Goal: Task Accomplishment & Management: Complete application form

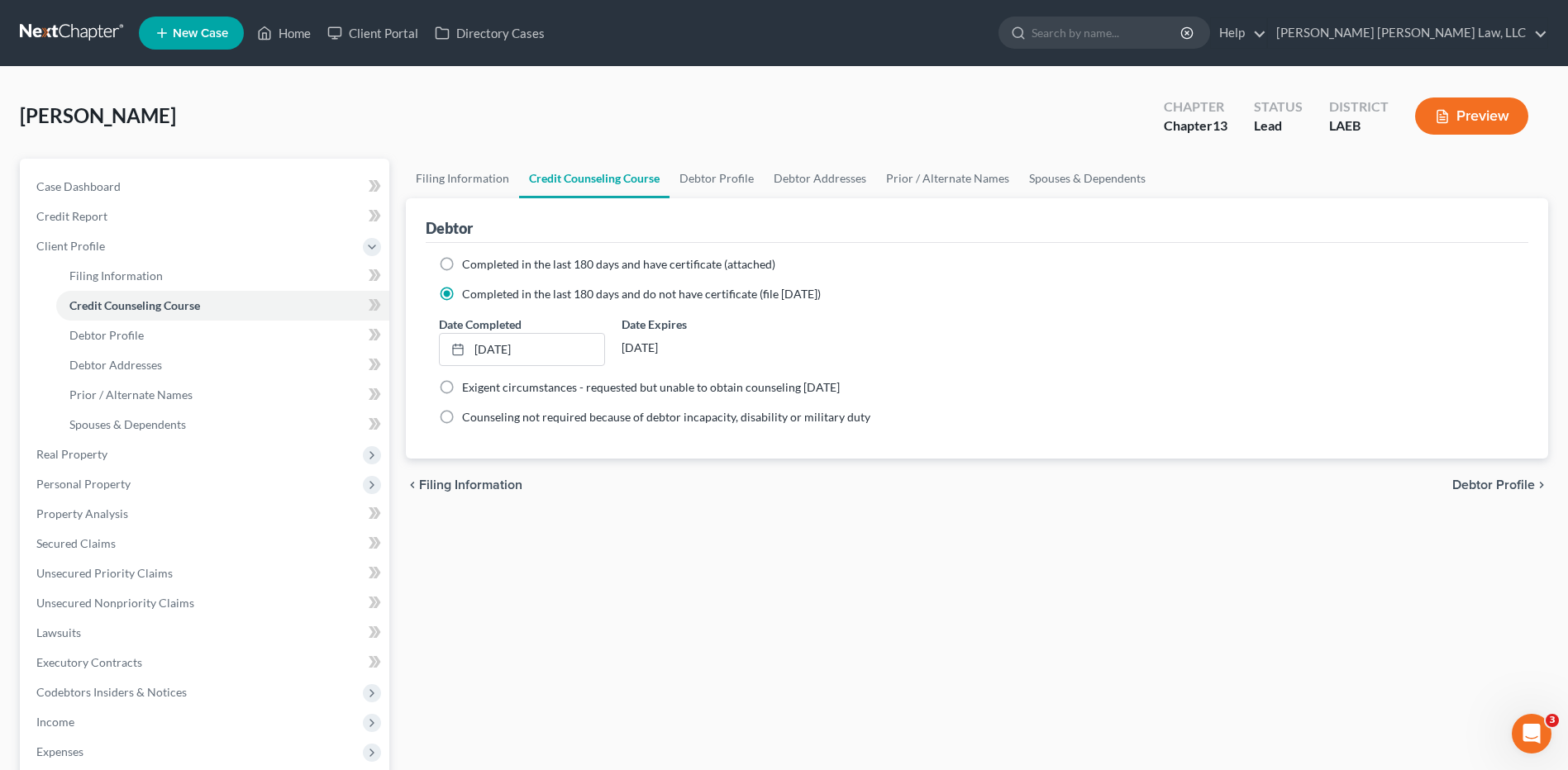
click at [59, 25] on link at bounding box center [73, 32] width 106 height 30
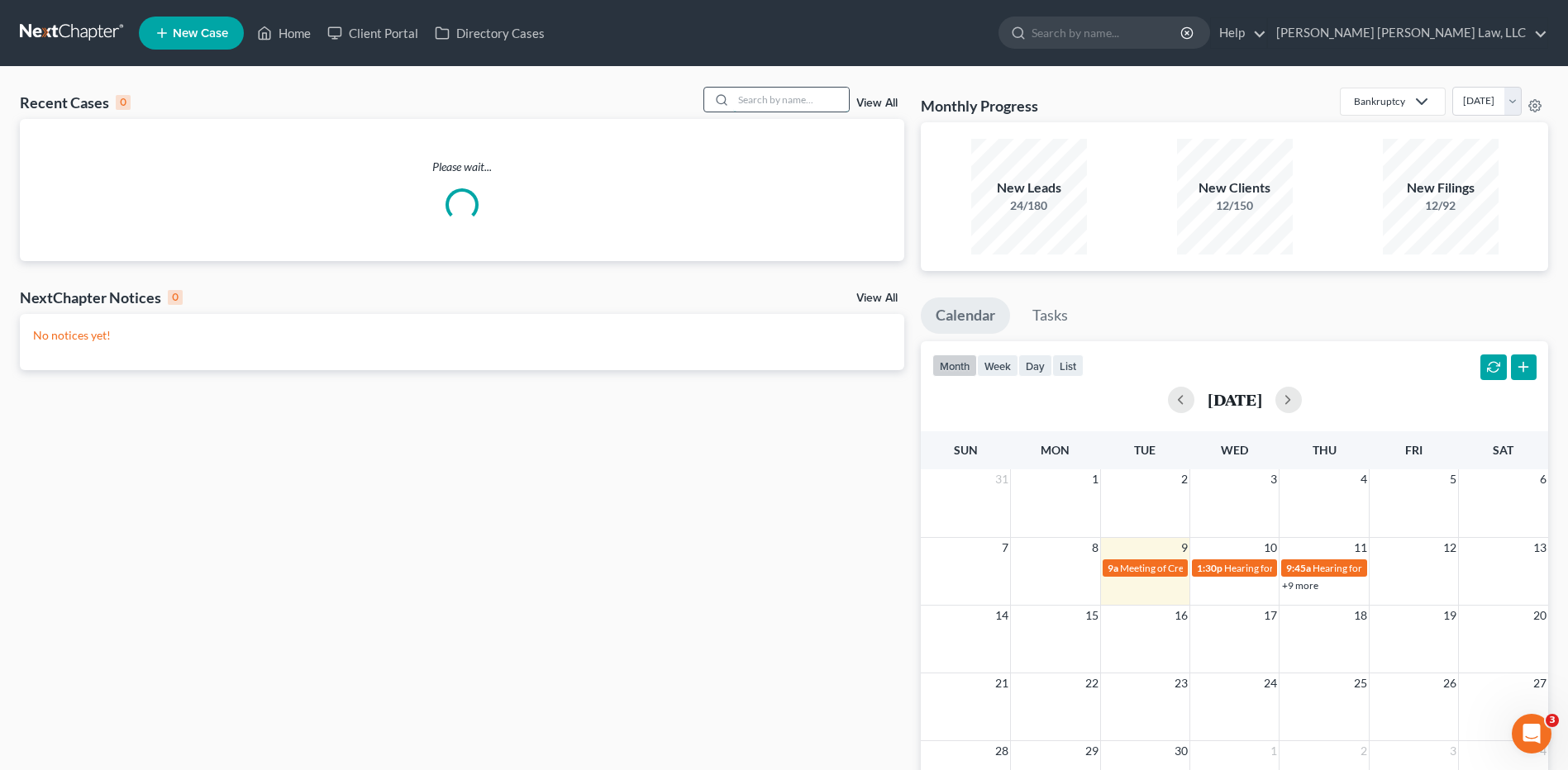
click at [763, 97] on input "search" at bounding box center [791, 99] width 116 height 24
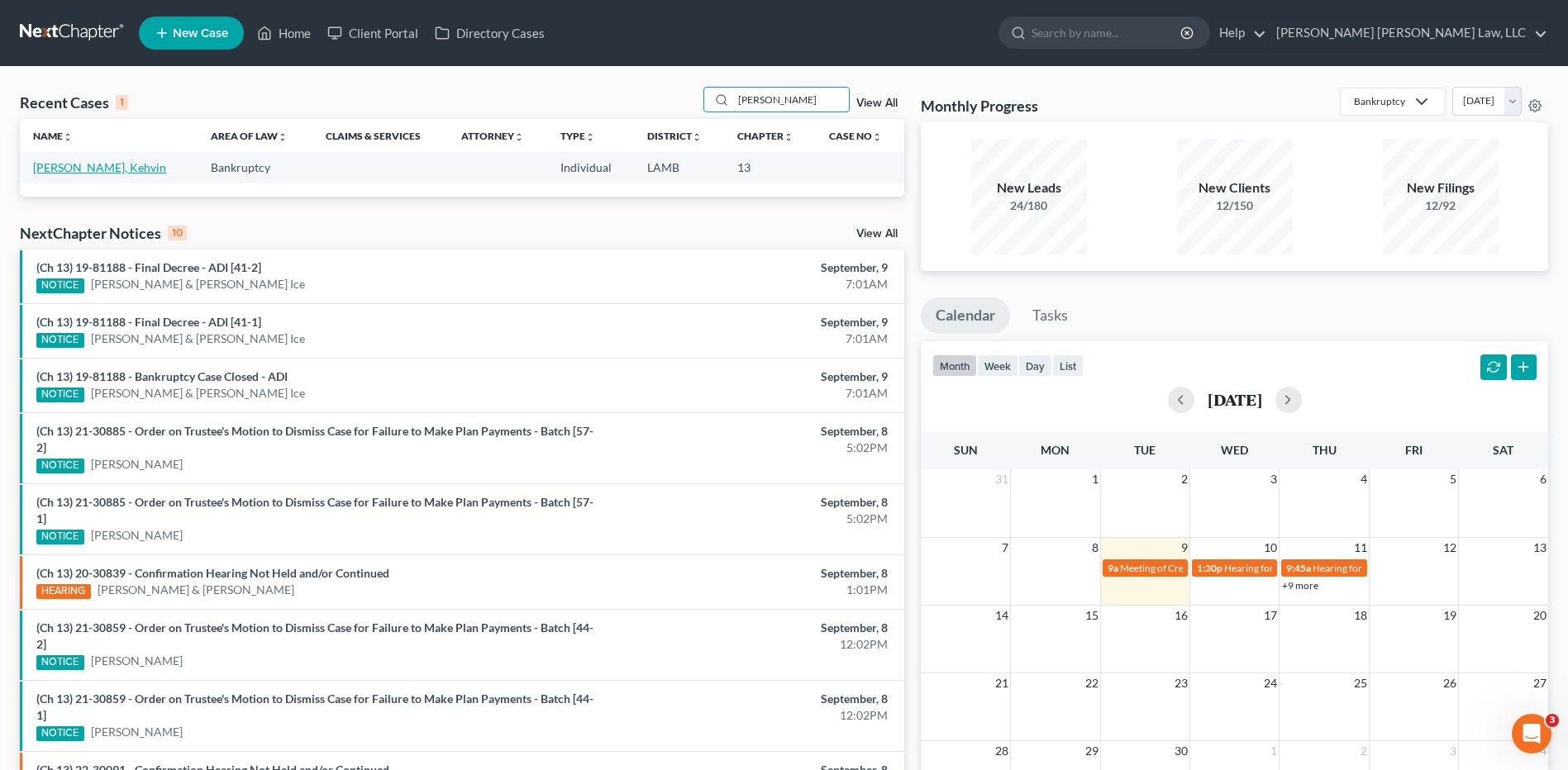
type input "haydel"
click at [43, 168] on link "[PERSON_NAME], Kehvin" at bounding box center [99, 167] width 133 height 14
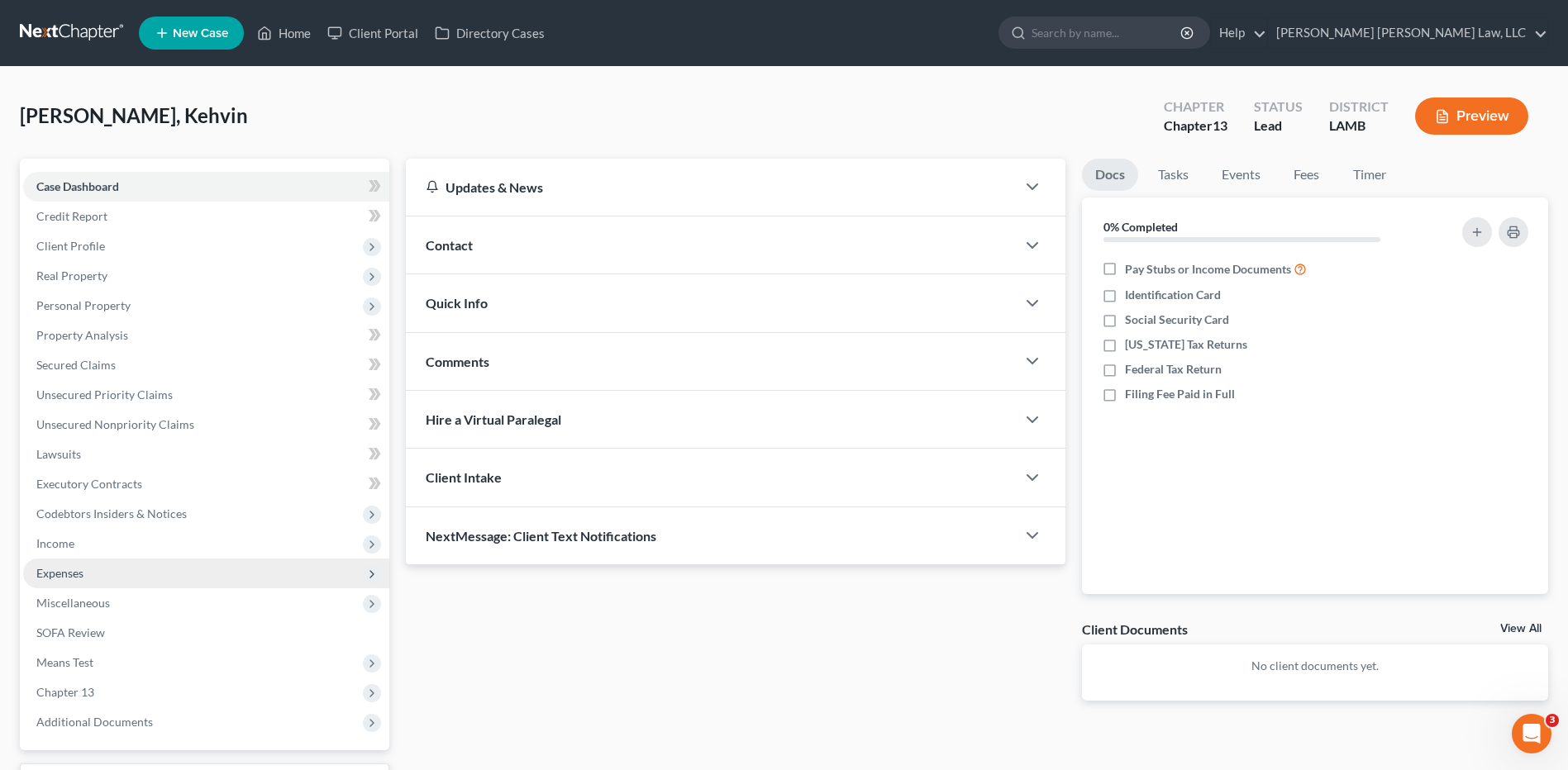
click at [50, 564] on span "Expenses" at bounding box center [206, 573] width 366 height 30
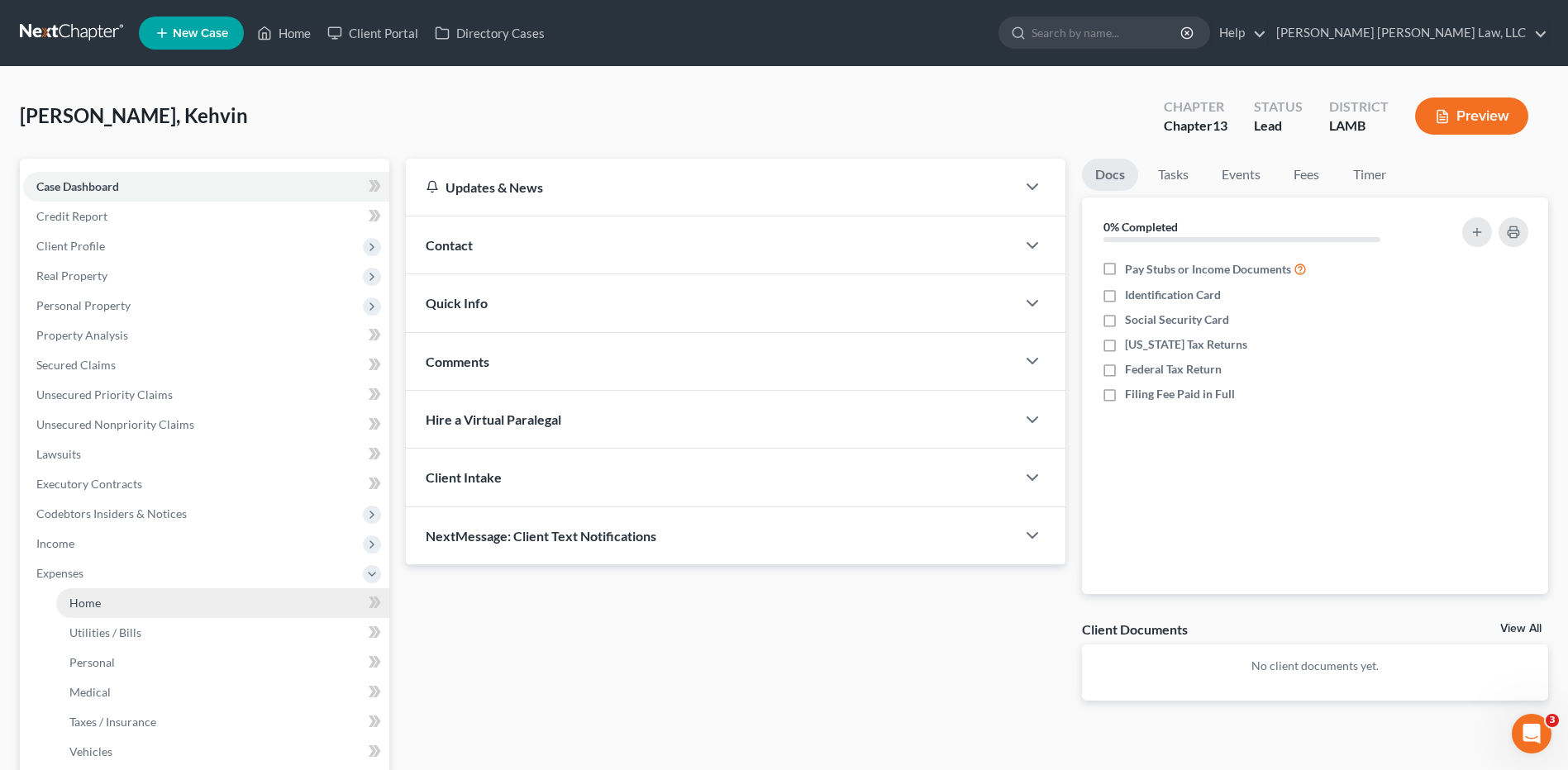
click at [80, 602] on span "Home" at bounding box center [85, 603] width 31 height 14
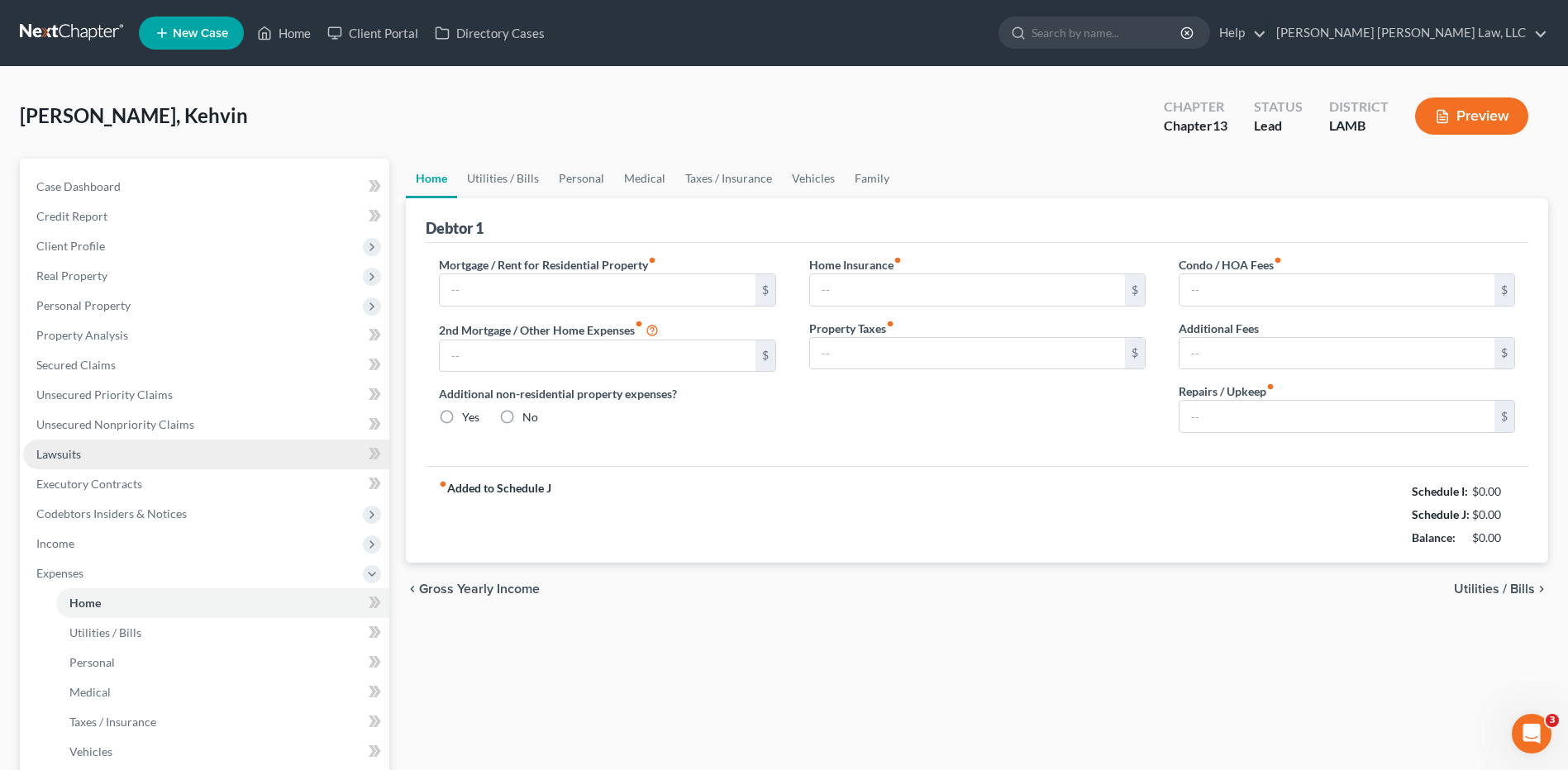
type input "0.00"
radio input "true"
type input "0.00"
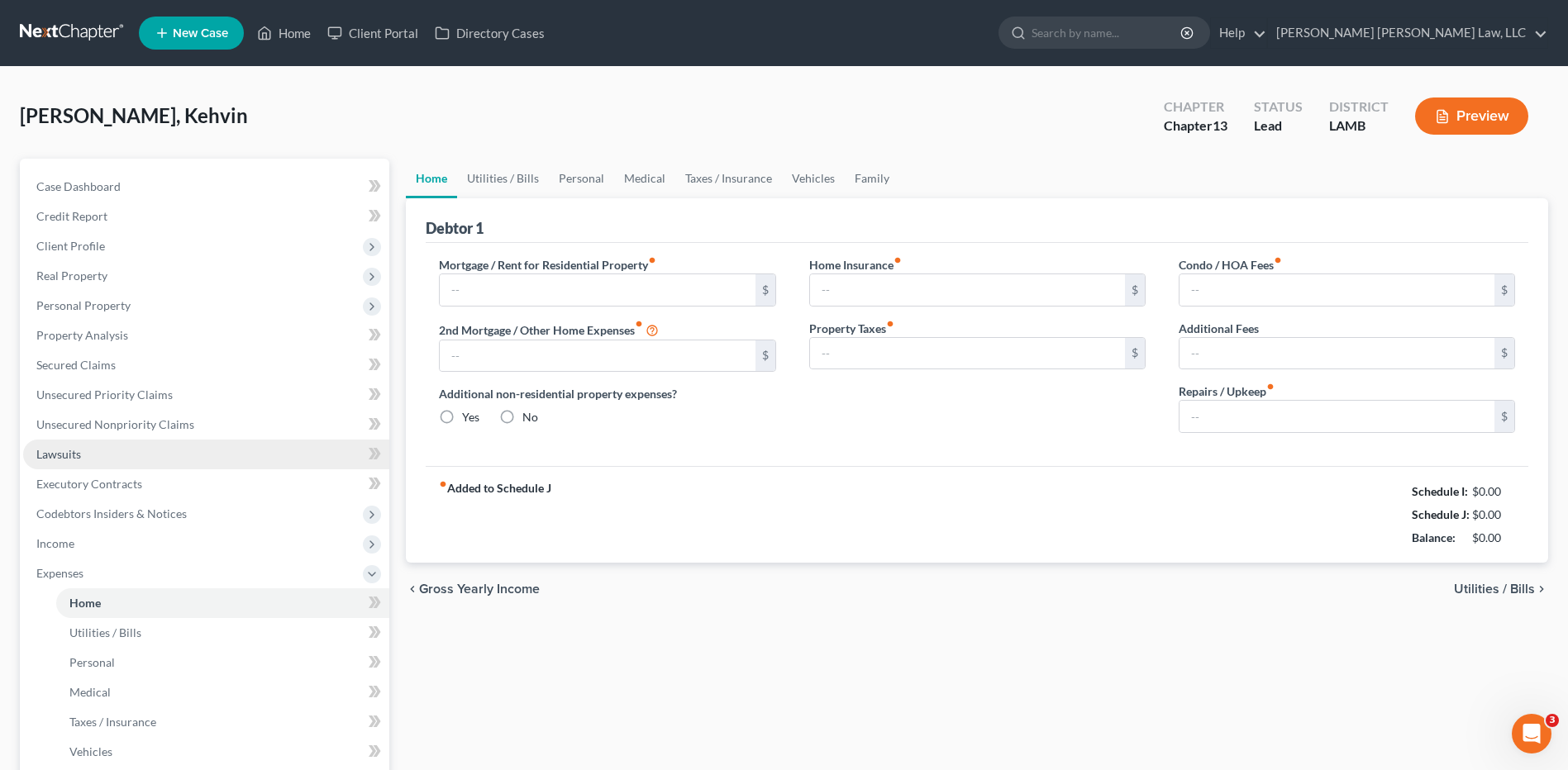
type input "0.00"
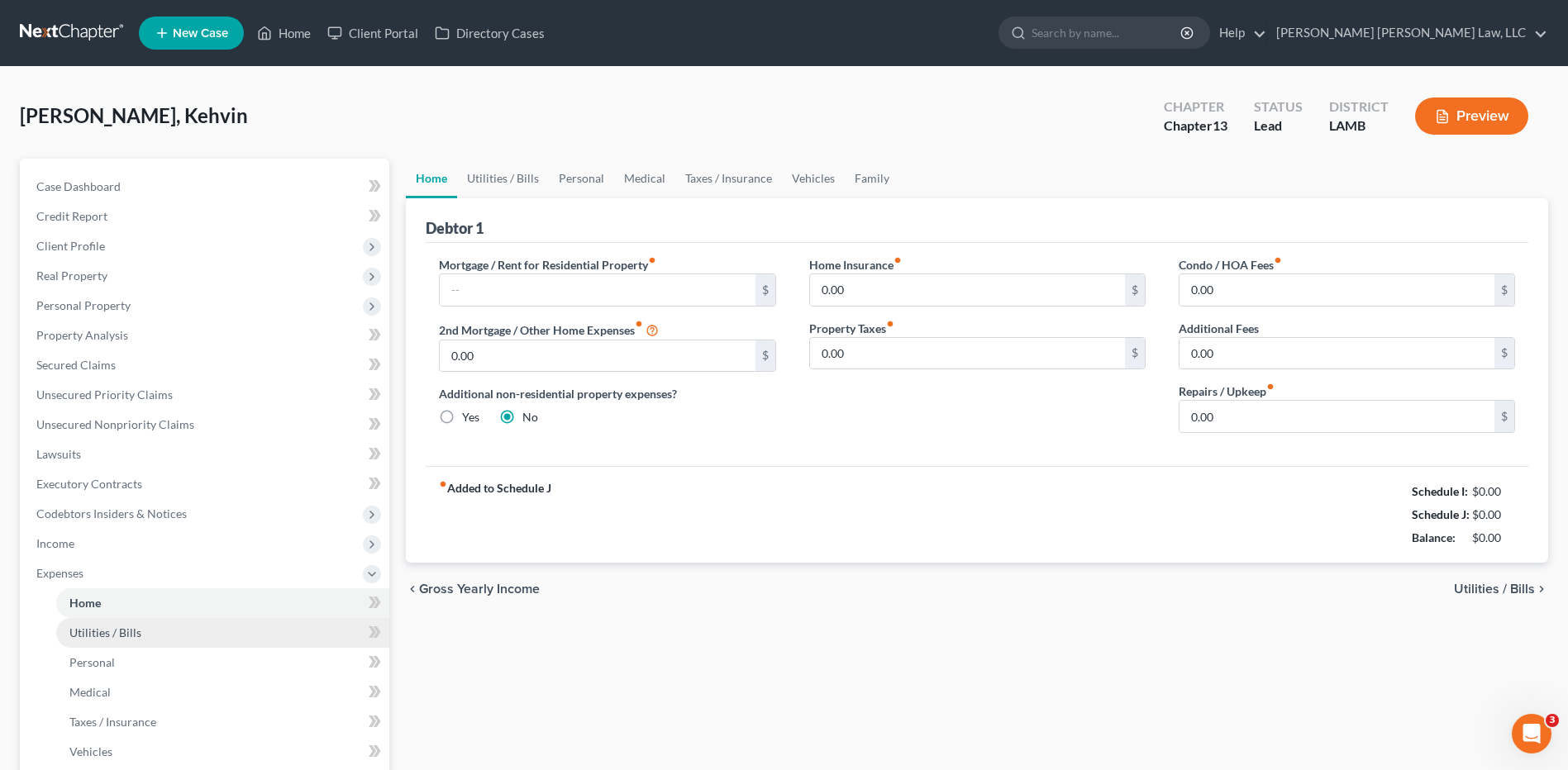
click at [113, 628] on span "Utilities / Bills" at bounding box center [106, 633] width 72 height 14
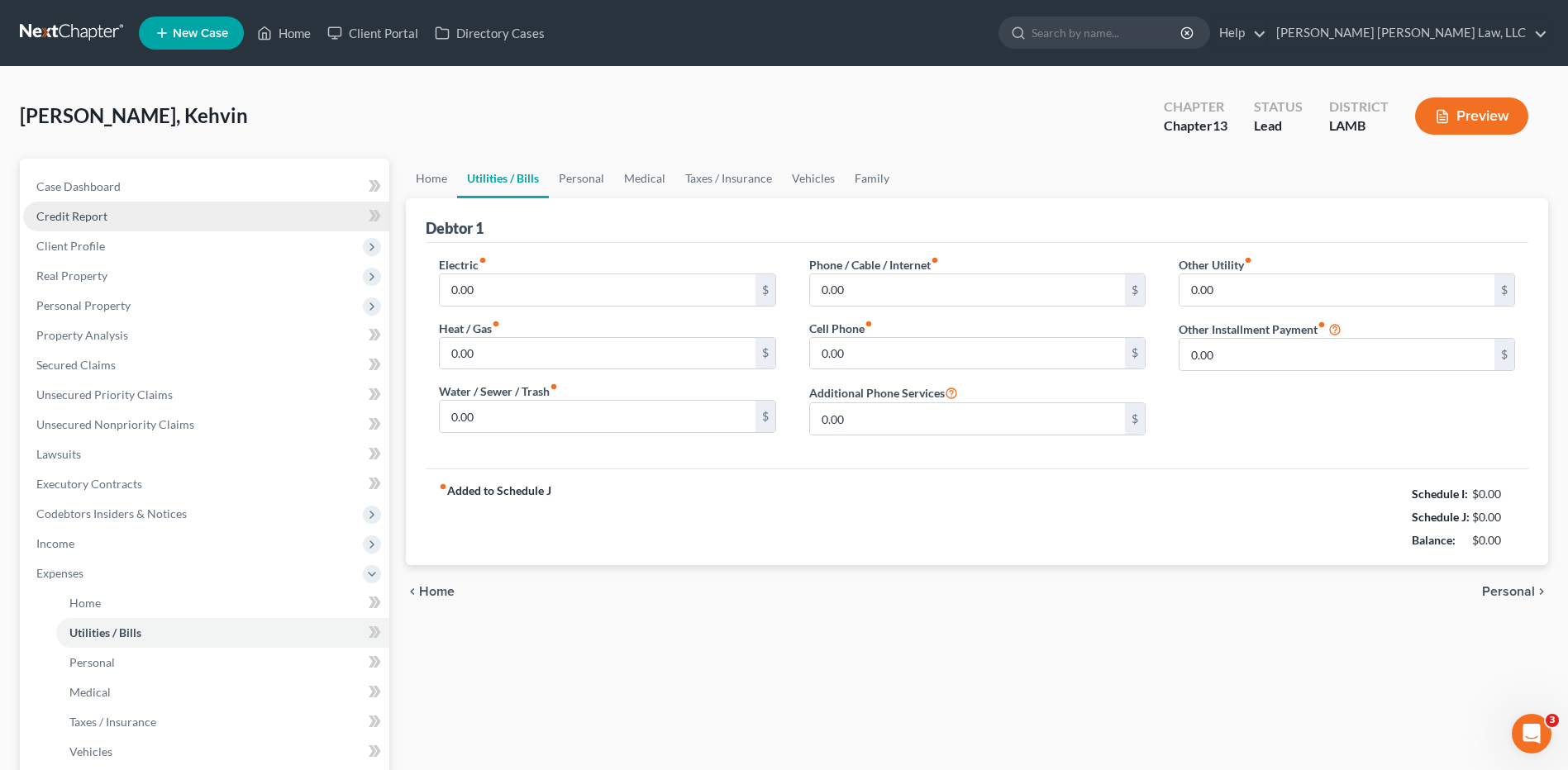
click at [76, 210] on span "Credit Report" at bounding box center [72, 217] width 71 height 14
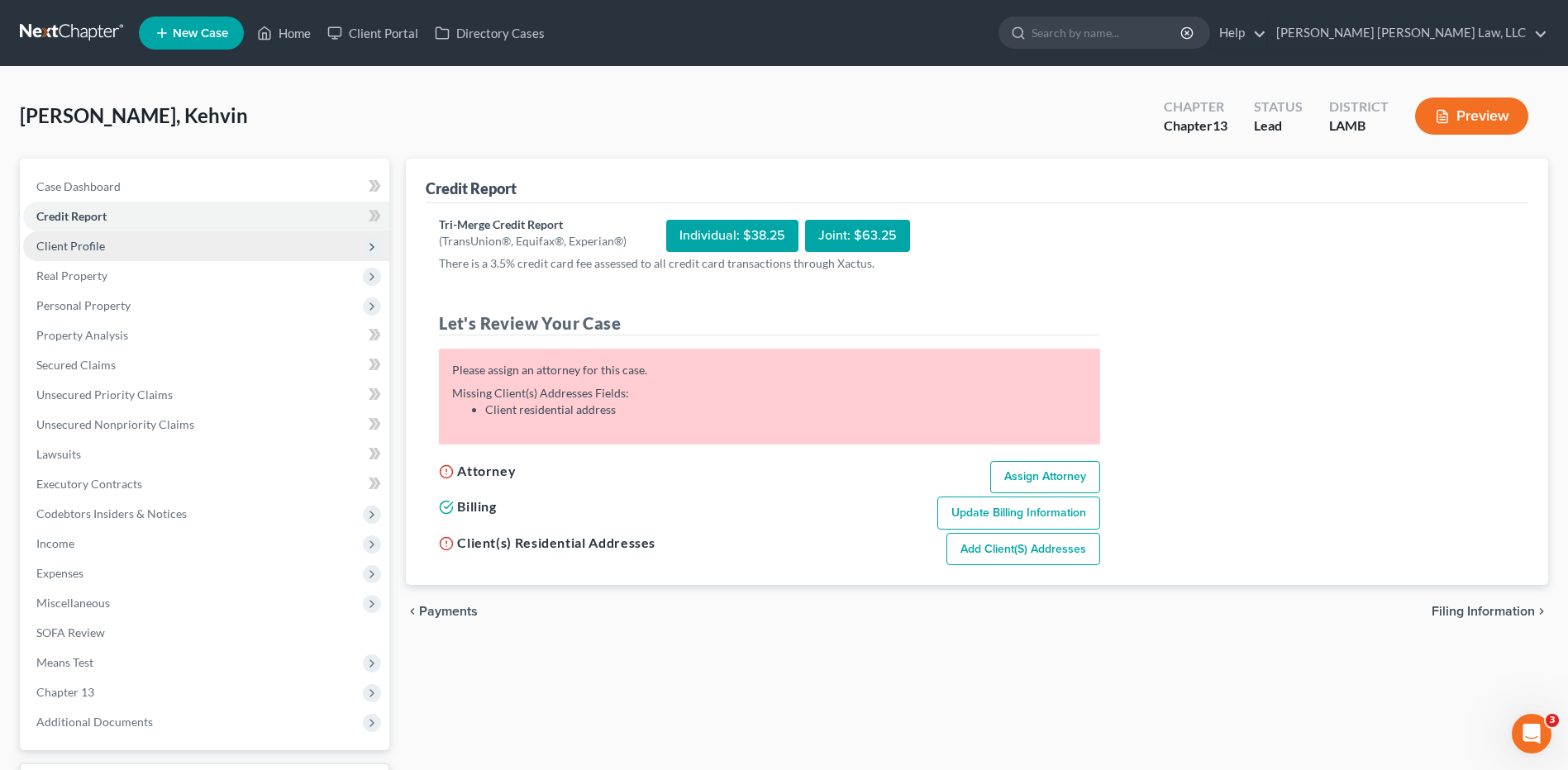
click at [79, 248] on span "Client Profile" at bounding box center [71, 246] width 69 height 14
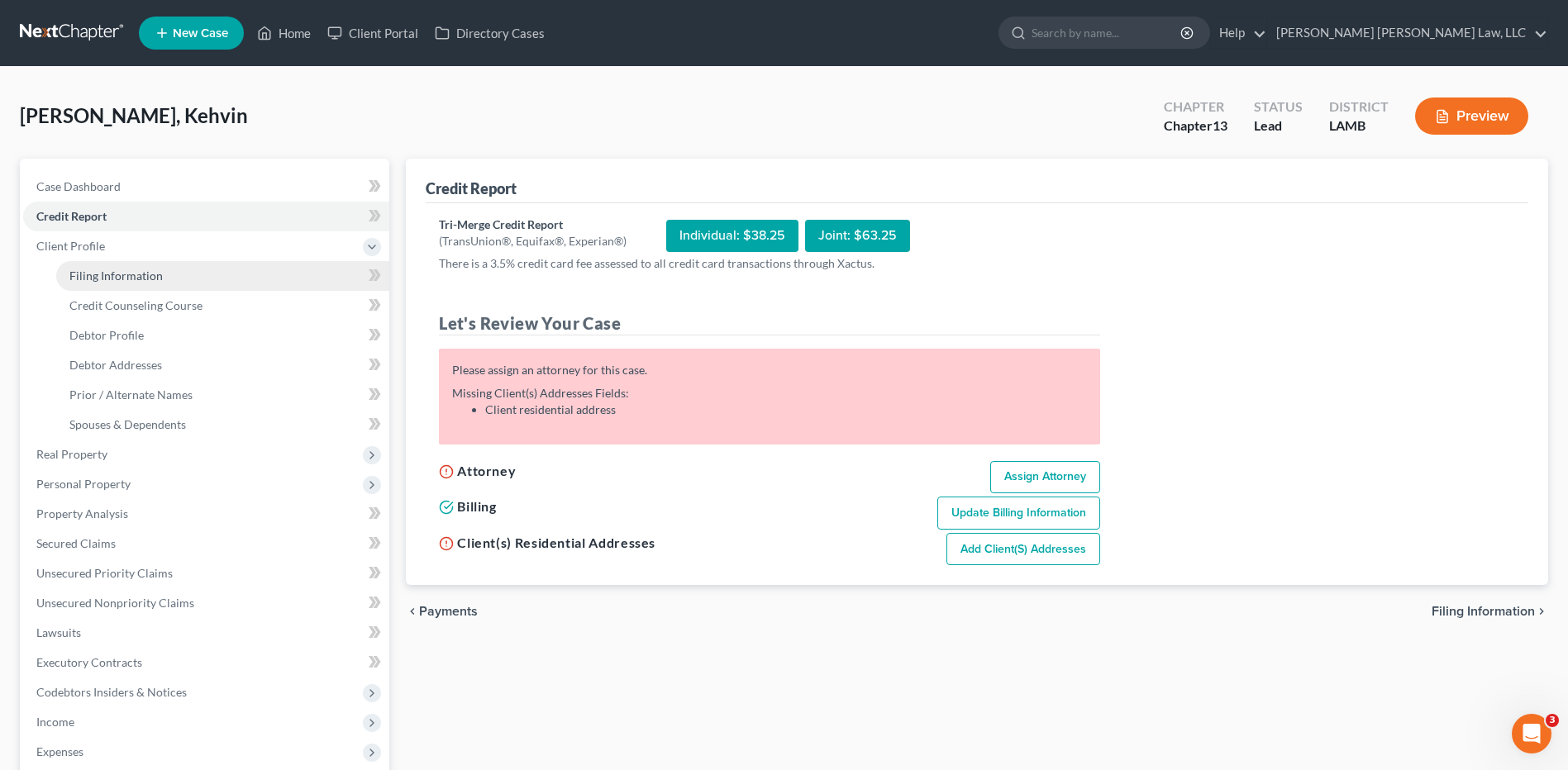
click at [88, 277] on span "Filing Information" at bounding box center [116, 276] width 93 height 14
select select "1"
select select "0"
select select "3"
select select "19"
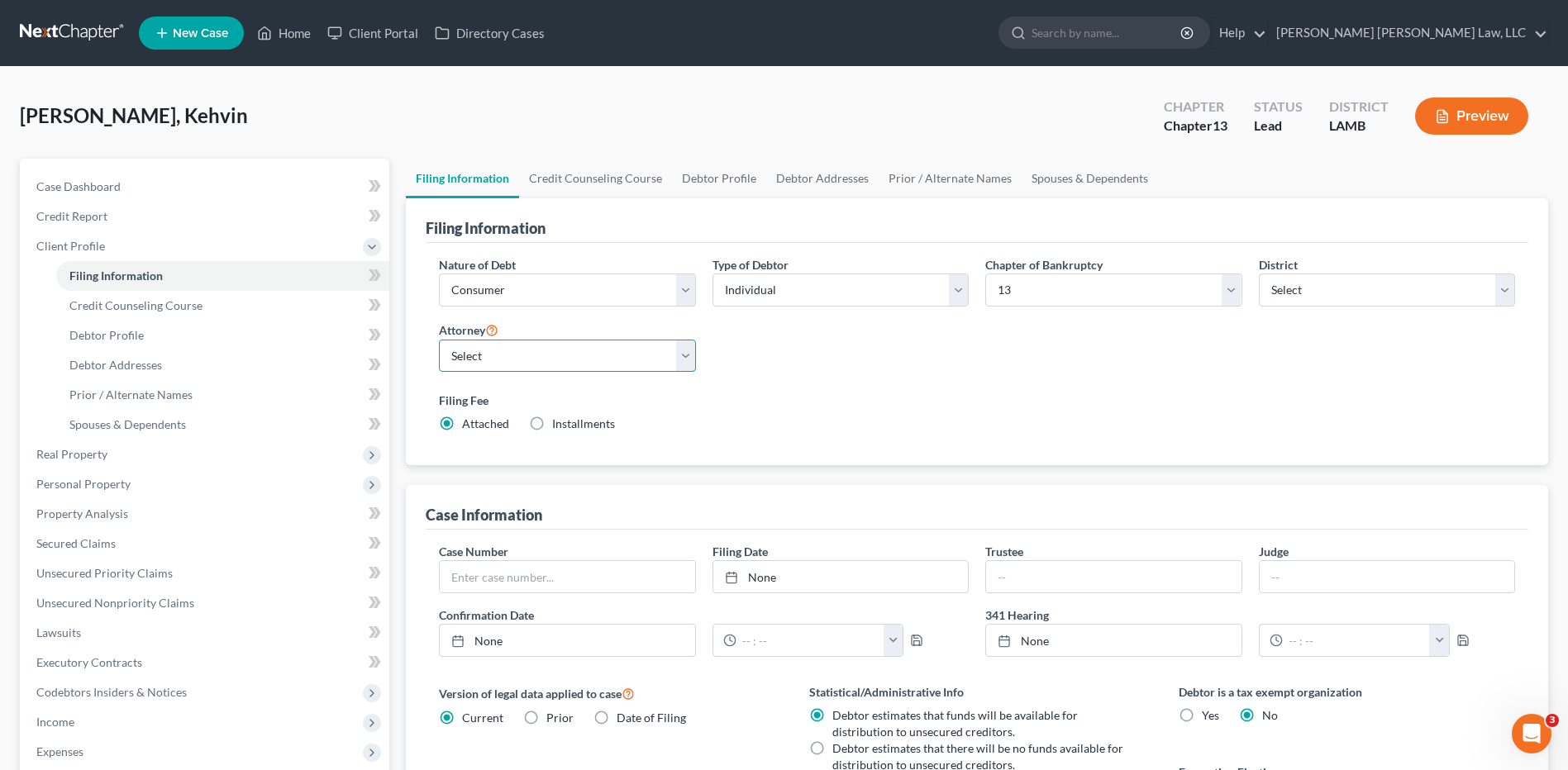
click at [458, 357] on select "Select E. Orum Young III - LAWB E. Orum Young III - LAMB E. Orum Young III - LA…" at bounding box center [567, 355] width 256 height 33
click at [439, 339] on select "Select E. Orum Young III - LAWB E. Orum Young III - LAMB E. Orum Young III - LA…" at bounding box center [567, 355] width 256 height 33
click at [492, 360] on select "Select E. Orum Young III - LAWB E. Orum Young III - LAMB E. Orum Young III - LA…" at bounding box center [567, 355] width 256 height 33
select select "1"
click at [439, 339] on select "Select E. Orum Young III - LAWB E. Orum Young III - LAMB E. Orum Young III - LA…" at bounding box center [567, 355] width 256 height 33
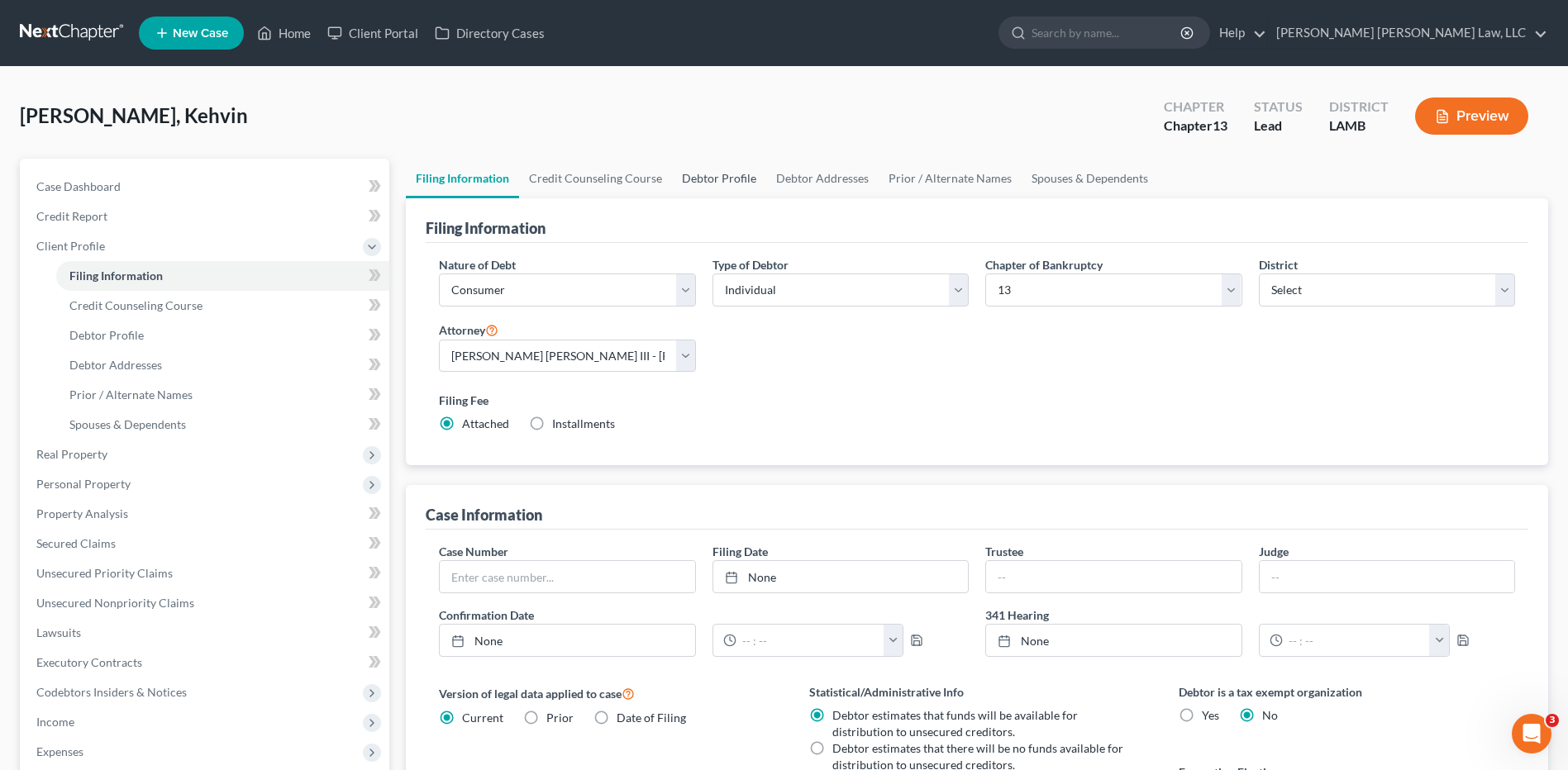
click at [724, 179] on link "Debtor Profile" at bounding box center [718, 178] width 94 height 39
select select "0"
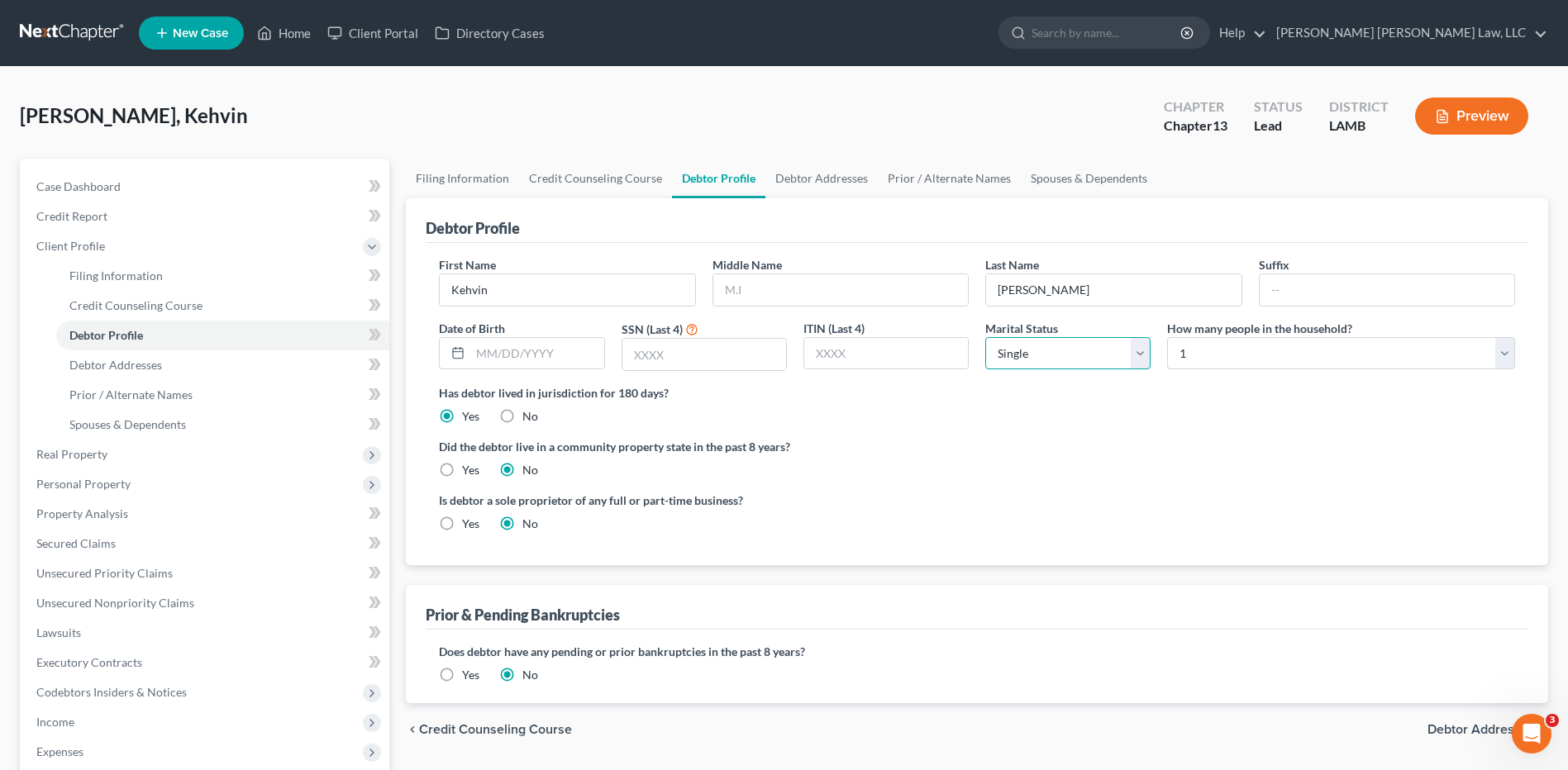
click at [1051, 360] on select "Select Single Married Separated Divorced Widowed" at bounding box center [1067, 354] width 166 height 33
select select "1"
click at [985, 338] on select "Select Single Married Separated Divorced Widowed" at bounding box center [1067, 354] width 166 height 33
click at [1201, 352] on select "Select 1 2 3 4 5 6 7 8 9 10 11 12 13 14 15 16 17 18 19 20" at bounding box center [1341, 354] width 348 height 33
select select "1"
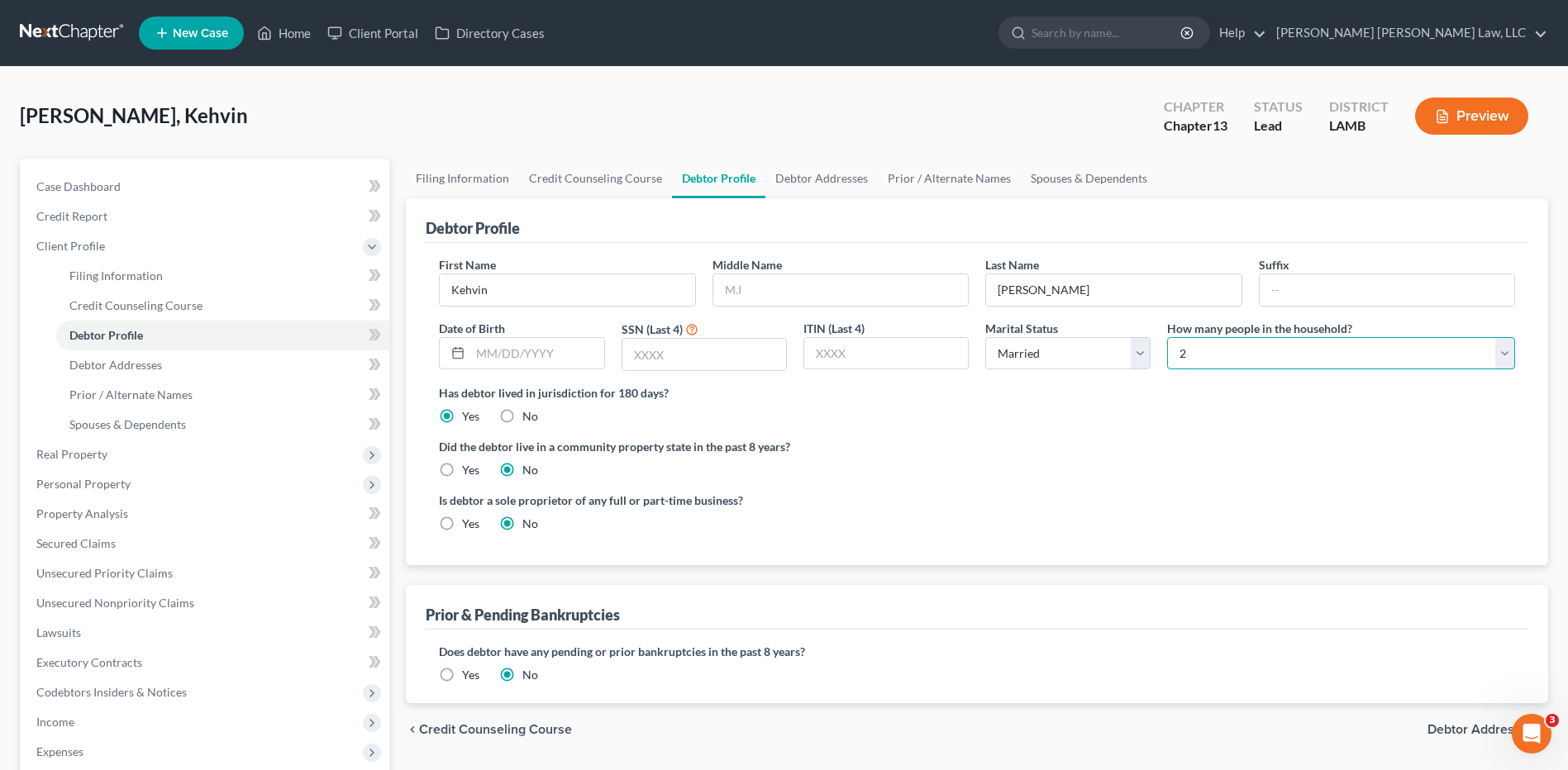
click at [1167, 338] on select "Select 1 2 3 4 5 6 7 8 9 10 11 12 13 14 15 16 17 18 19 20" at bounding box center [1341, 354] width 348 height 33
click at [462, 474] on label "Yes" at bounding box center [470, 470] width 17 height 16
click at [468, 473] on input "Yes" at bounding box center [474, 467] width 11 height 11
radio input "true"
radio input "false"
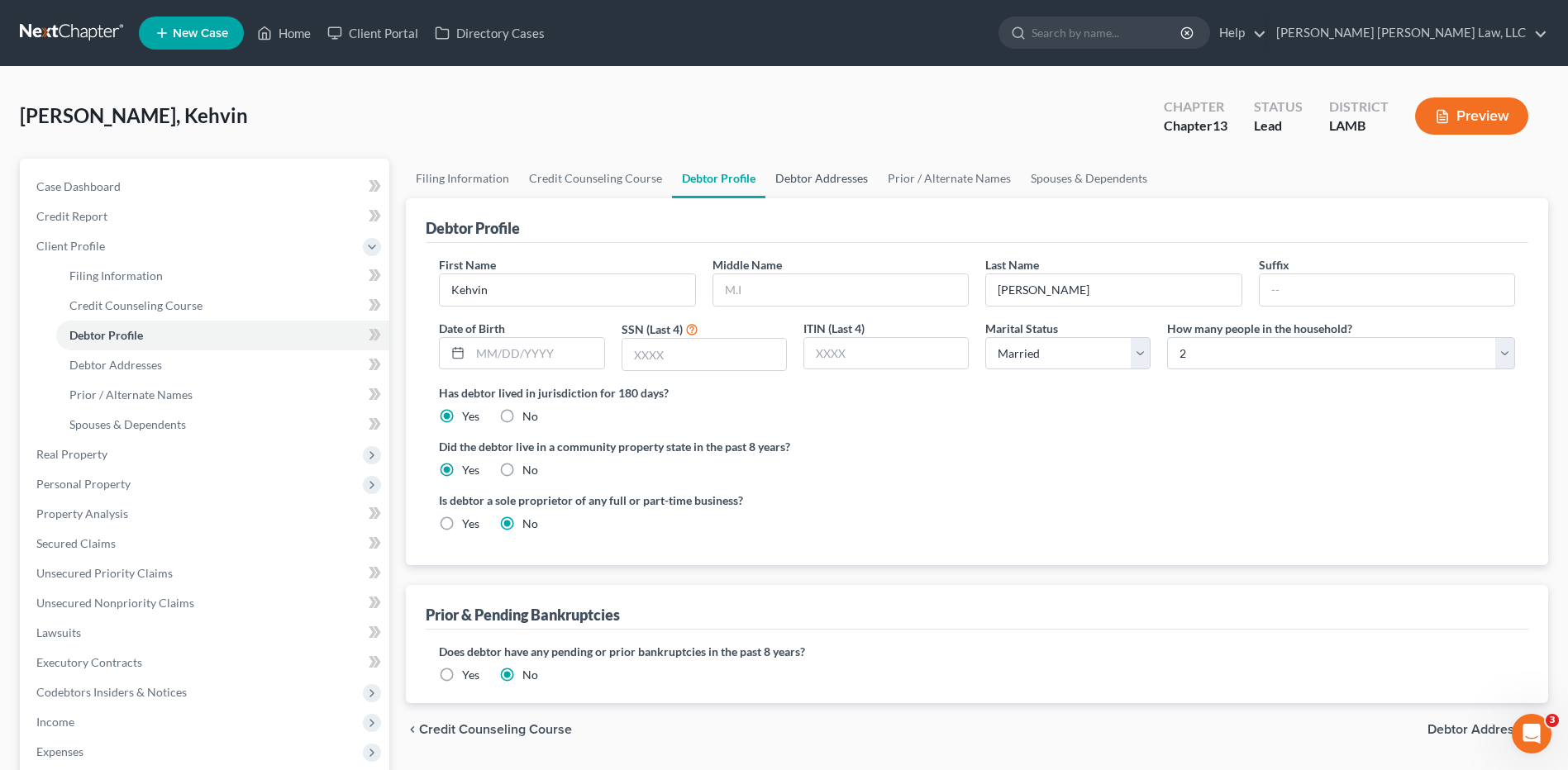
click at [818, 178] on link "Debtor Addresses" at bounding box center [822, 178] width 113 height 39
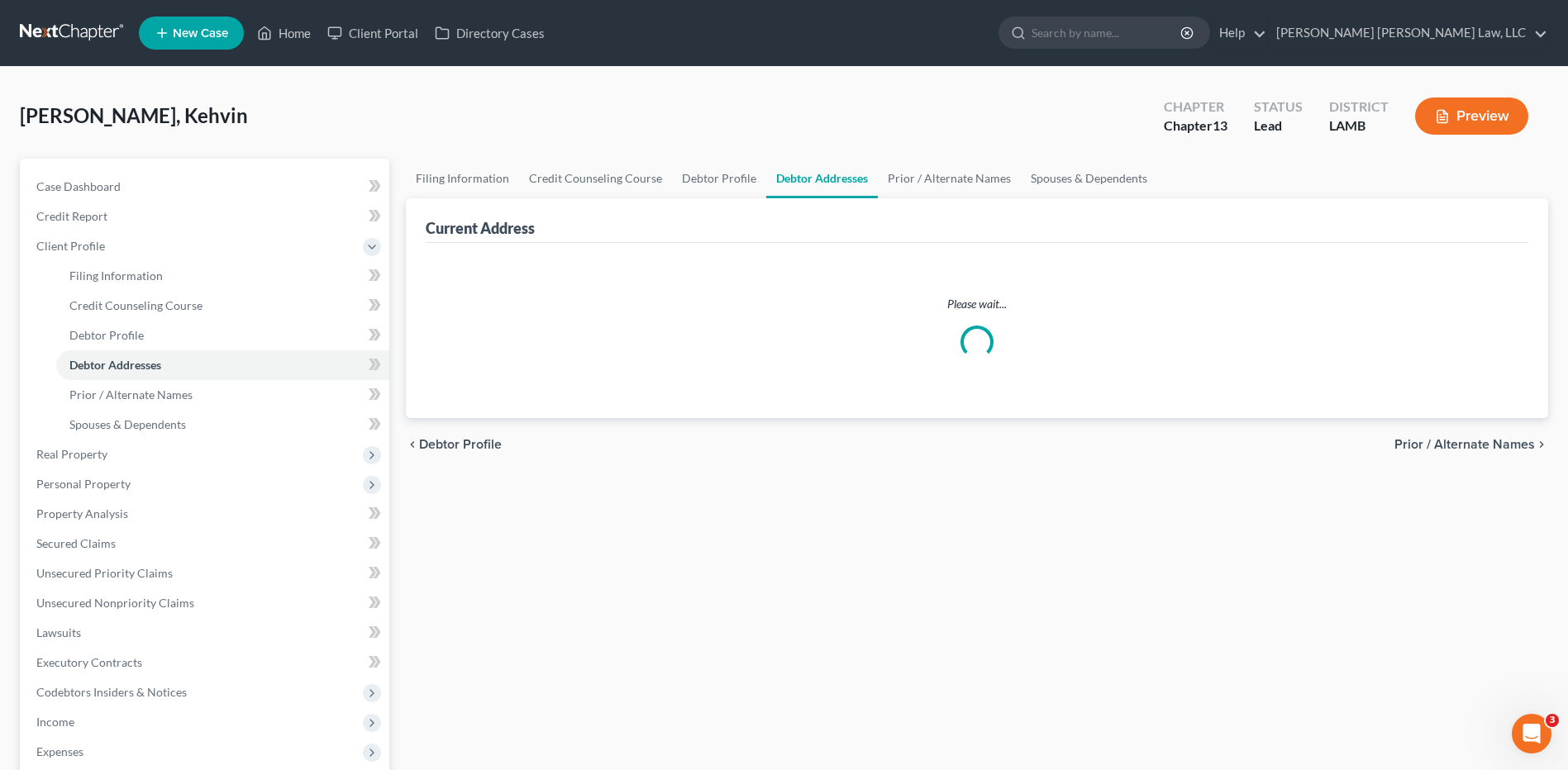
select select "0"
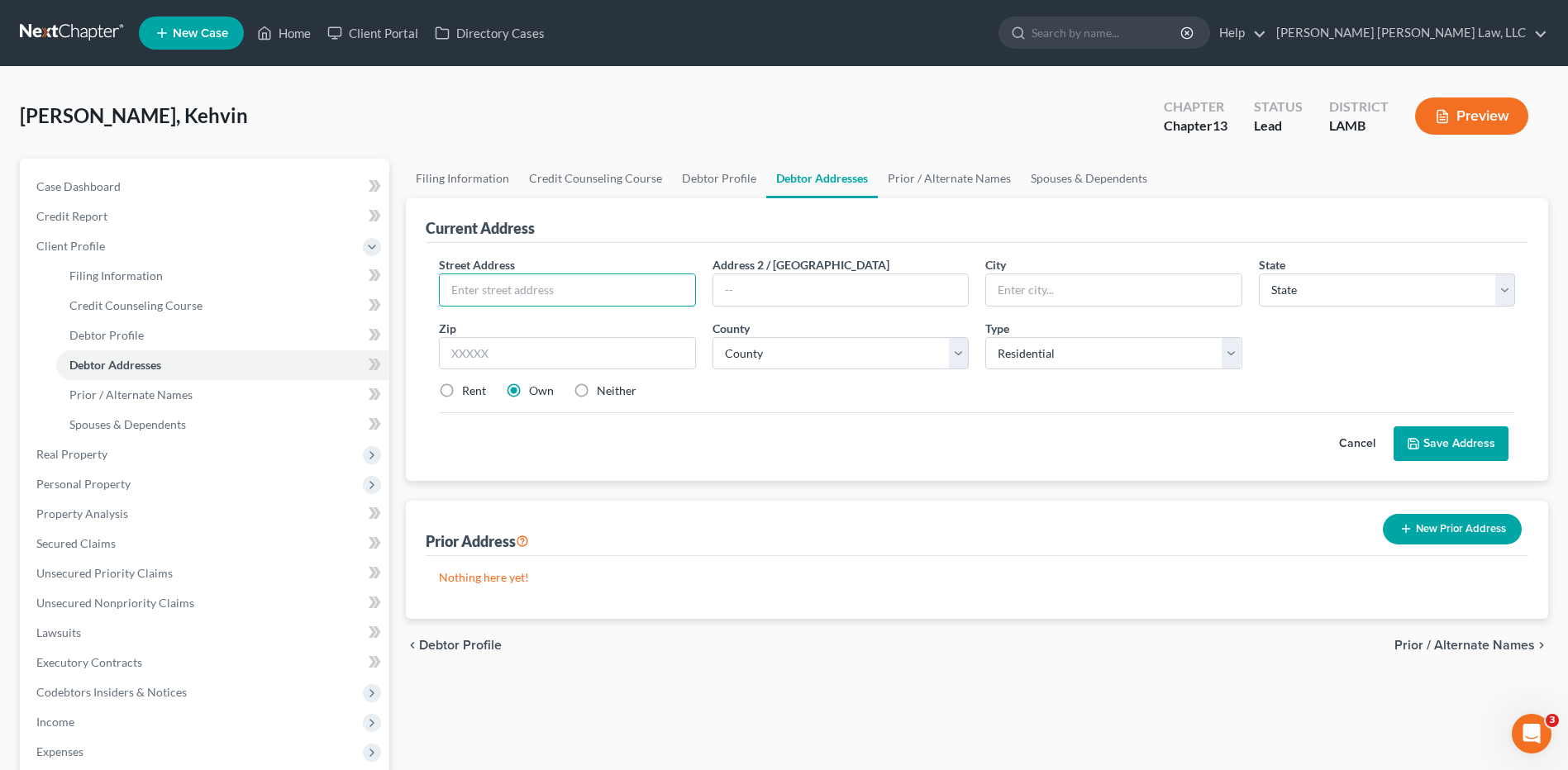
drag, startPoint x: 513, startPoint y: 291, endPoint x: 499, endPoint y: 307, distance: 21.3
click at [513, 291] on input "text" at bounding box center [567, 289] width 254 height 31
type input "9108 Mason Dr."
click at [569, 360] on input "text" at bounding box center [567, 354] width 256 height 33
type input "70726"
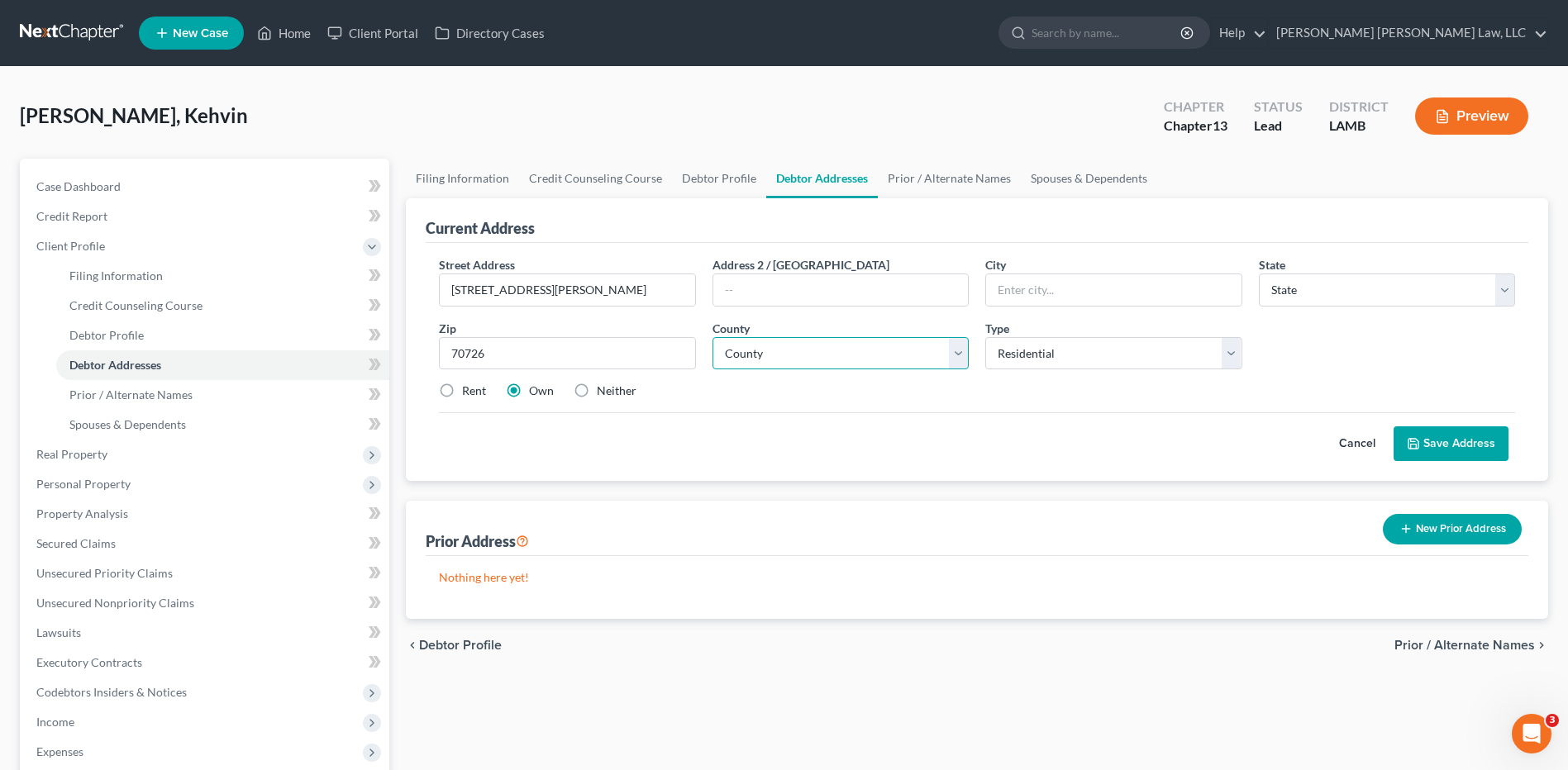
click at [801, 358] on select "County" at bounding box center [841, 354] width 256 height 33
type input "Denham Springs"
select select "19"
click at [789, 343] on select "County" at bounding box center [841, 354] width 256 height 33
click at [780, 357] on select "County Acadia Allen Ascension Assumption Avoyelles Beauregard Bienville Bossier…" at bounding box center [841, 354] width 256 height 33
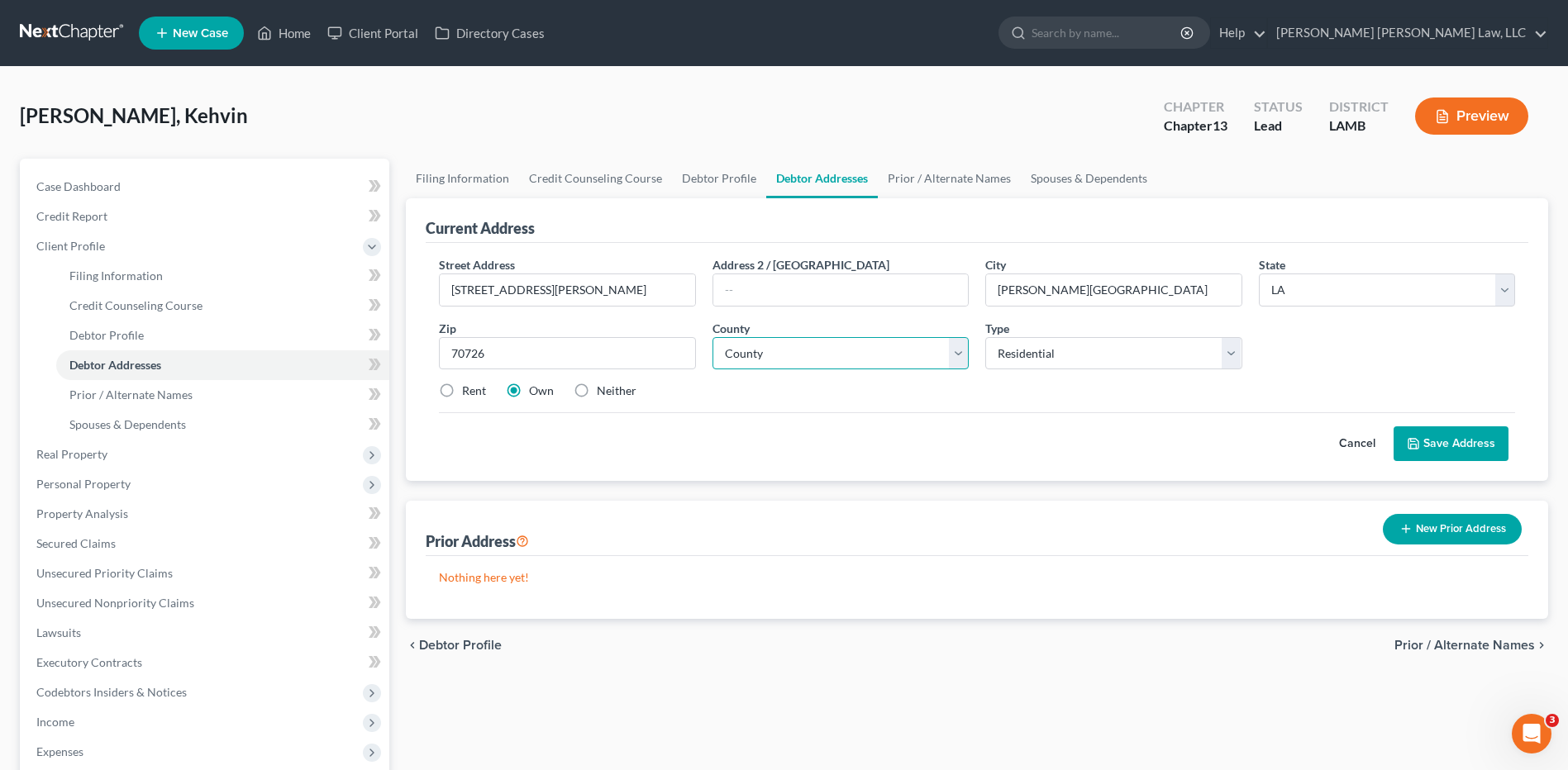
select select "31"
click at [713, 338] on select "County Acadia Allen Ascension Assumption Avoyelles Beauregard Bienville Bossier…" at bounding box center [841, 354] width 256 height 33
click at [596, 393] on label "Neither" at bounding box center [616, 390] width 39 height 16
click at [604, 393] on input "Neither" at bounding box center [609, 388] width 11 height 11
radio input "true"
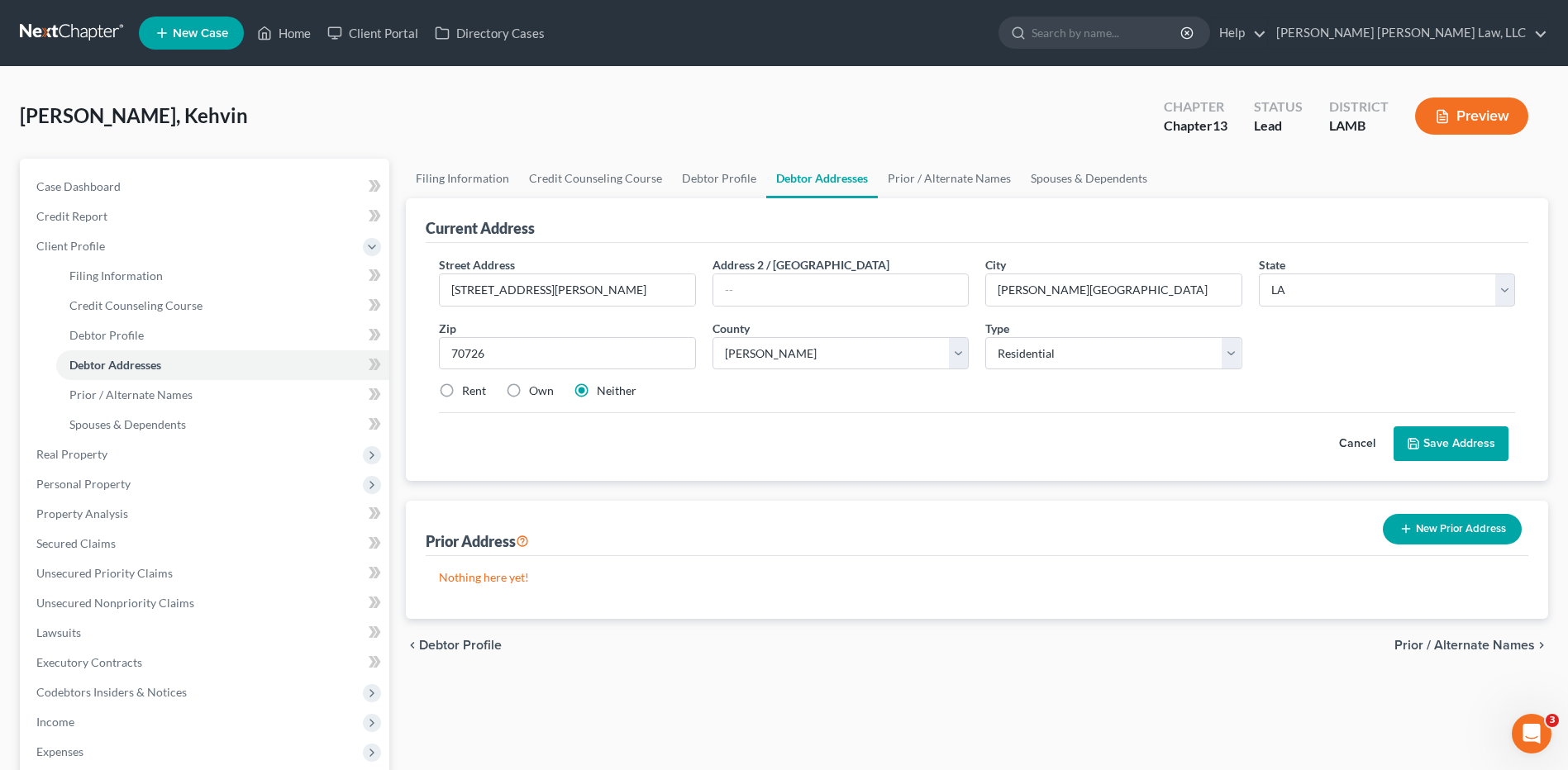
click at [1434, 442] on button "Save Address" at bounding box center [1451, 443] width 115 height 35
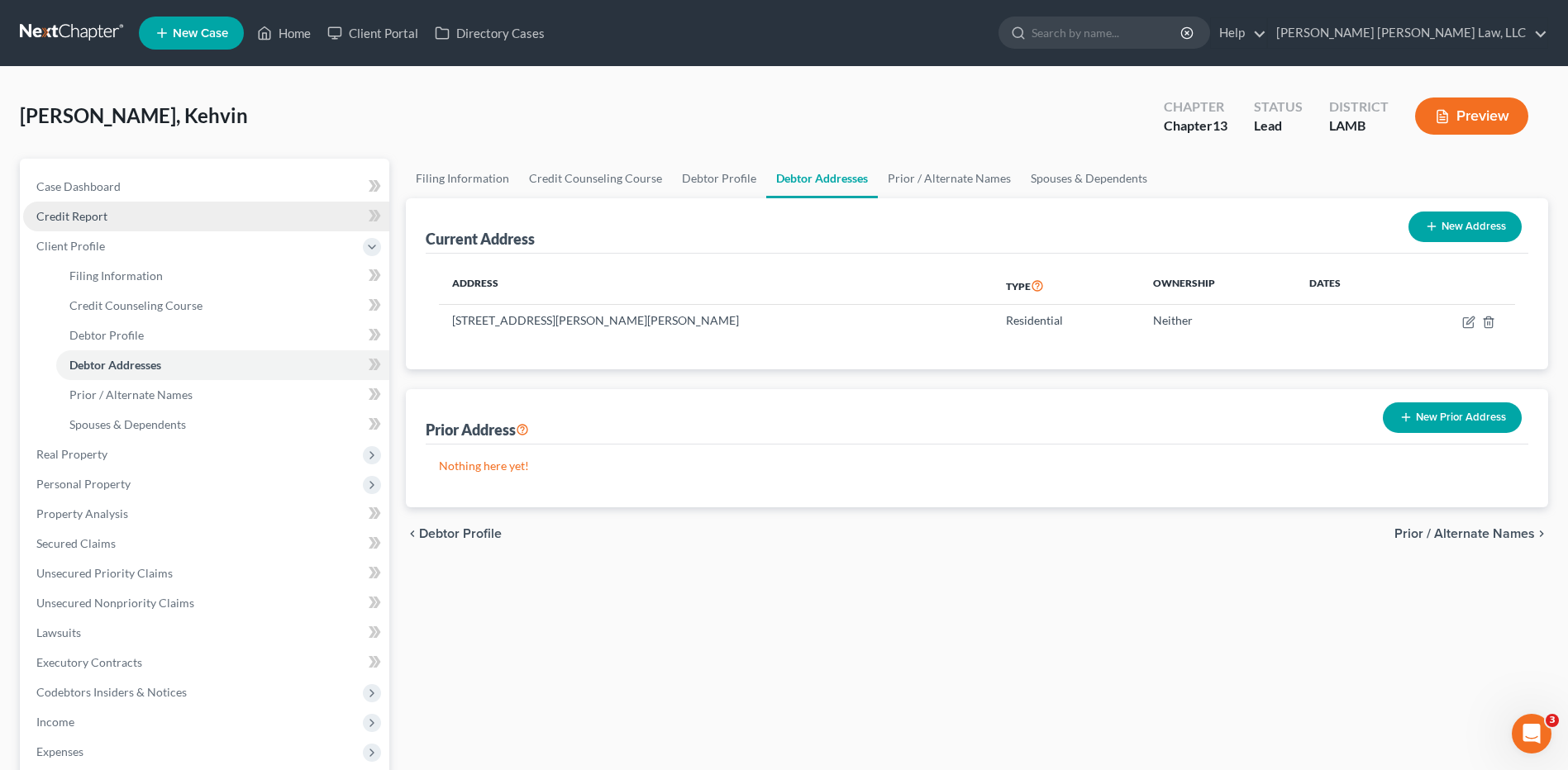
click at [66, 220] on span "Credit Report" at bounding box center [72, 217] width 71 height 14
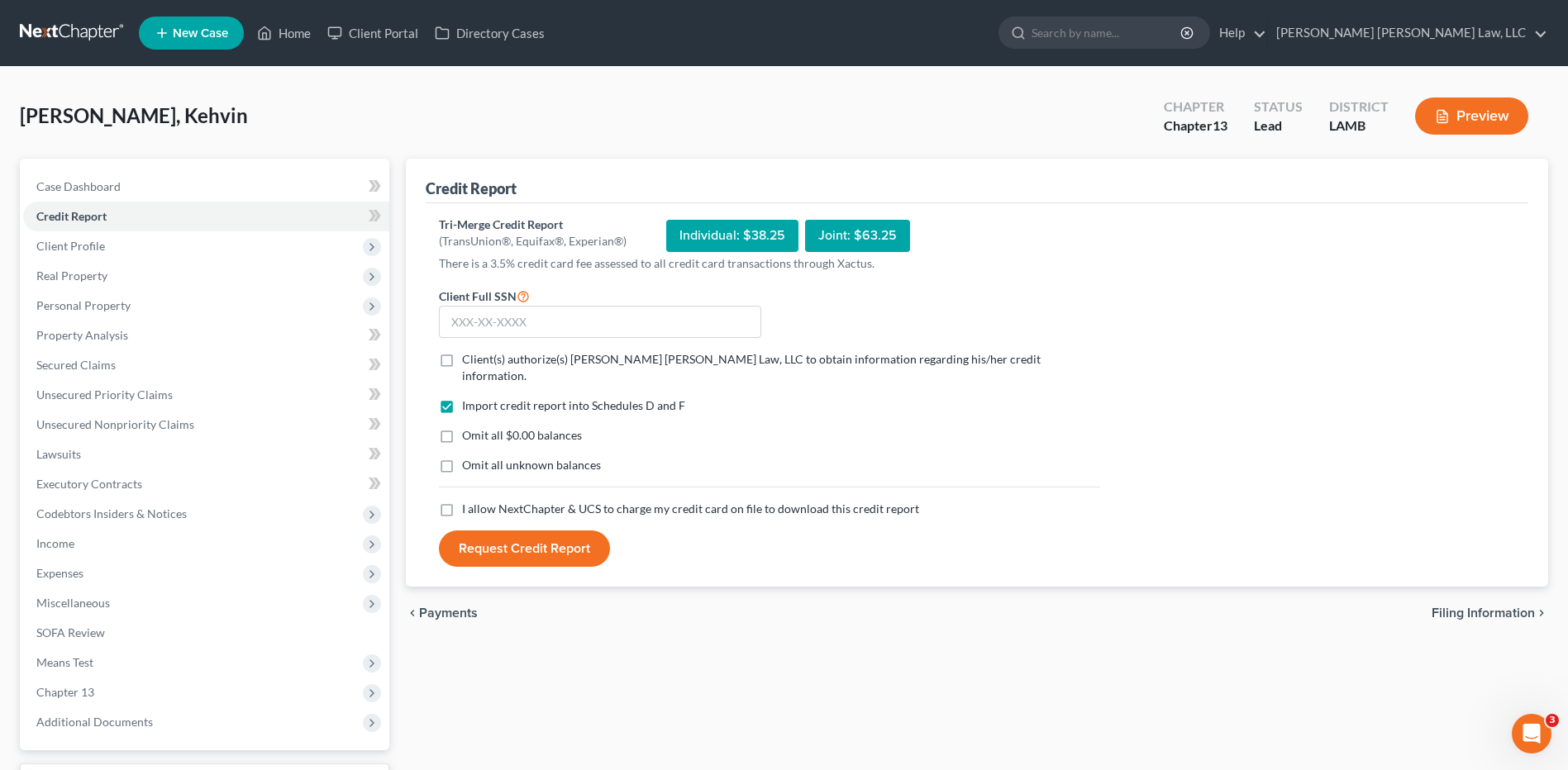
click at [462, 362] on label "Client(s) authorize(s) E. Orum Young Law, LLC to obtain information regarding h…" at bounding box center [781, 367] width 638 height 33
click at [468, 362] on input "Client(s) authorize(s) E. Orum Young Law, LLC to obtain information regarding h…" at bounding box center [474, 356] width 11 height 11
checkbox input "true"
click at [462, 427] on label "Omit all $0.00 balances" at bounding box center [522, 435] width 120 height 16
click at [468, 427] on input "Omit all $0.00 balances" at bounding box center [474, 432] width 11 height 11
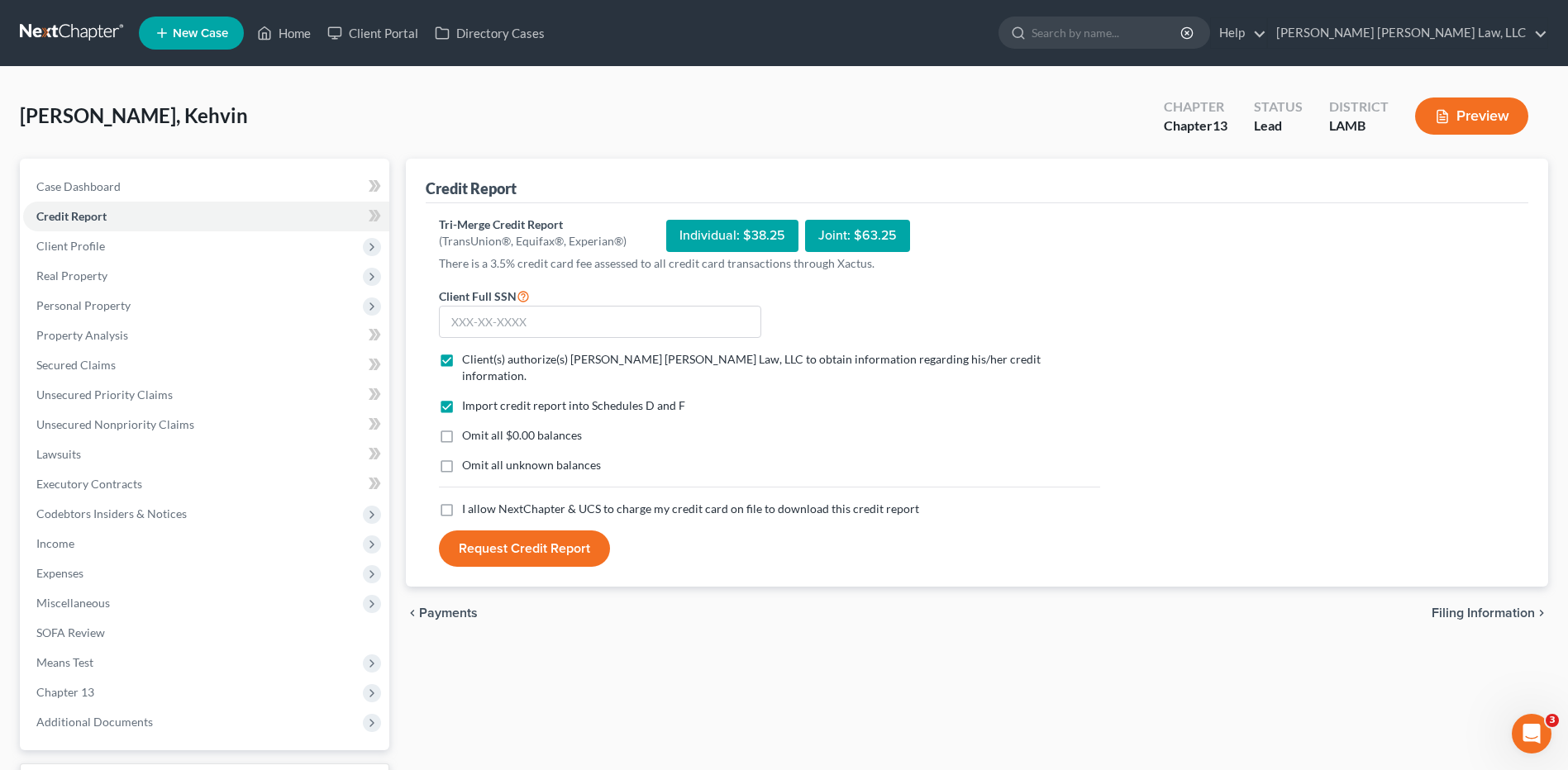
checkbox input "true"
click at [462, 457] on label "Omit all unknown balances" at bounding box center [531, 465] width 139 height 16
click at [468, 457] on input "Omit all unknown balances" at bounding box center [474, 462] width 11 height 11
checkbox input "true"
click at [462, 500] on label "I allow NextChapter & UCS to charge my credit card on file to download this cre…" at bounding box center [690, 509] width 457 height 16
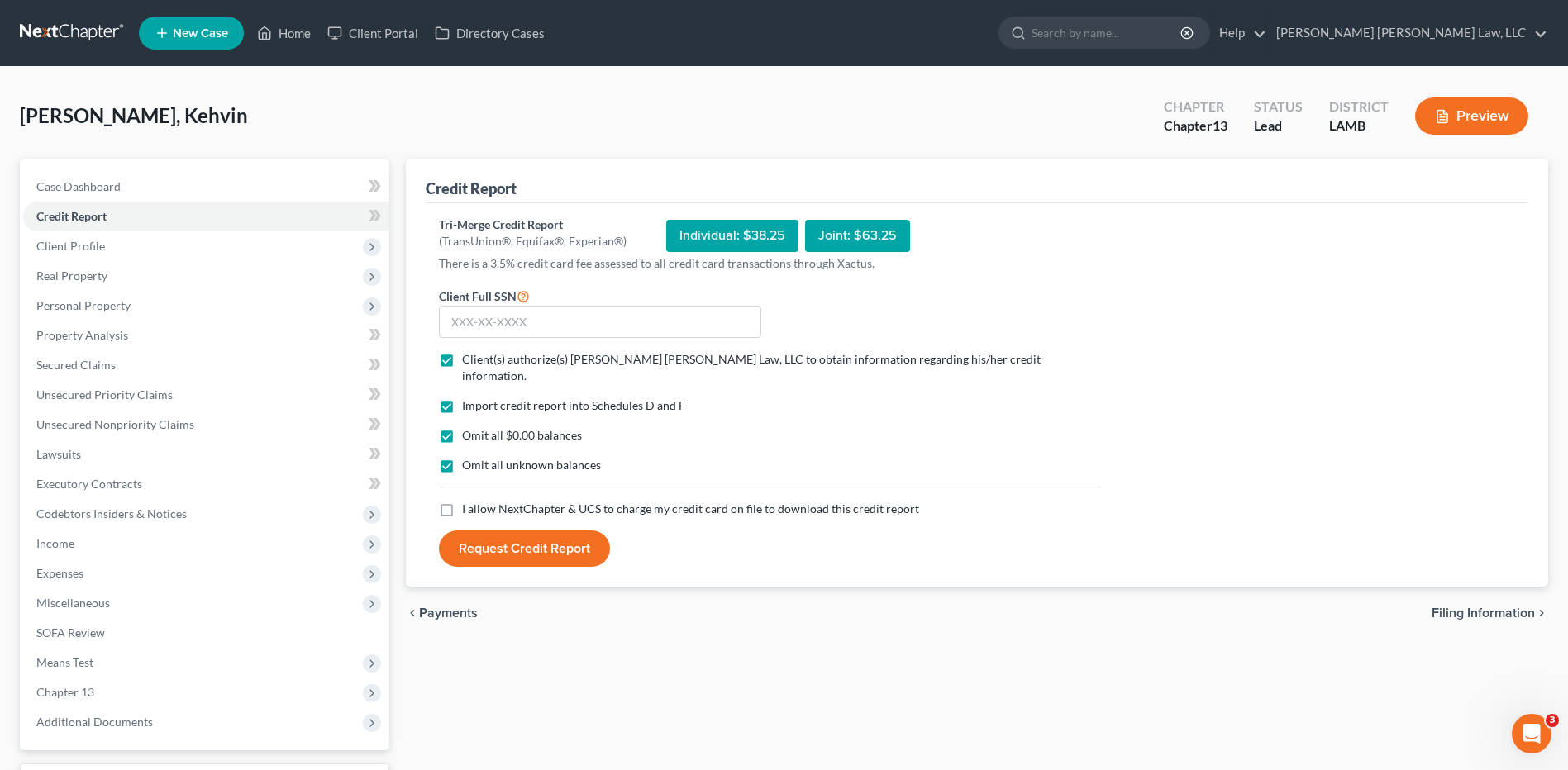
click at [468, 500] on input "I allow NextChapter & UCS to charge my credit card on file to download this cre…" at bounding box center [474, 506] width 11 height 11
checkbox input "true"
click at [501, 317] on input "text" at bounding box center [600, 322] width 322 height 33
type input "433-90-2476"
click at [498, 539] on button "Request Credit Report" at bounding box center [524, 549] width 171 height 37
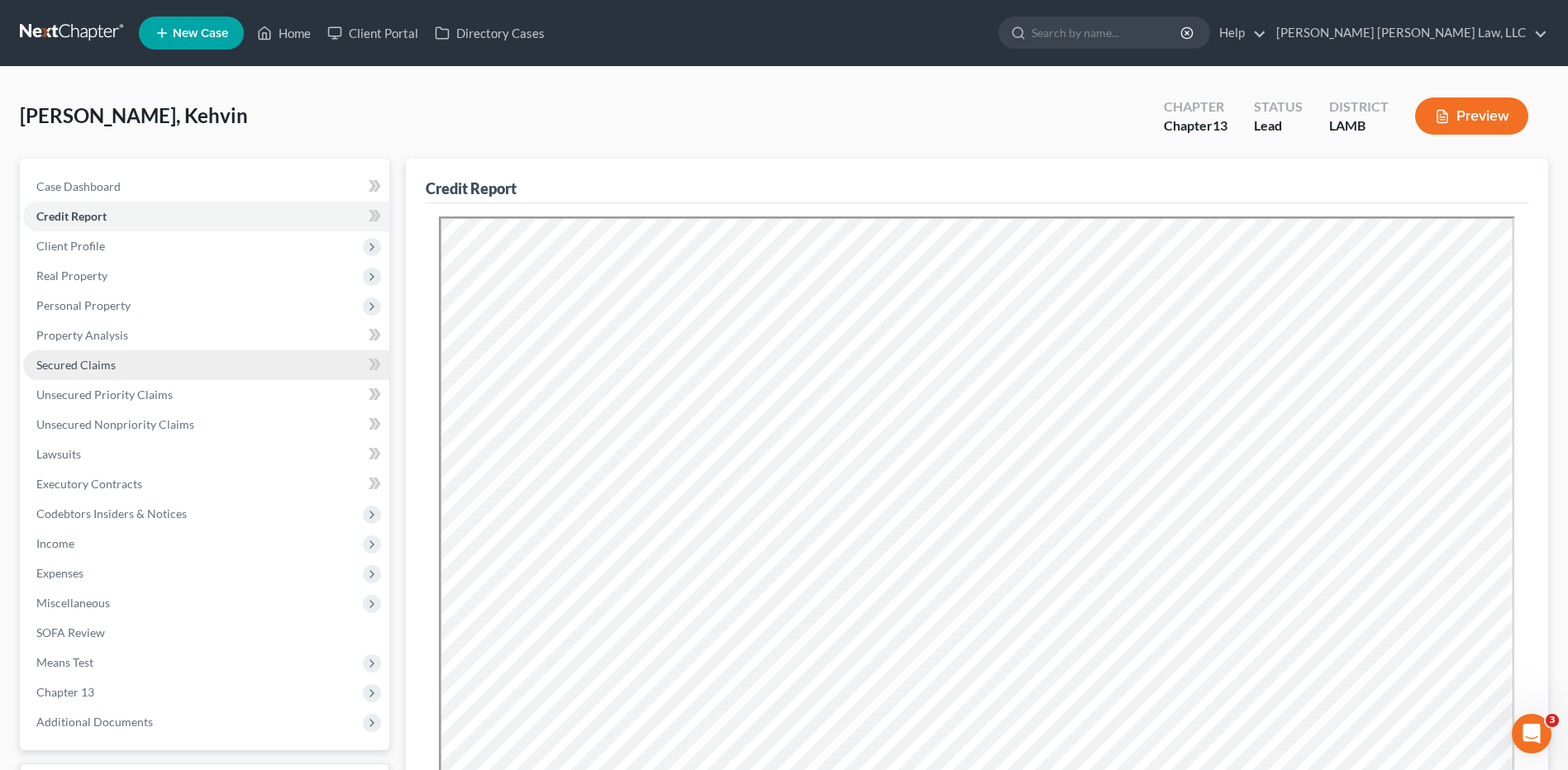
click at [75, 372] on link "Secured Claims" at bounding box center [206, 364] width 366 height 30
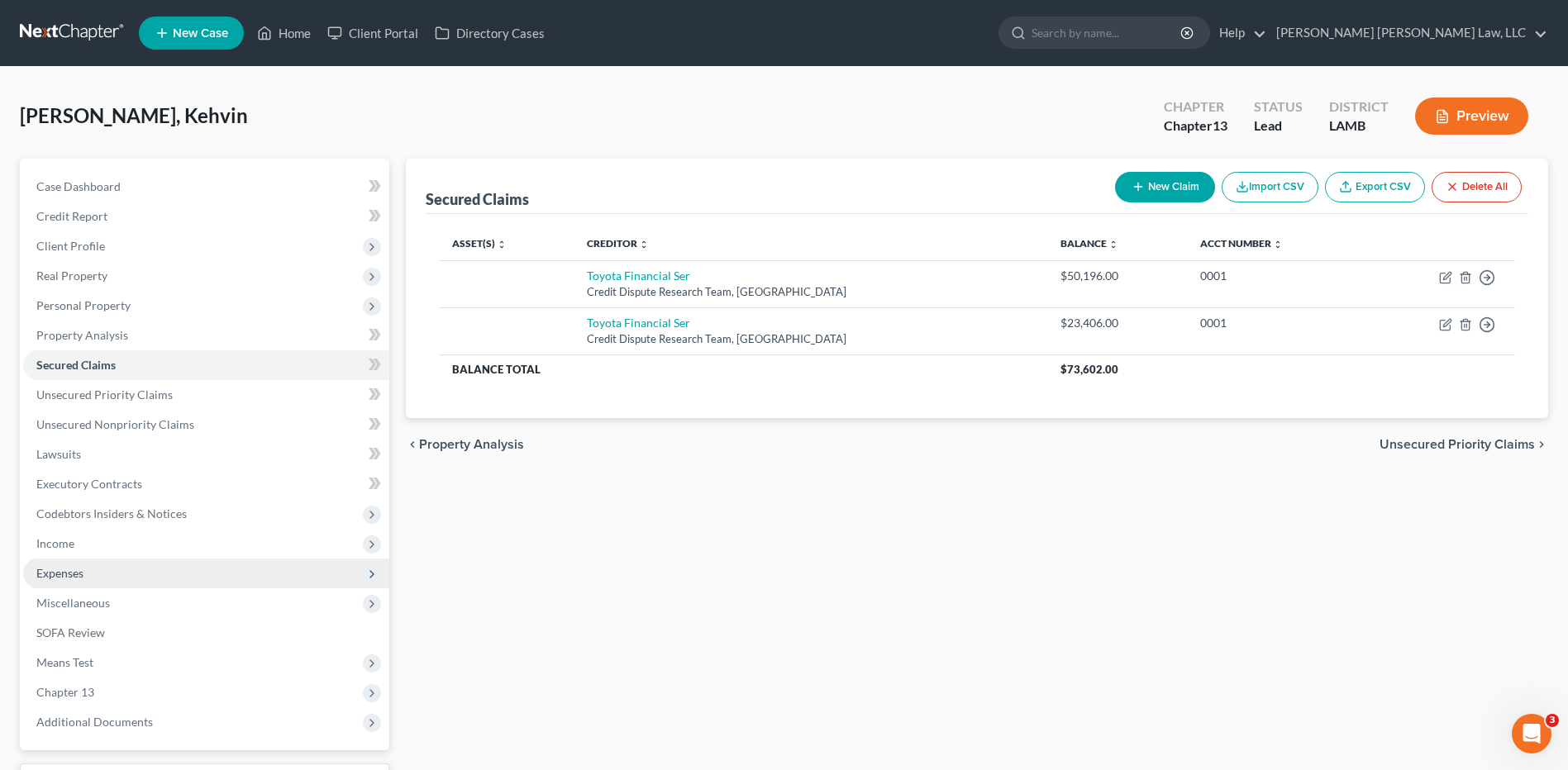
click at [57, 573] on span "Expenses" at bounding box center [60, 573] width 47 height 14
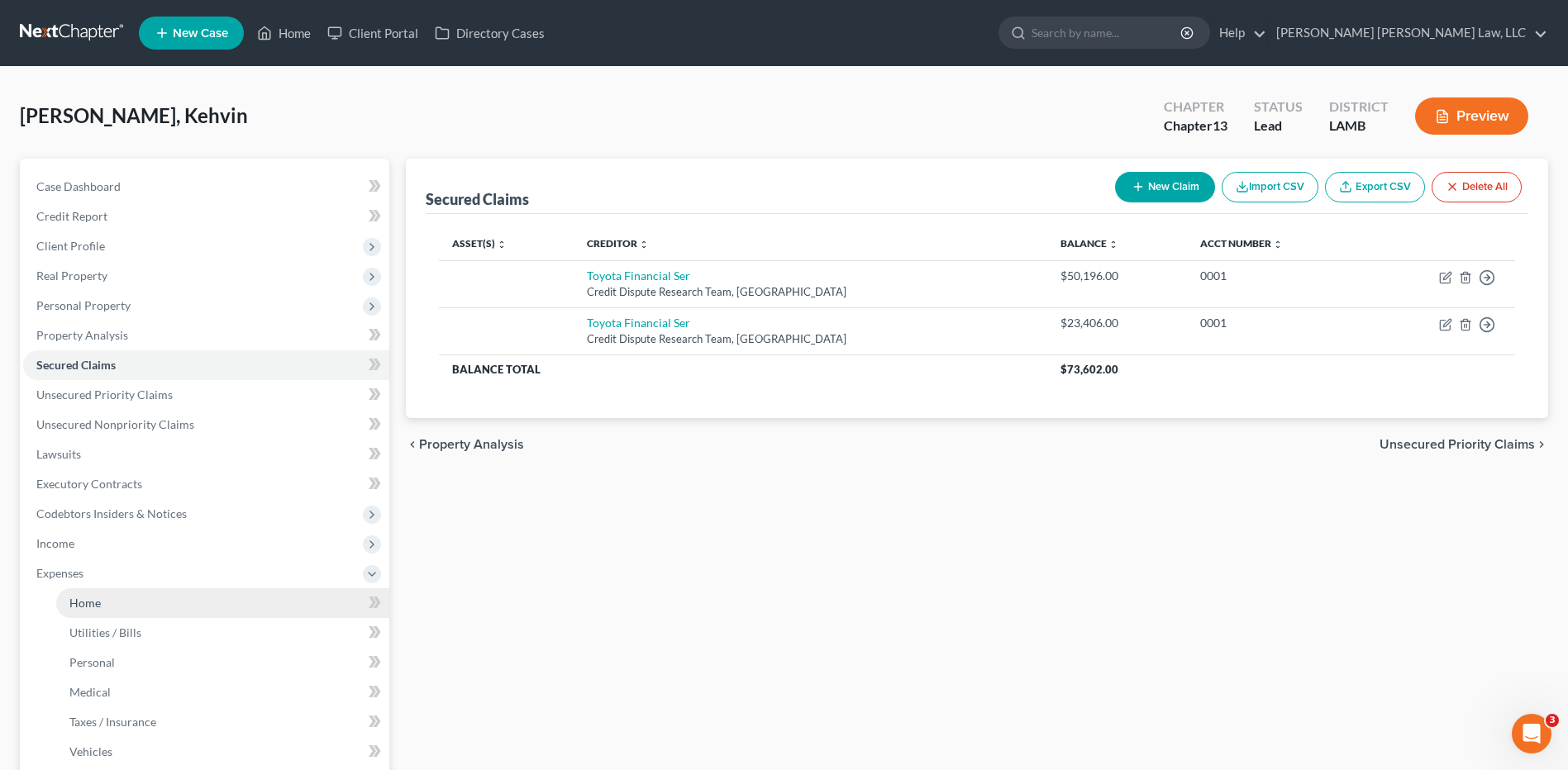
click at [91, 603] on span "Home" at bounding box center [85, 603] width 31 height 14
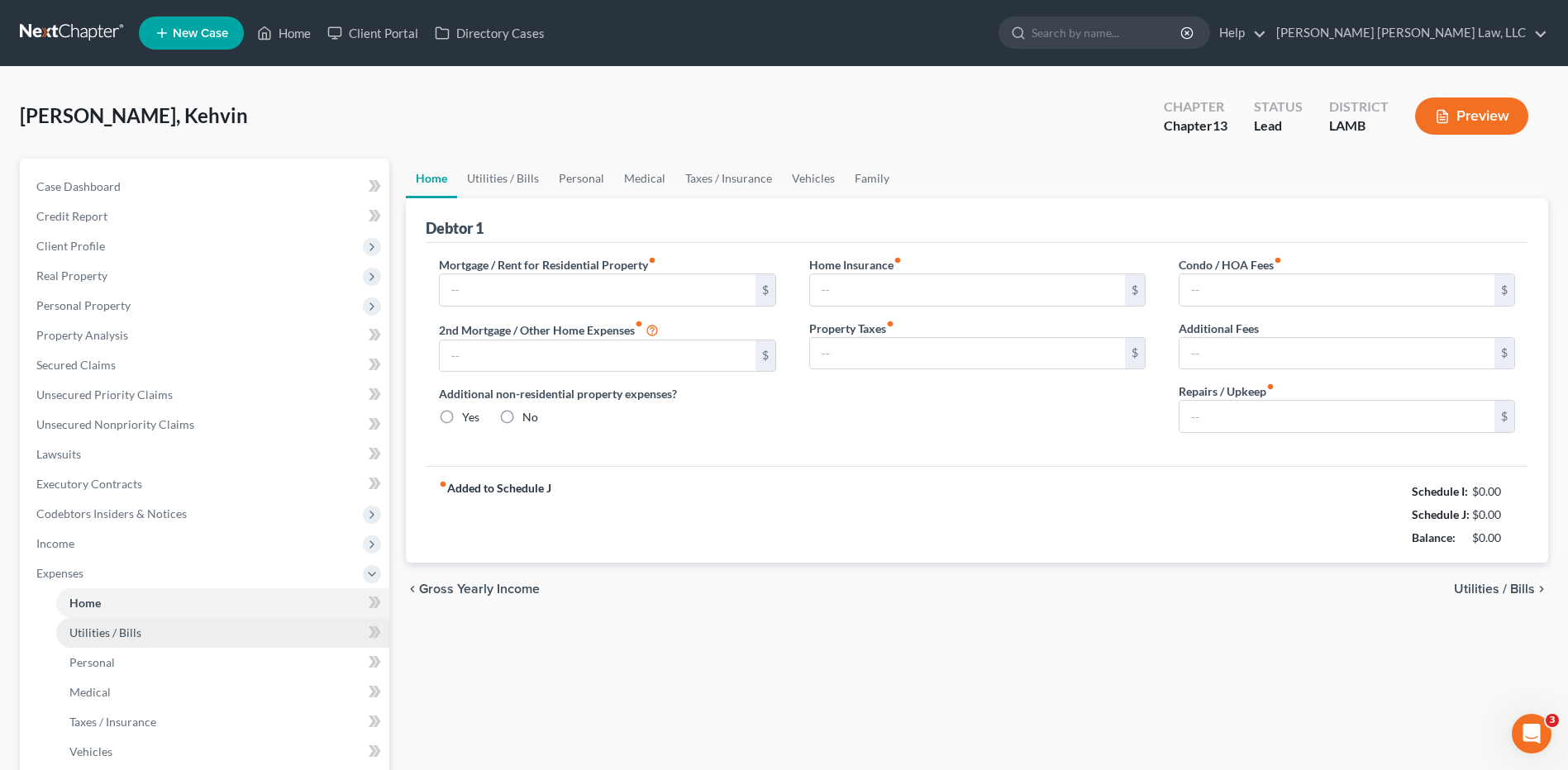
type input "0.00"
radio input "true"
type input "0.00"
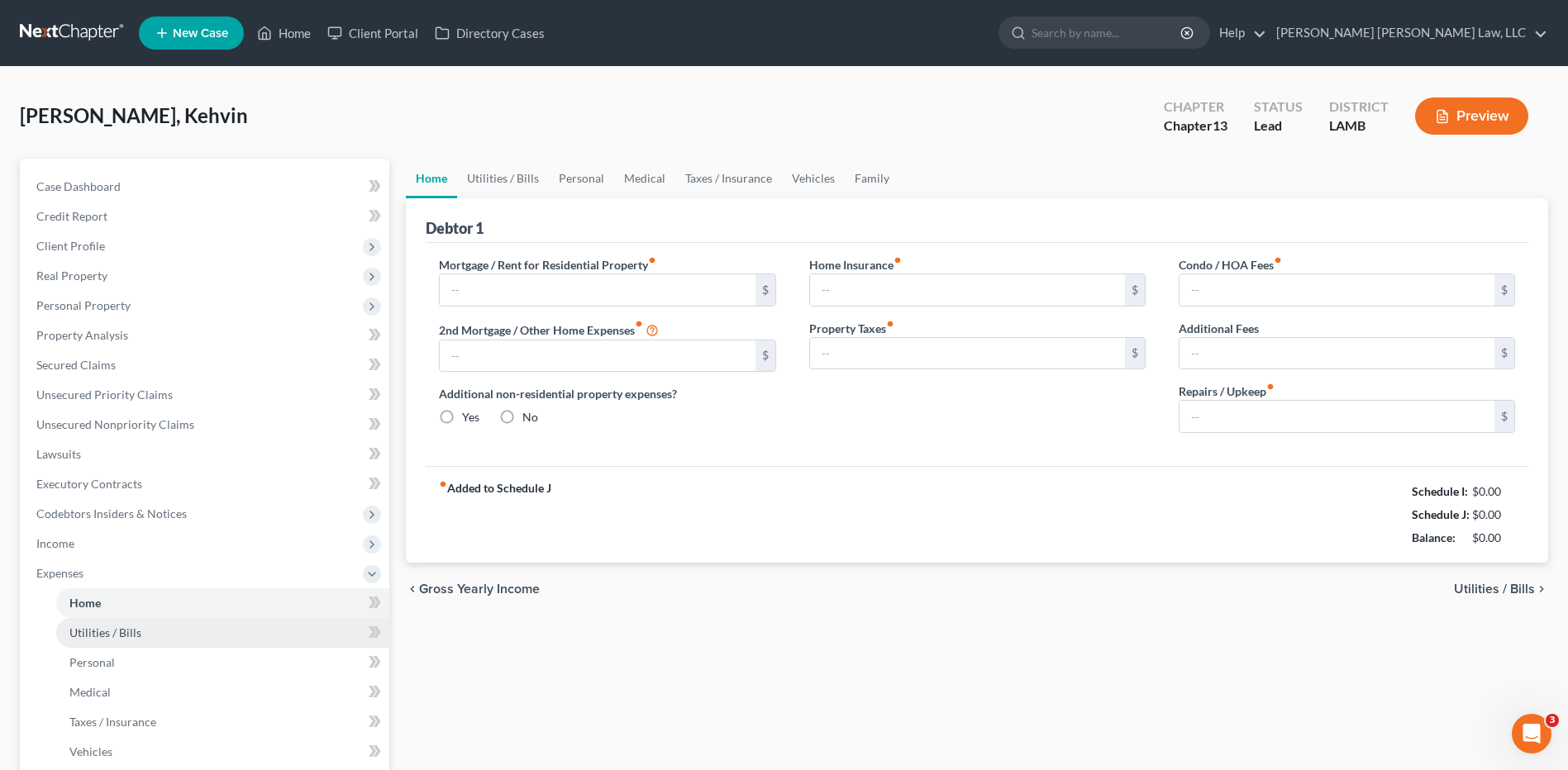
type input "0.00"
click at [555, 186] on link "Personal" at bounding box center [581, 178] width 65 height 39
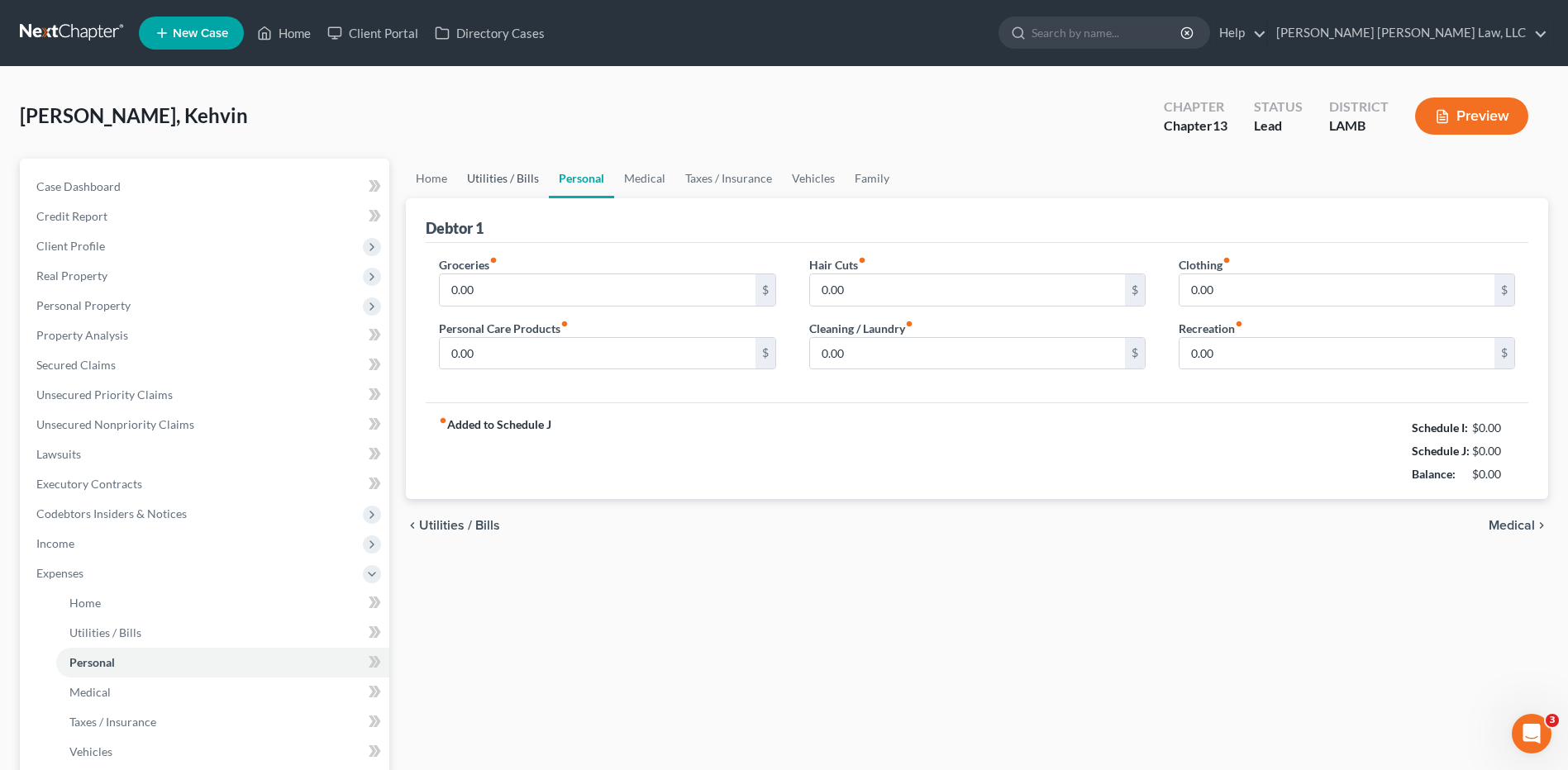
click at [521, 176] on link "Utilities / Bills" at bounding box center [502, 178] width 91 height 39
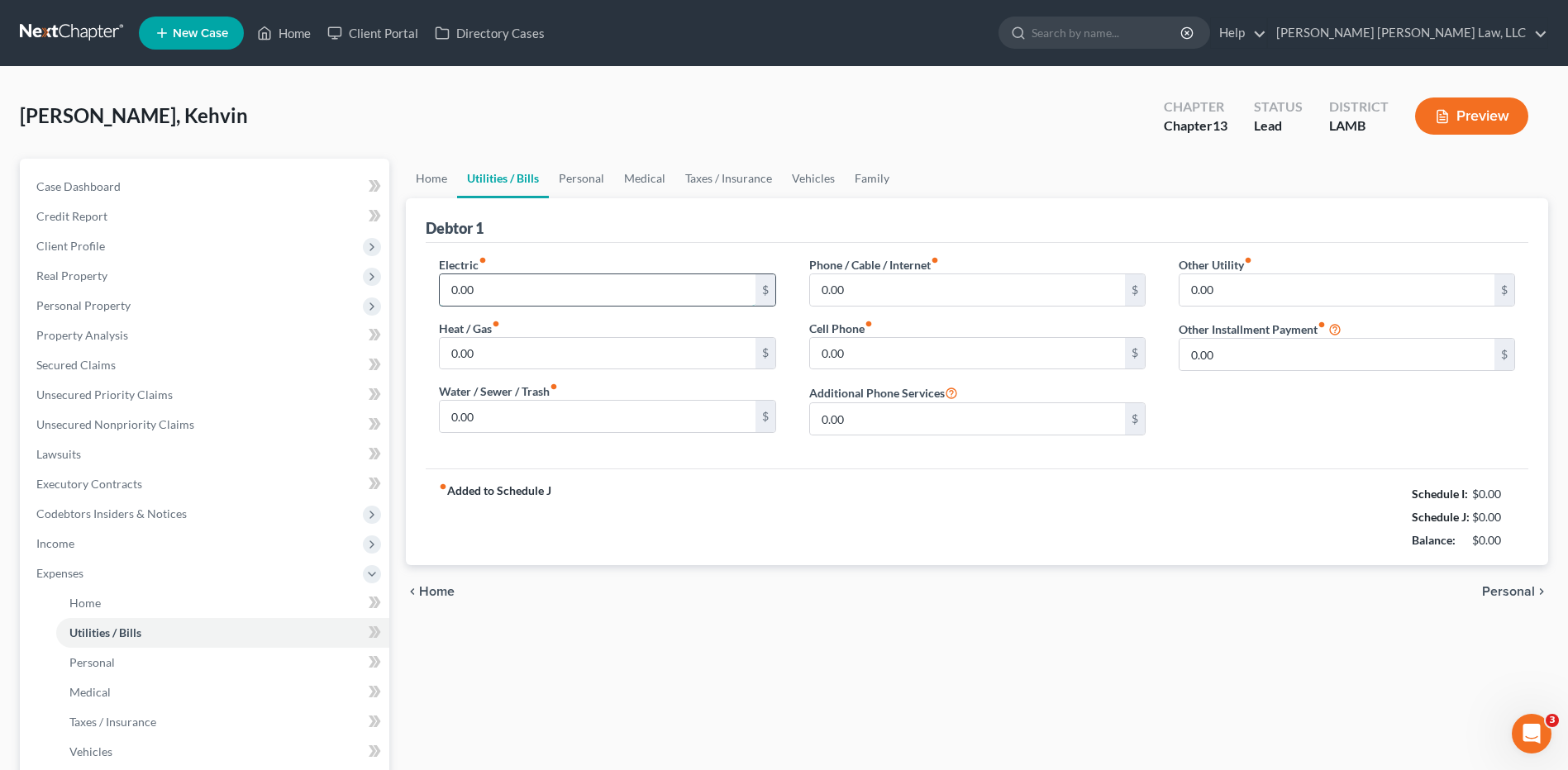
click at [499, 293] on input "0.00" at bounding box center [597, 289] width 315 height 31
type input "350.00"
click at [502, 426] on input "0.00" at bounding box center [597, 416] width 315 height 31
type input "125.00"
click at [849, 355] on input "0.00" at bounding box center [968, 354] width 315 height 31
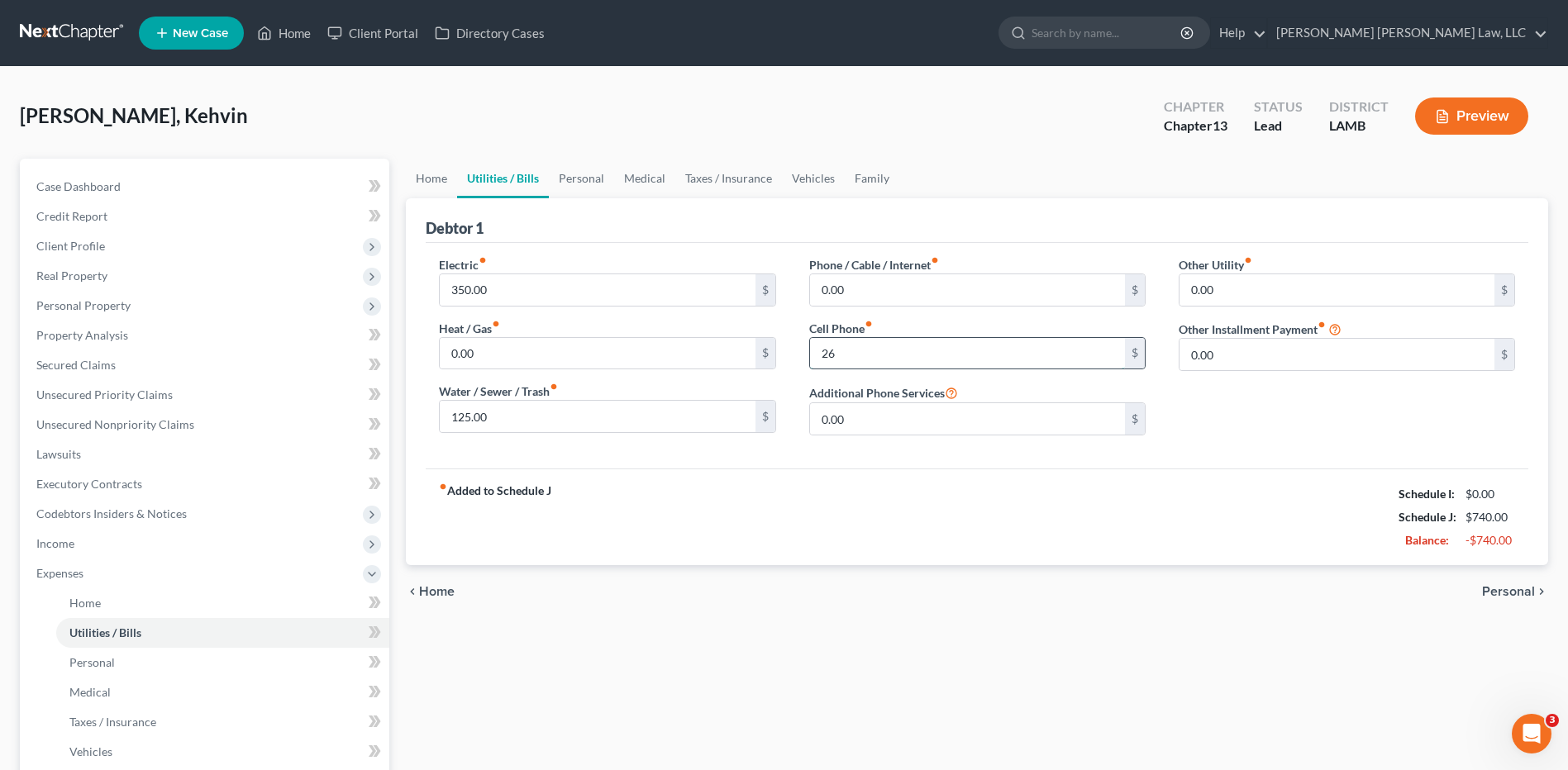
type input "2"
click at [581, 184] on link "Personal" at bounding box center [581, 178] width 65 height 39
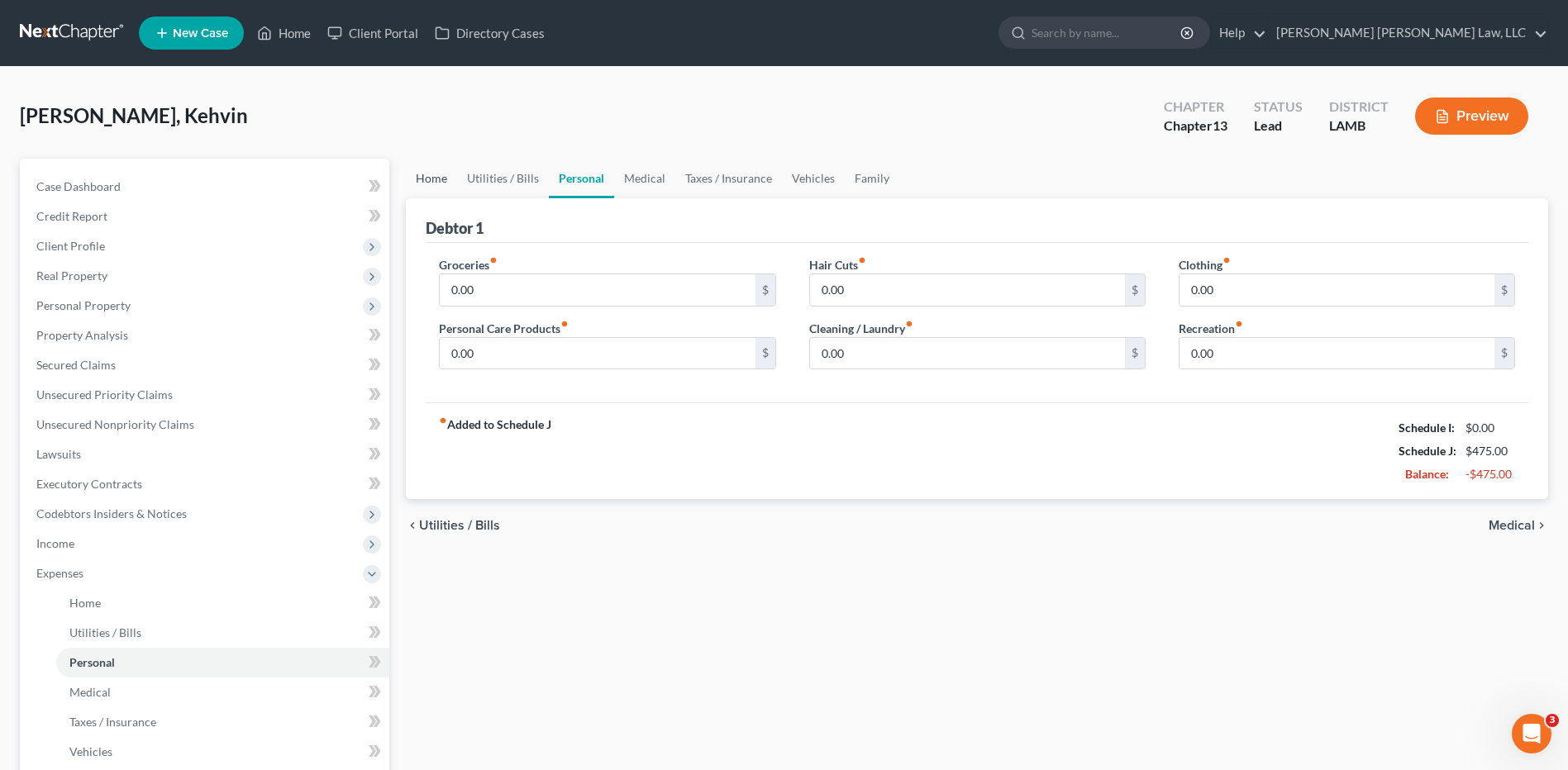
click at [438, 178] on link "Home" at bounding box center [431, 178] width 51 height 39
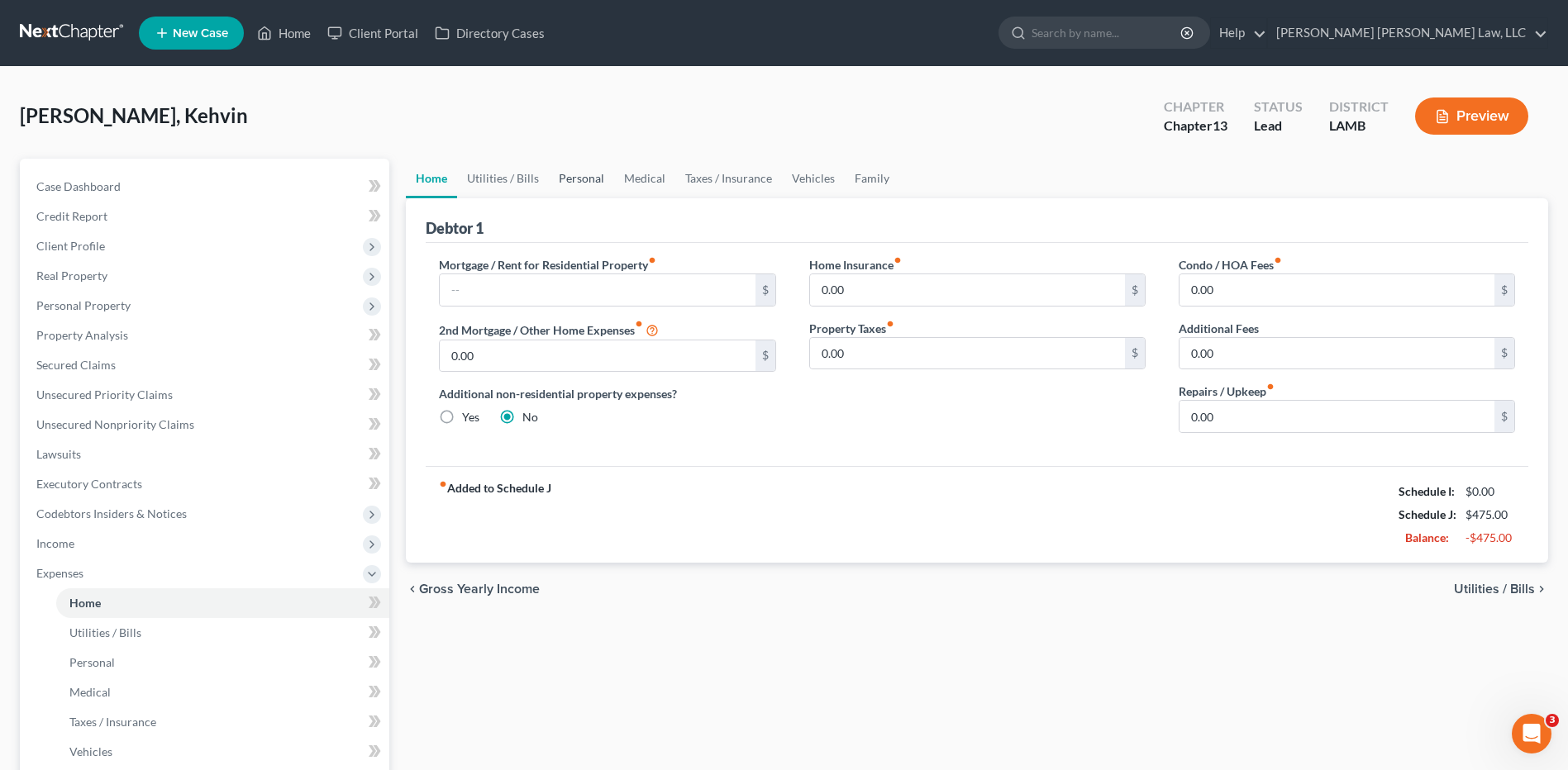
click at [582, 184] on link "Personal" at bounding box center [581, 178] width 65 height 39
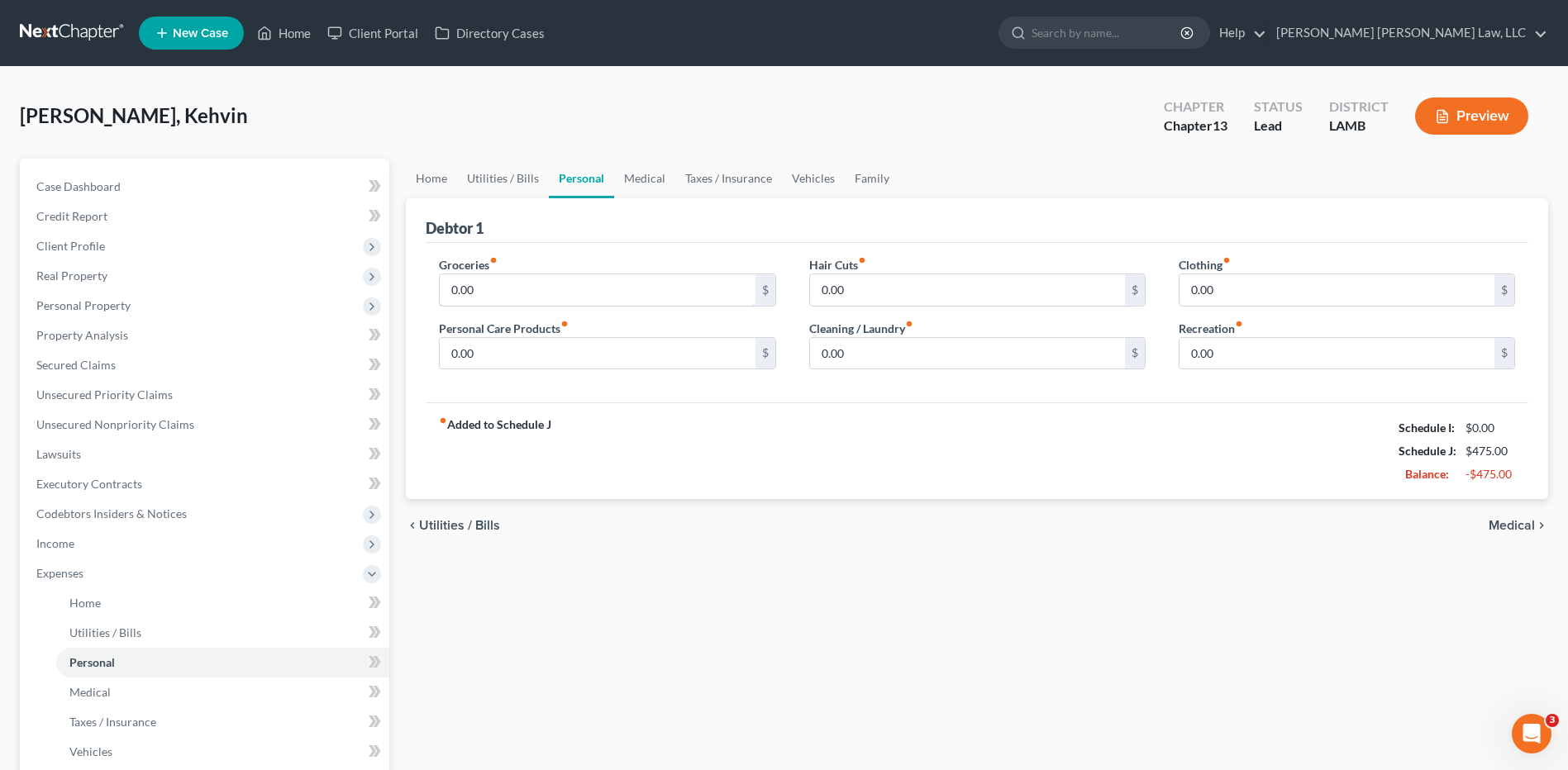
click at [471, 295] on input "0.00" at bounding box center [597, 289] width 315 height 31
type input "863.00"
click at [496, 355] on input "0.00" at bounding box center [597, 354] width 315 height 31
type input "91.00"
click at [1249, 290] on input "0.00" at bounding box center [1337, 289] width 315 height 31
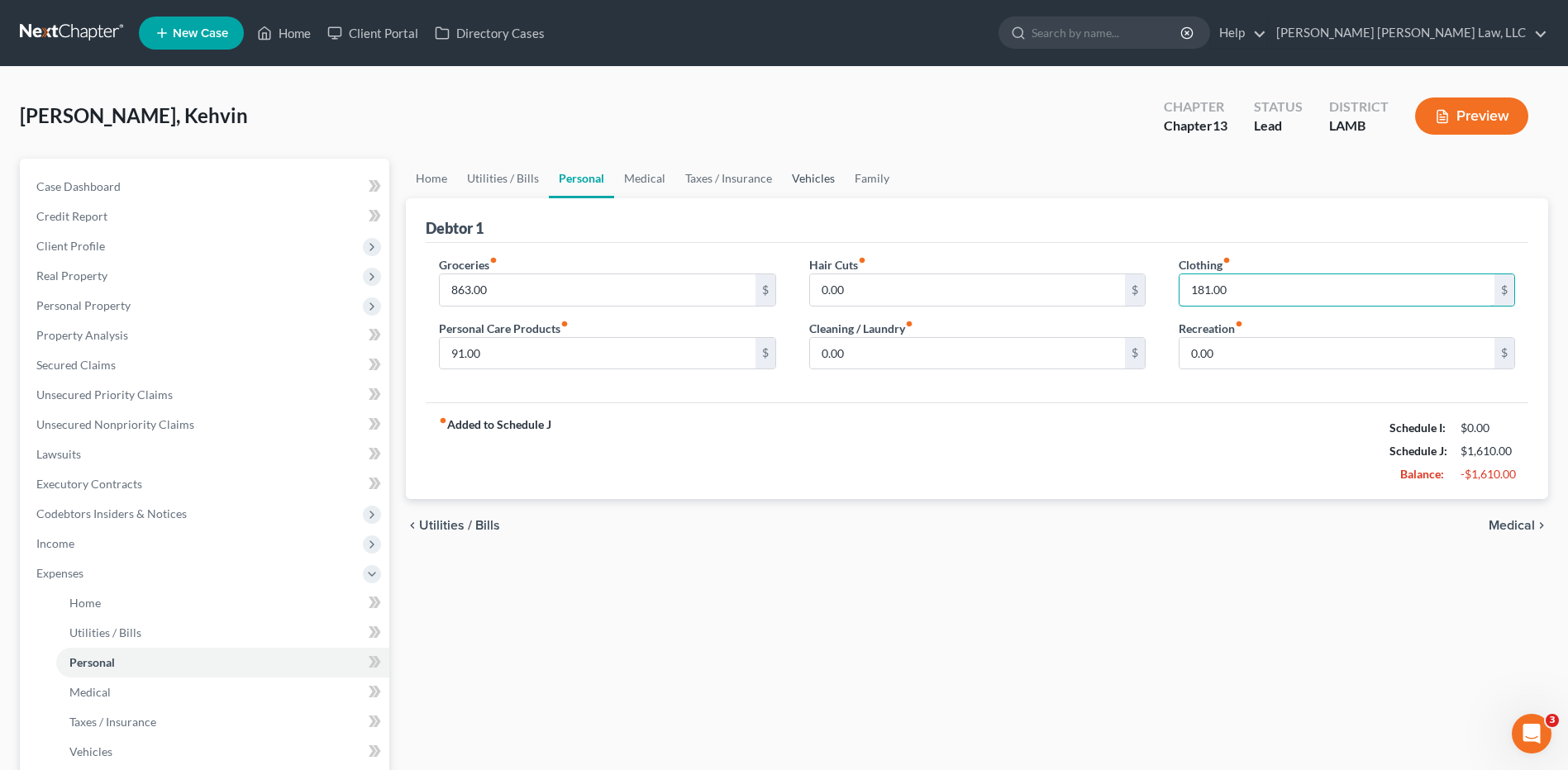
type input "181.00"
click at [801, 184] on link "Vehicles" at bounding box center [813, 178] width 63 height 39
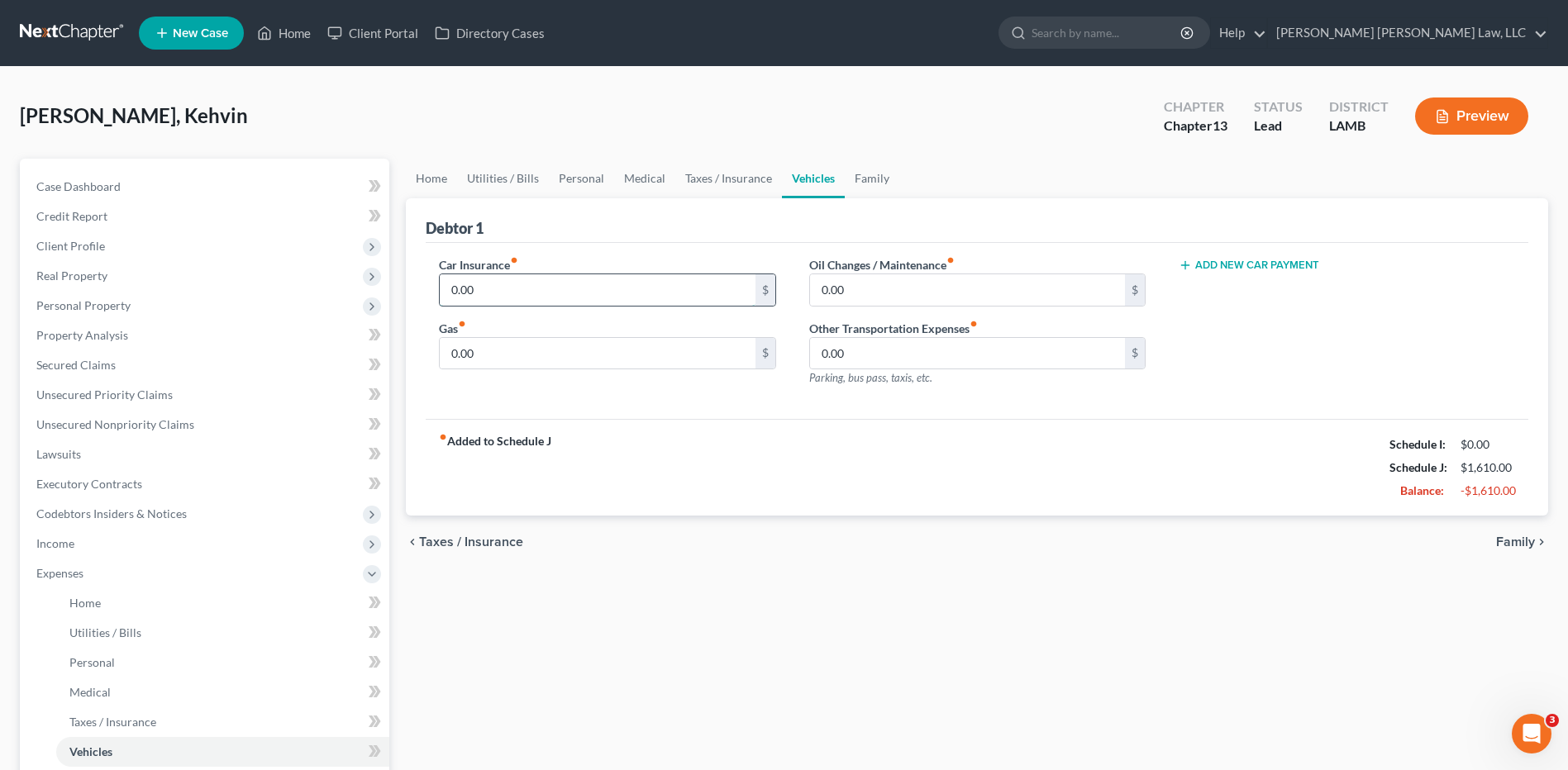
click at [504, 297] on input "0.00" at bounding box center [597, 289] width 315 height 31
type input "3"
click at [502, 358] on input "0.00" at bounding box center [597, 354] width 315 height 31
type input "300.00"
click at [855, 286] on input "0.00" at bounding box center [968, 289] width 315 height 31
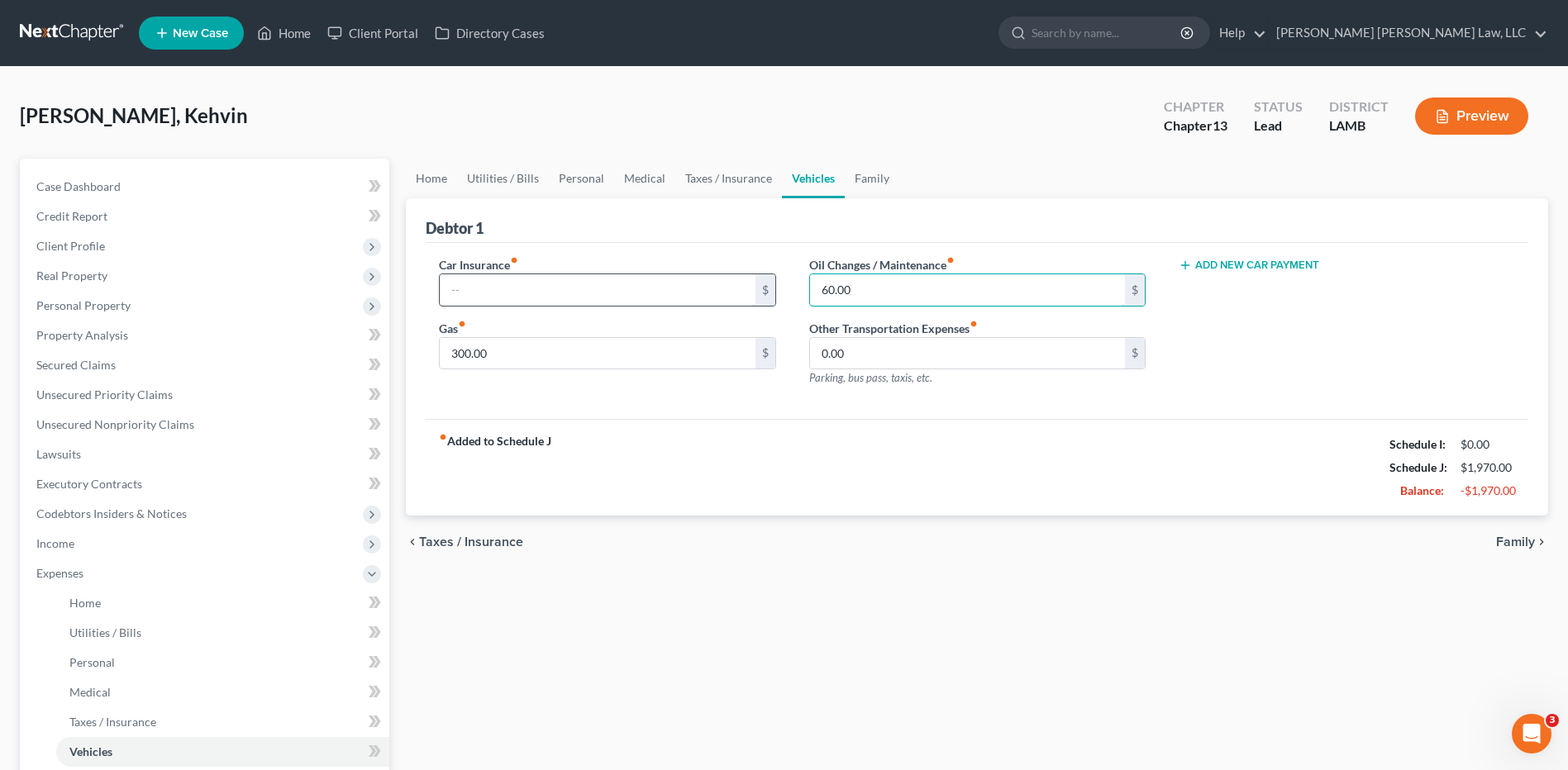
type input "60.00"
click at [511, 287] on input "text" at bounding box center [597, 289] width 315 height 31
type input "2"
click at [707, 505] on div "fiber_manual_record Added to Schedule J Schedule I: $0.00 Schedule J: $1,970.00…" at bounding box center [976, 467] width 1102 height 97
click at [47, 277] on span "Real Property" at bounding box center [72, 276] width 71 height 14
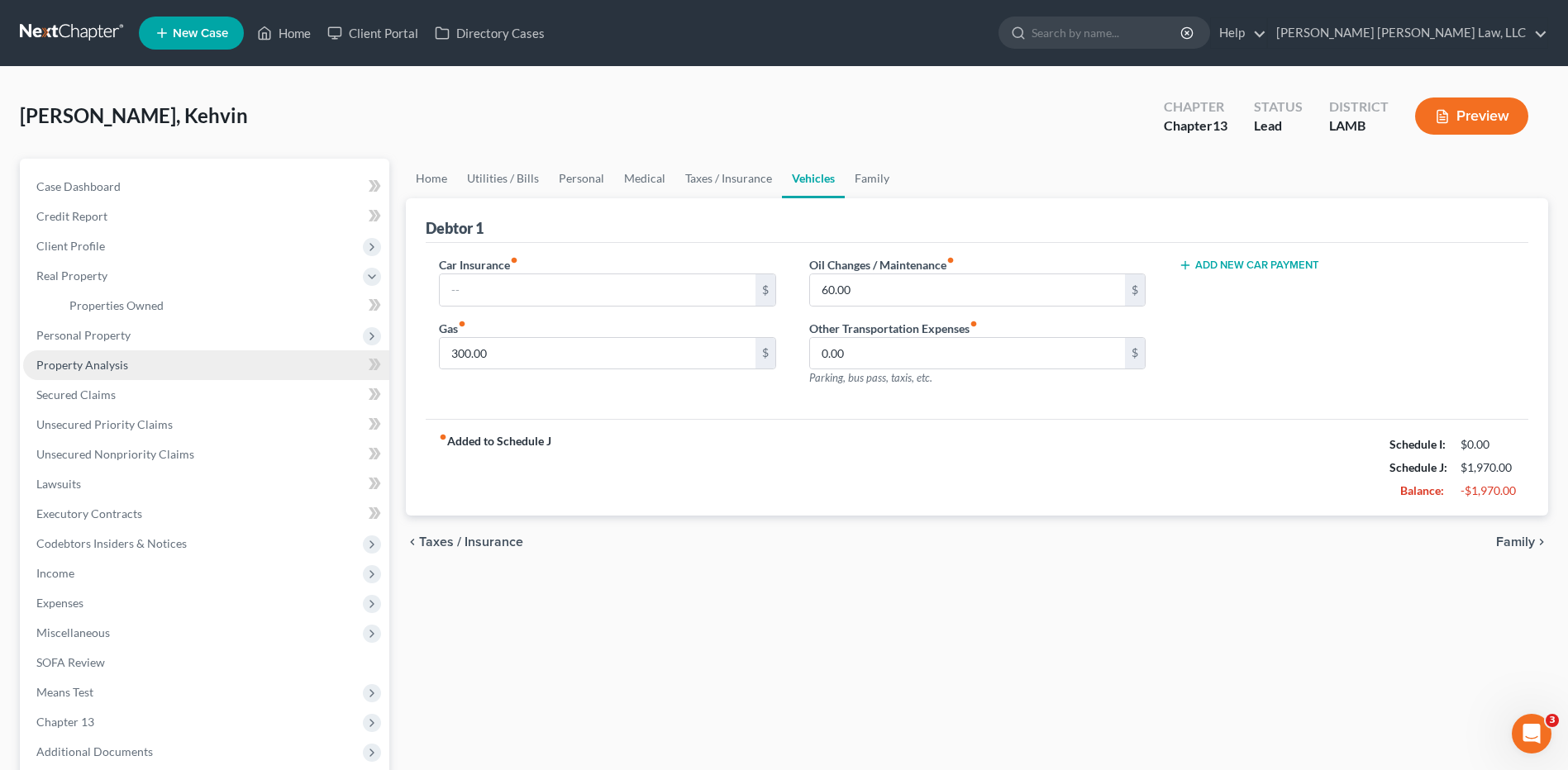
click at [107, 358] on span "Property Analysis" at bounding box center [82, 365] width 91 height 14
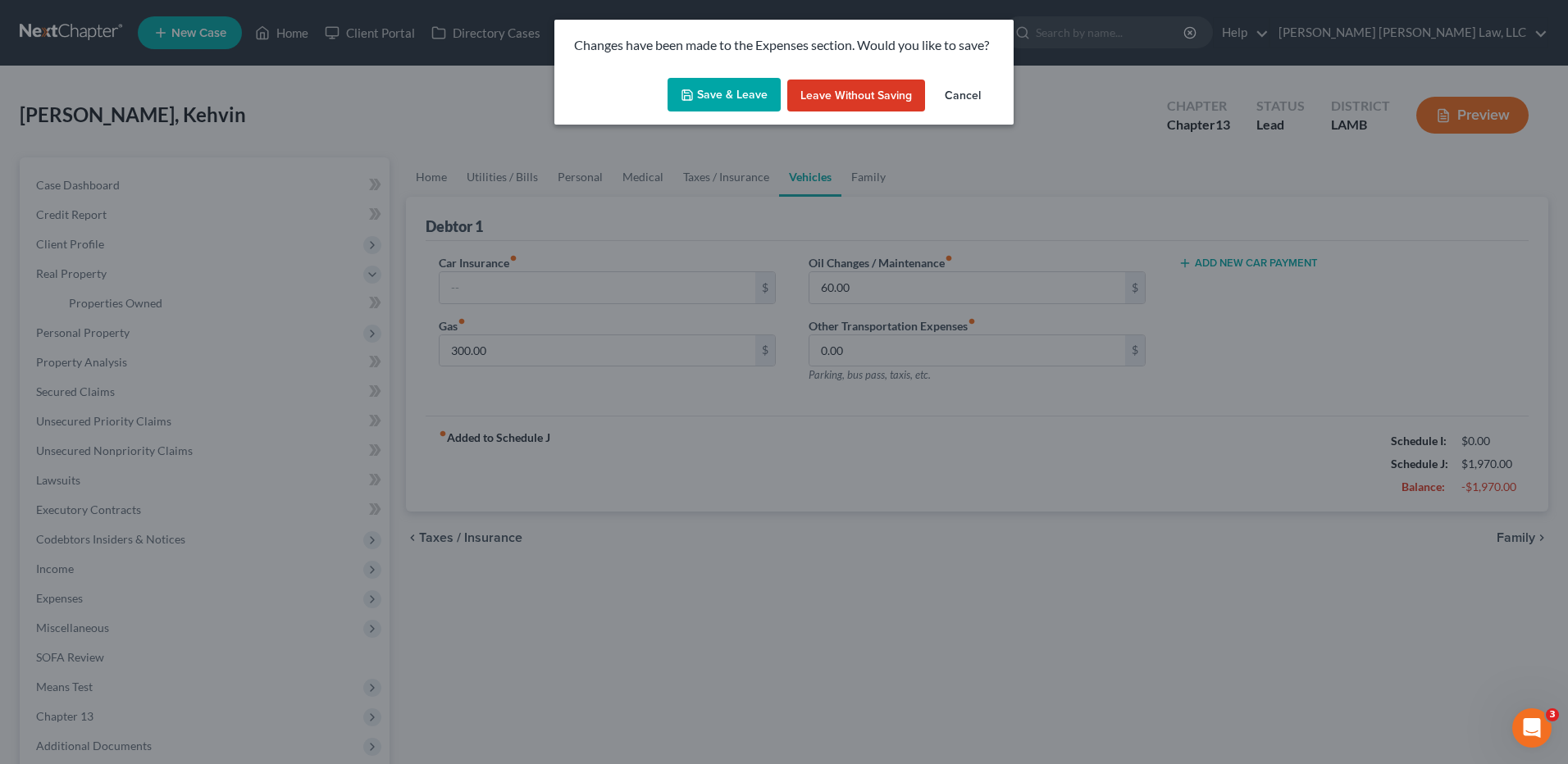
click at [686, 99] on icon "button" at bounding box center [687, 95] width 13 height 13
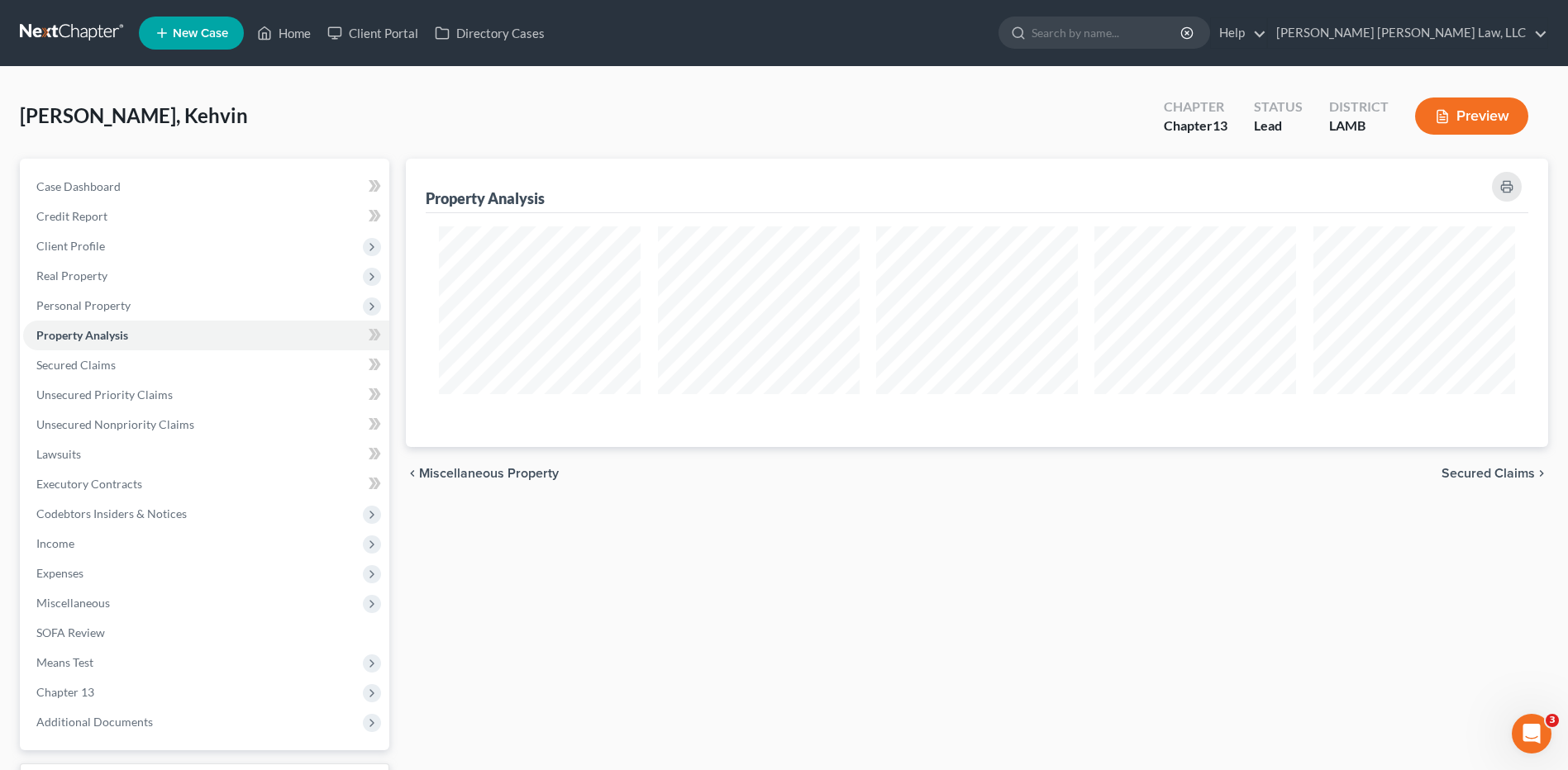
scroll to position [288, 1143]
click at [53, 32] on link at bounding box center [73, 32] width 106 height 30
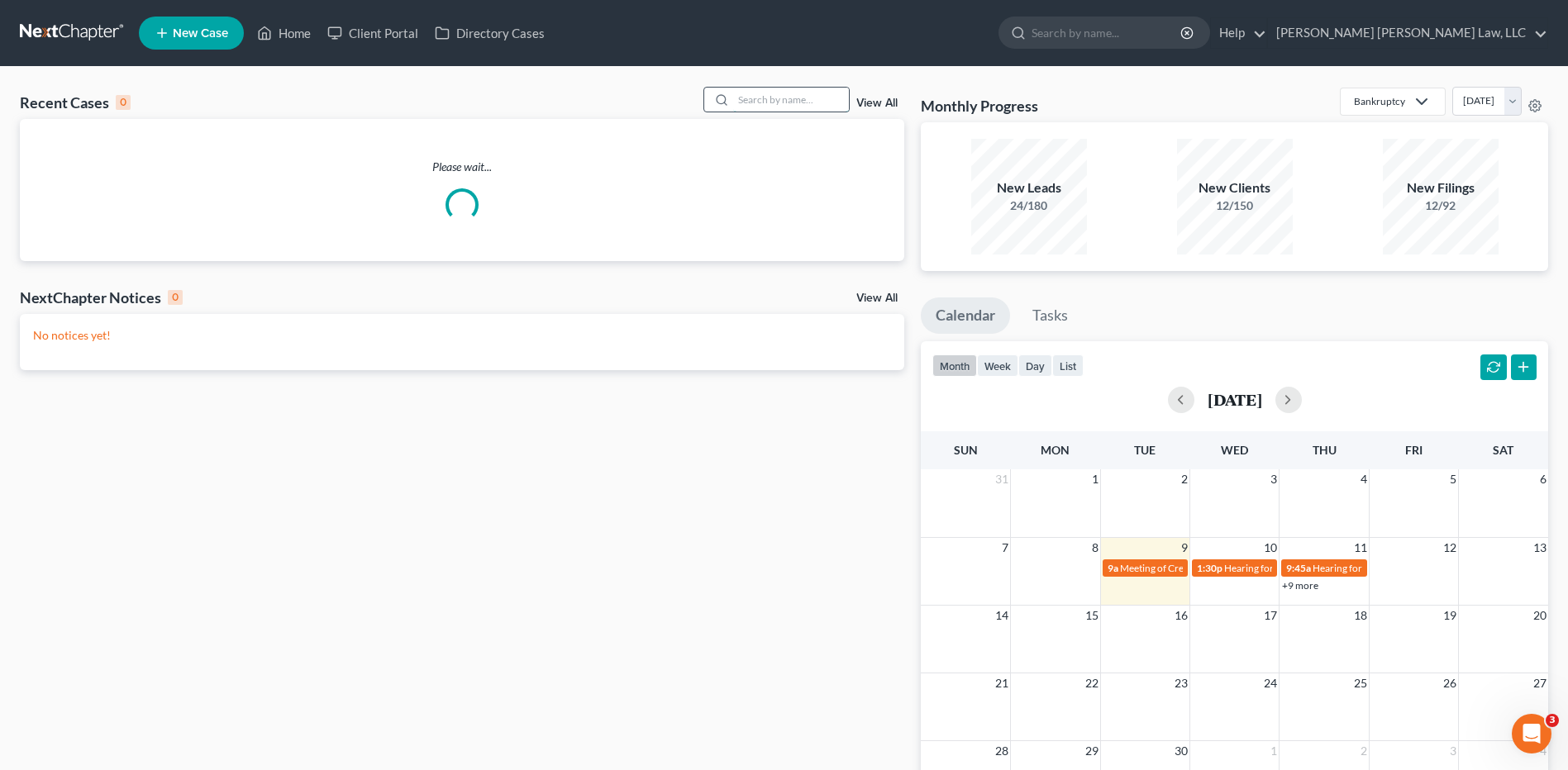
click at [754, 102] on input "search" at bounding box center [791, 99] width 116 height 24
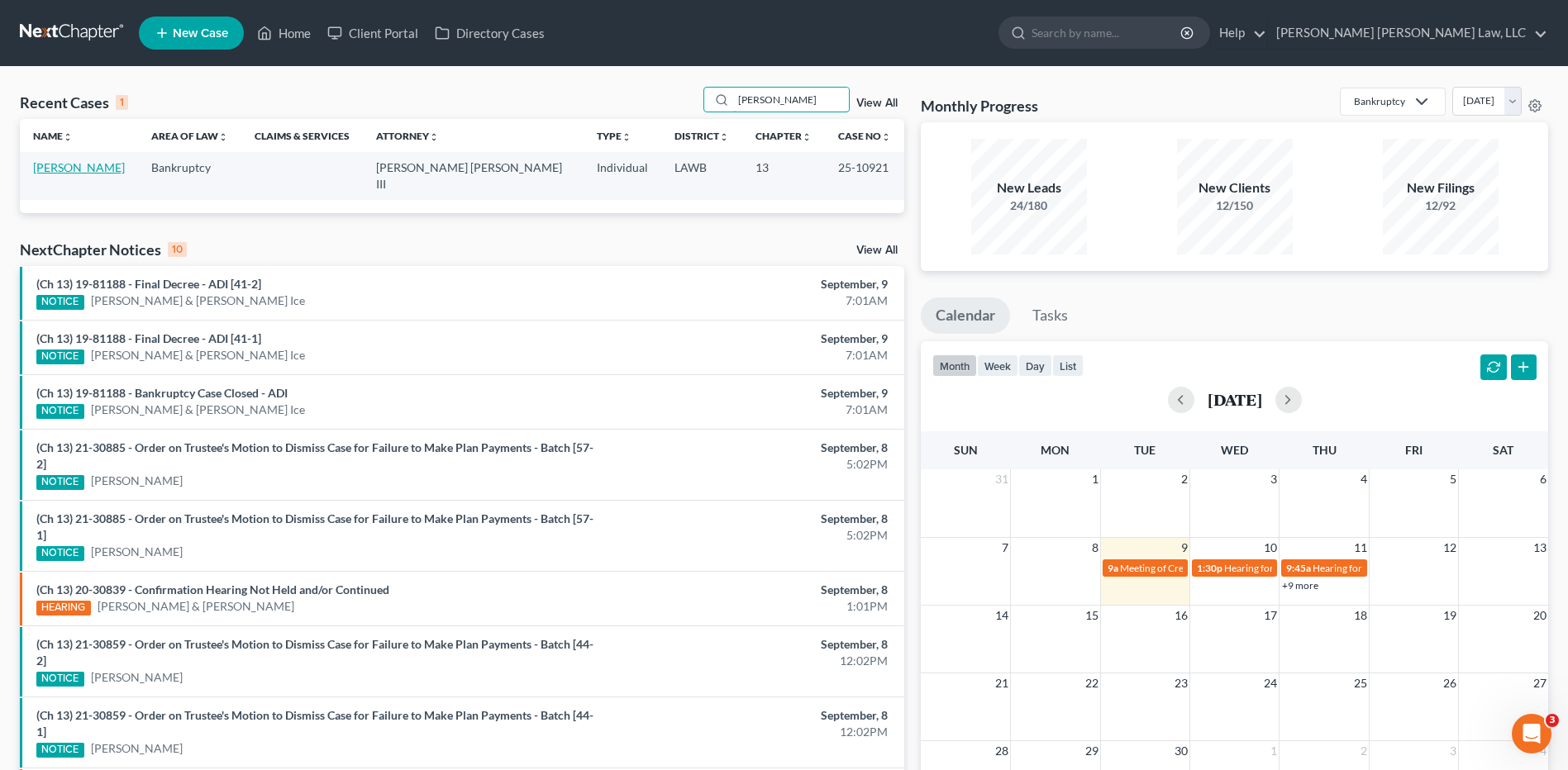
type input "[PERSON_NAME]"
click at [49, 172] on link "[PERSON_NAME]" at bounding box center [79, 167] width 91 height 14
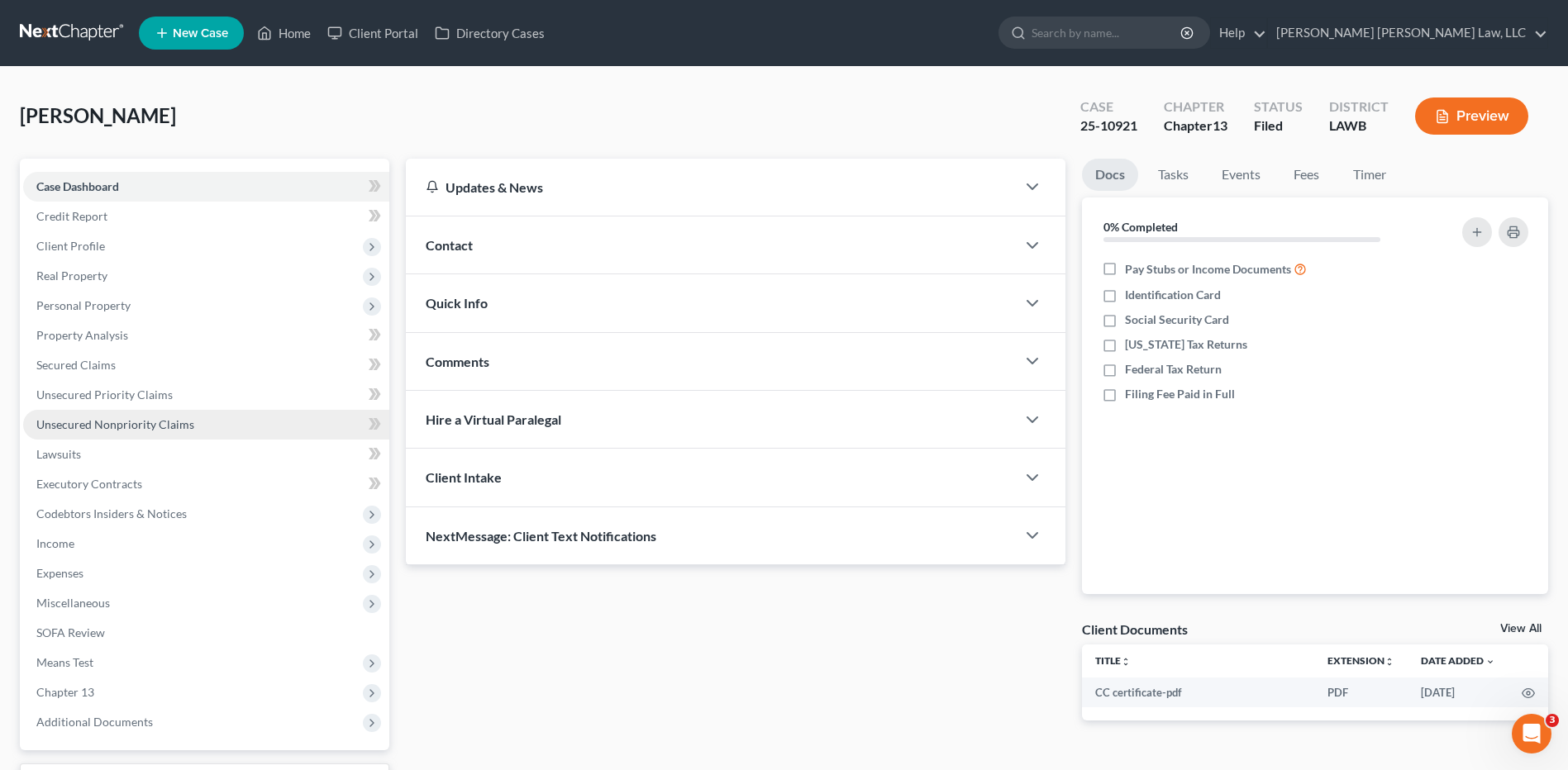
click at [86, 428] on span "Unsecured Nonpriority Claims" at bounding box center [116, 424] width 158 height 14
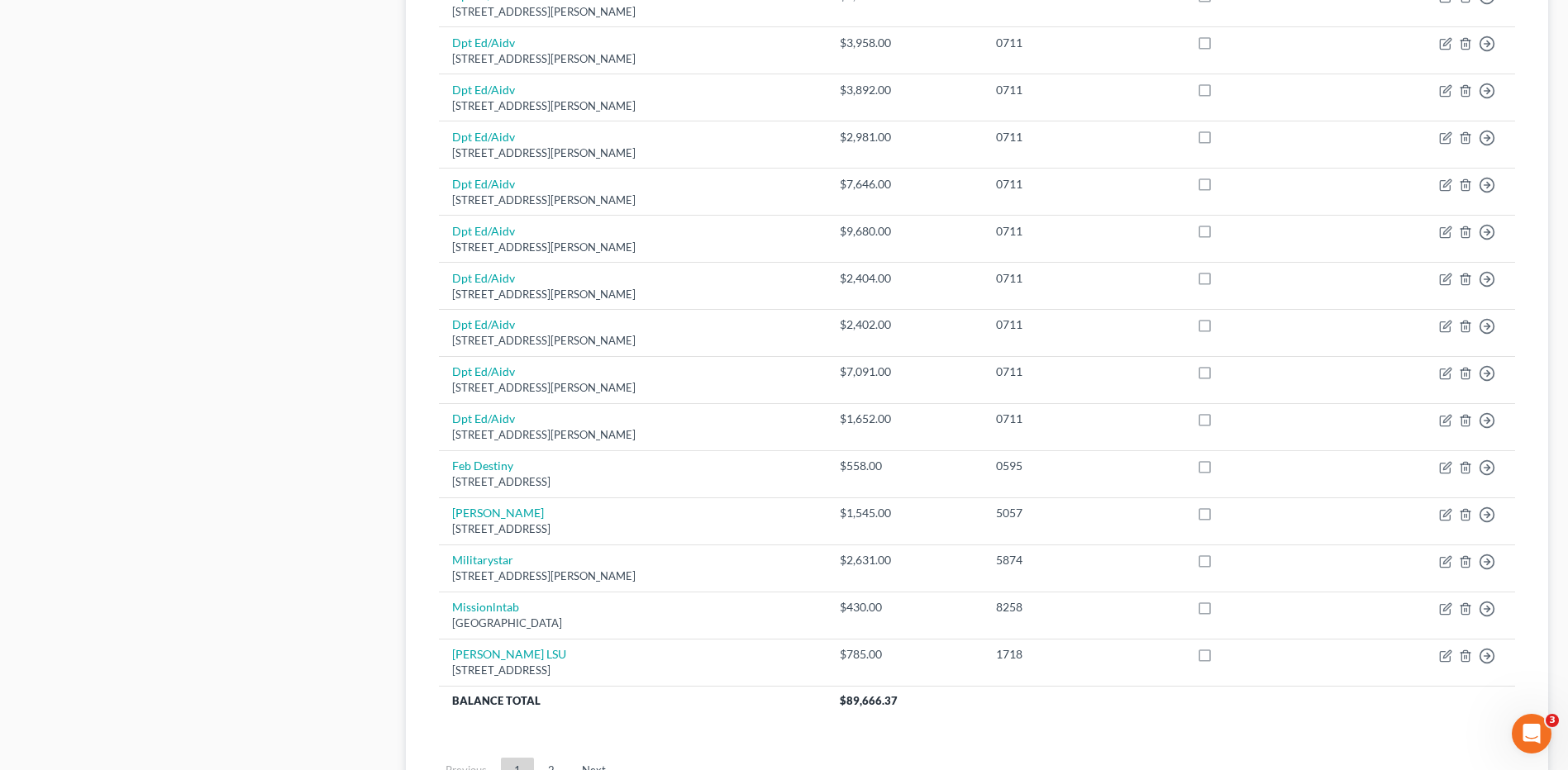
scroll to position [1143, 0]
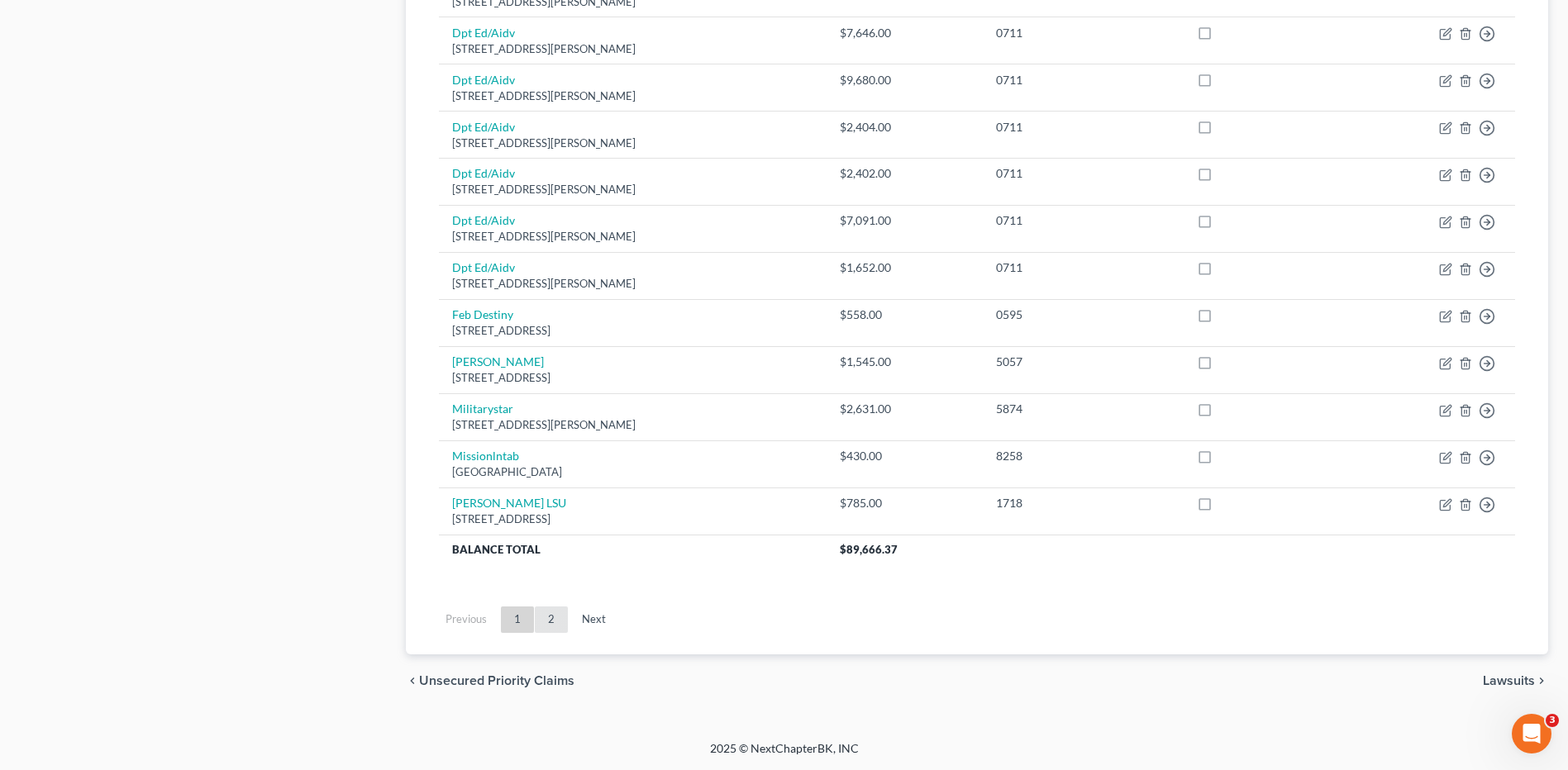
click at [545, 618] on link "2" at bounding box center [551, 620] width 33 height 27
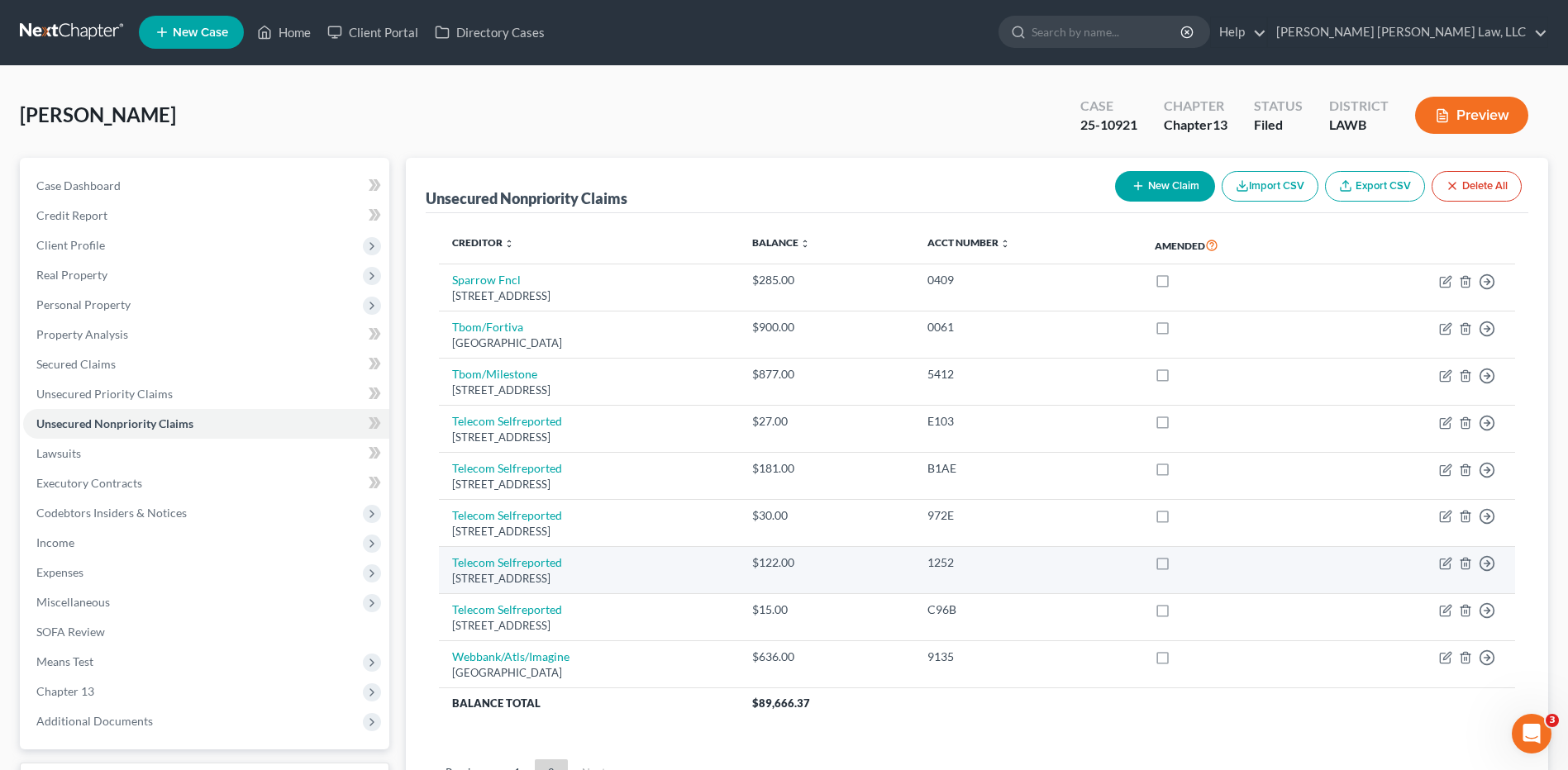
scroll to position [0, 0]
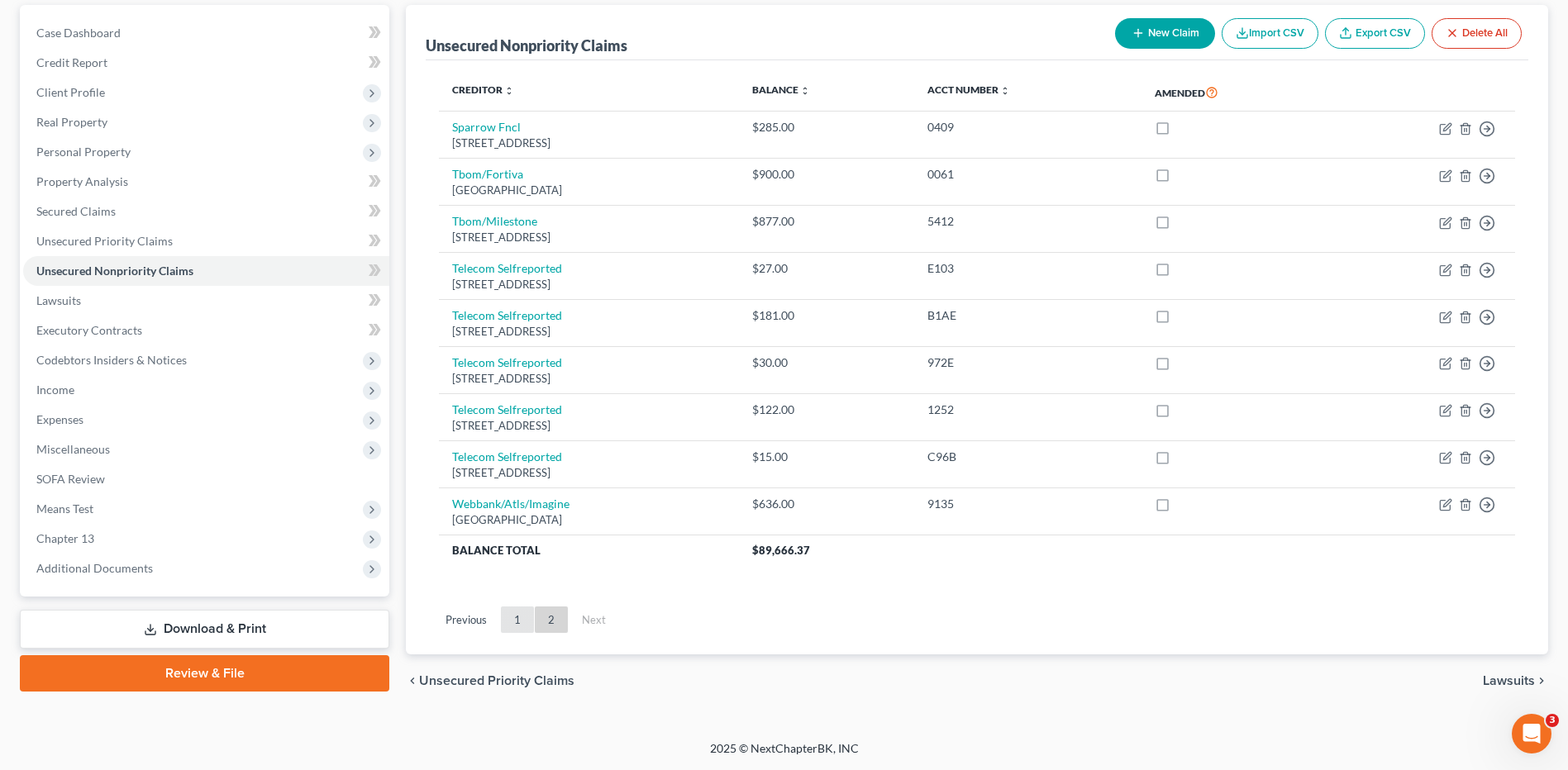
click at [516, 618] on link "1" at bounding box center [517, 620] width 33 height 27
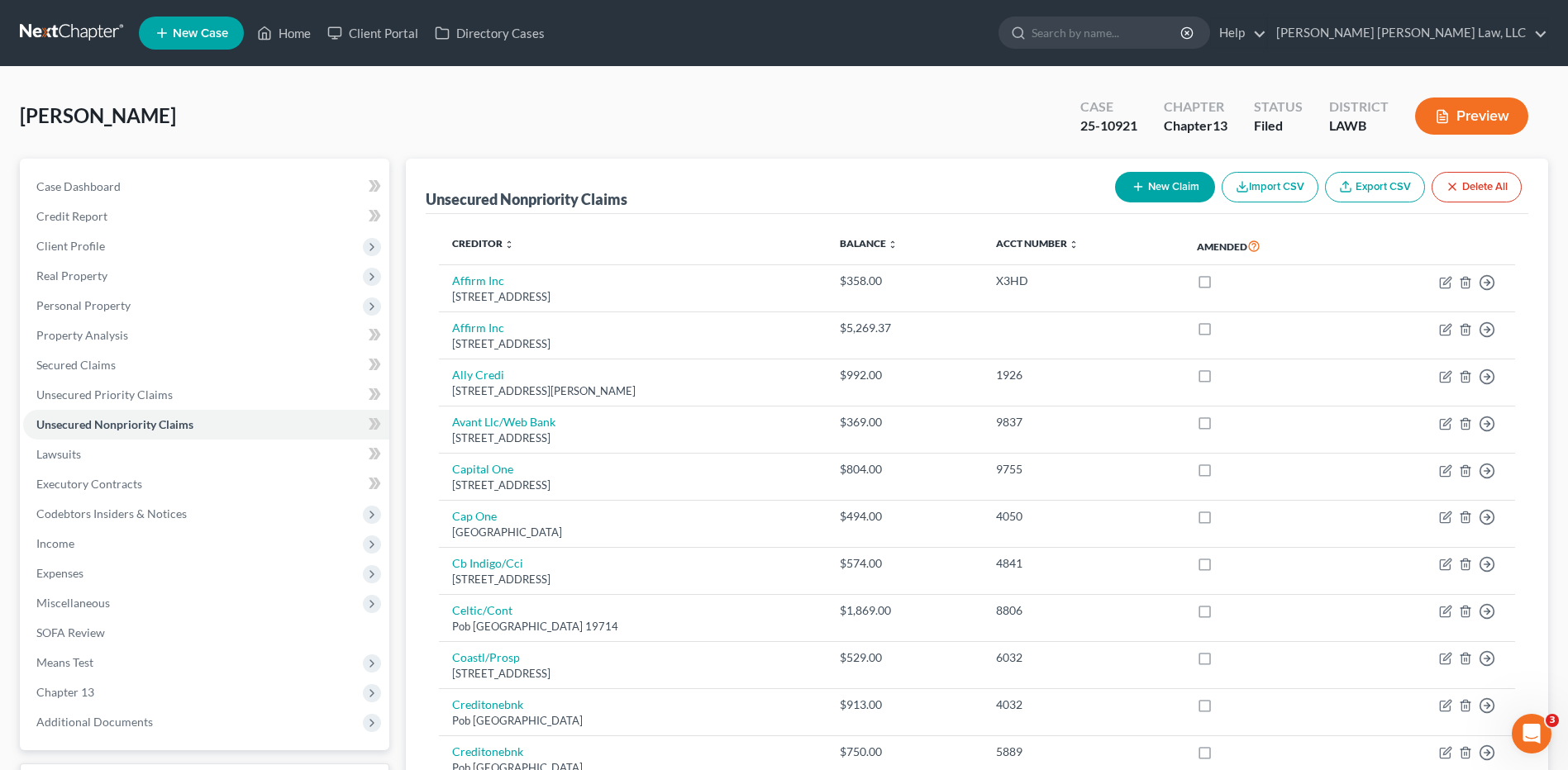
click at [90, 27] on link at bounding box center [73, 32] width 106 height 30
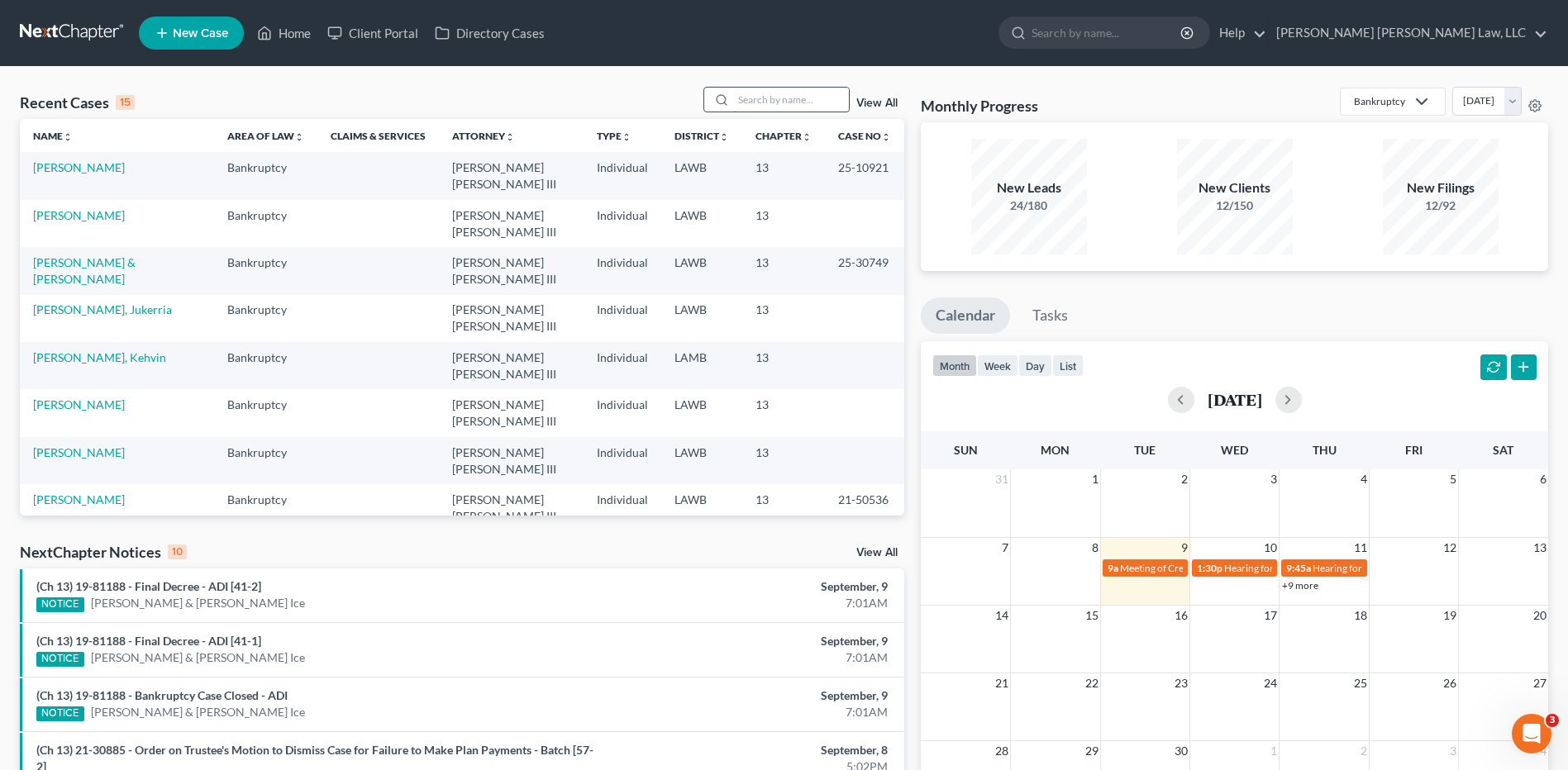
click at [775, 98] on input "search" at bounding box center [791, 99] width 116 height 24
type input "drew"
click at [83, 167] on link "[PERSON_NAME]" at bounding box center [79, 167] width 91 height 14
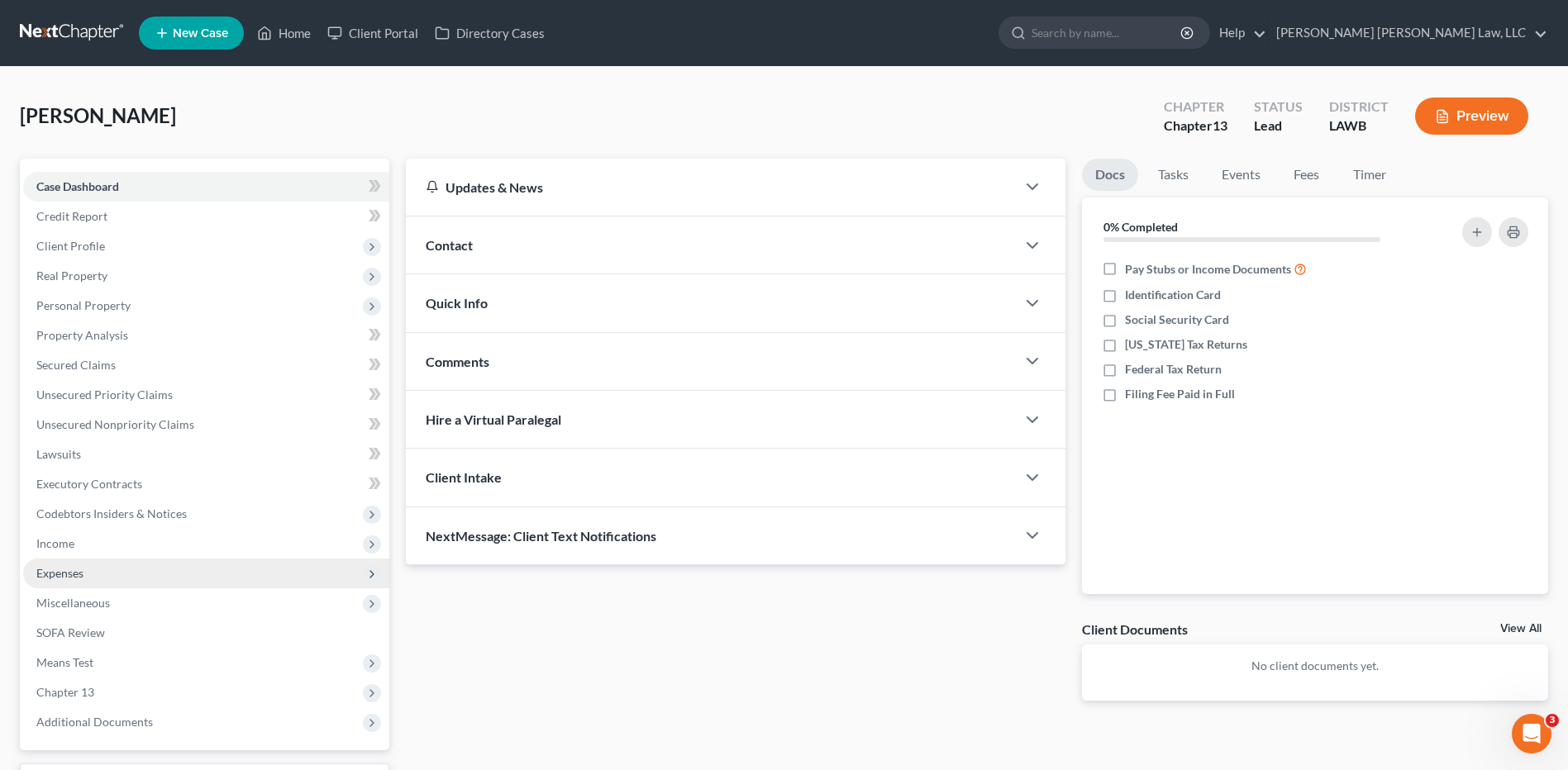
click at [41, 578] on span "Expenses" at bounding box center [60, 573] width 47 height 14
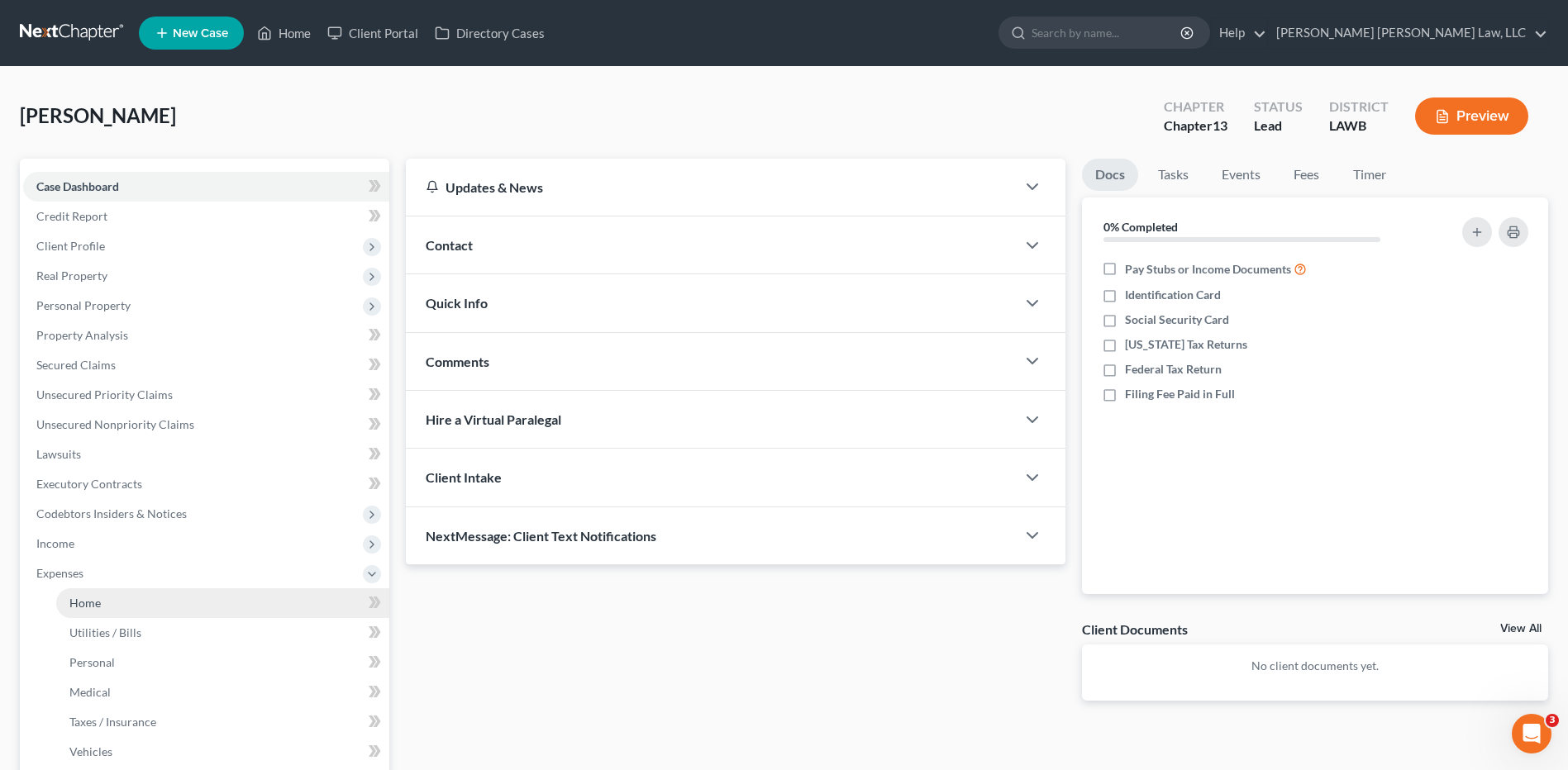
click at [76, 602] on span "Home" at bounding box center [85, 603] width 31 height 14
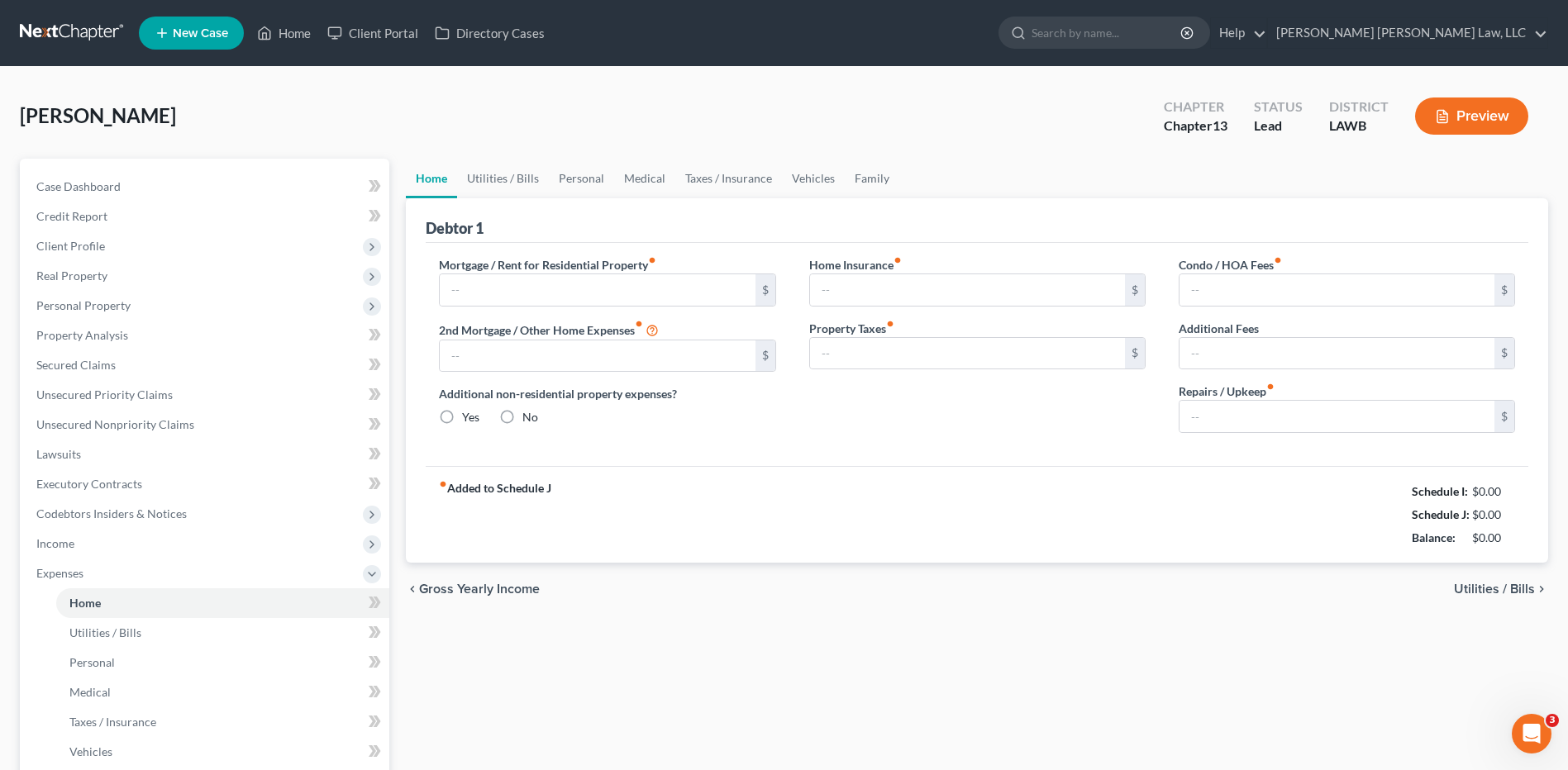
type input "0.00"
radio input "true"
type input "0.00"
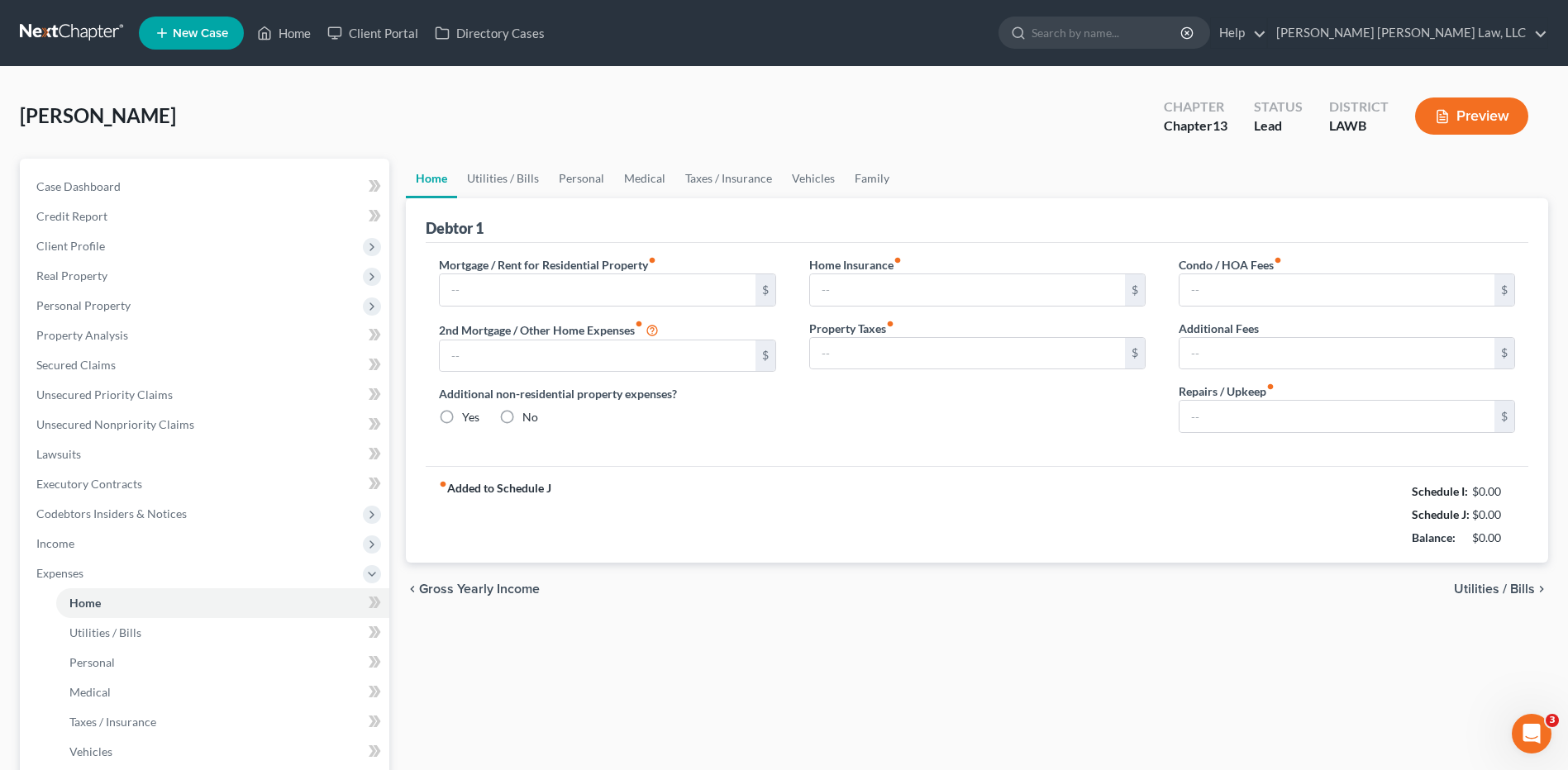
type input "0.00"
click at [480, 295] on input "text" at bounding box center [597, 289] width 315 height 31
type input "450.00"
click at [499, 168] on link "Utilities / Bills" at bounding box center [502, 178] width 91 height 39
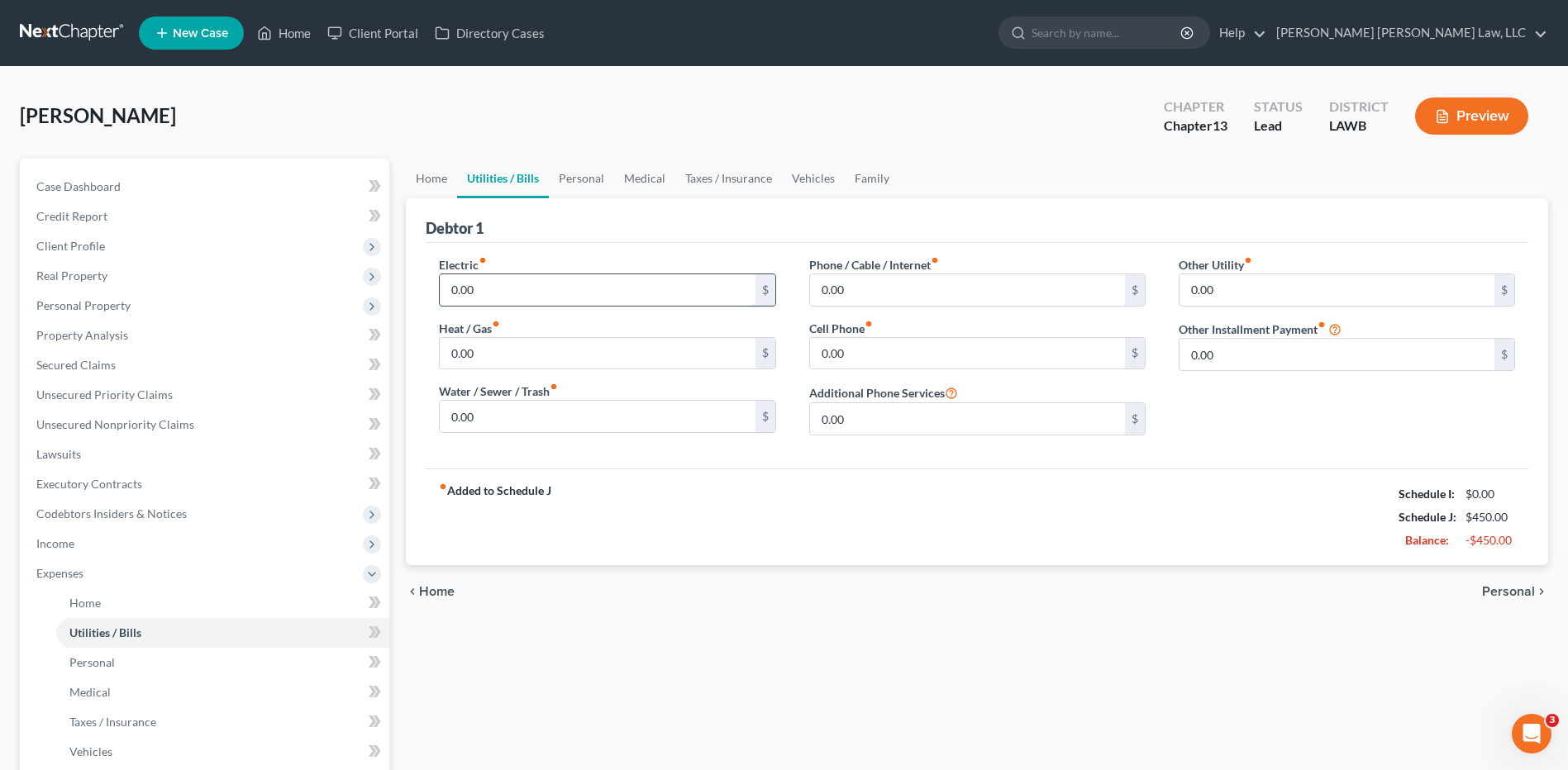
click at [501, 298] on input "0.00" at bounding box center [597, 289] width 315 height 31
type input "150.00"
click at [468, 349] on input "0.00" at bounding box center [597, 354] width 315 height 31
type input "75.00"
click at [474, 411] on input "0.00" at bounding box center [597, 416] width 315 height 31
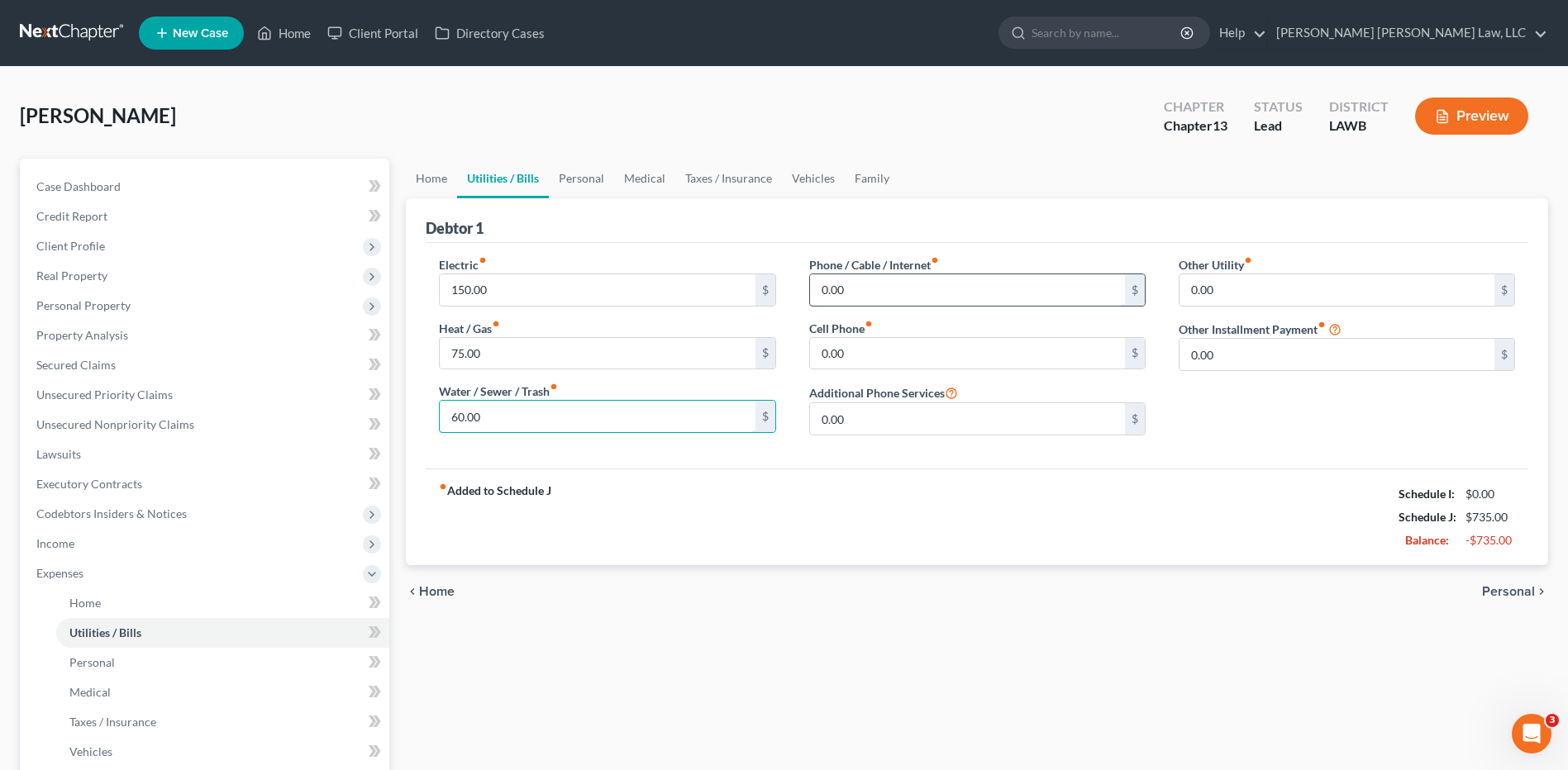
type input "60.00"
click at [855, 285] on input "0.00" at bounding box center [968, 289] width 315 height 31
click at [853, 349] on input "0.00" at bounding box center [968, 354] width 315 height 31
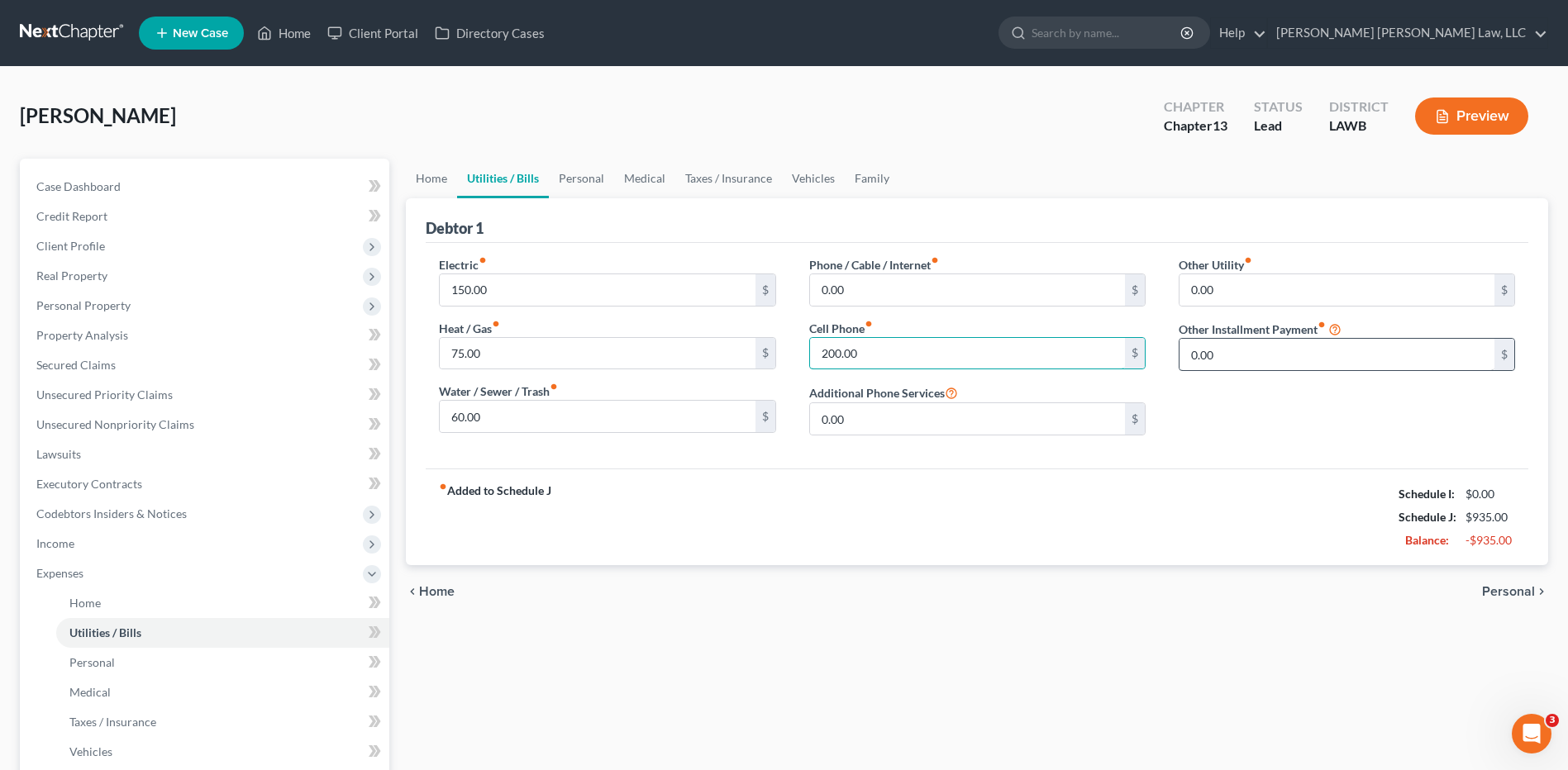
type input "200.00"
click at [1223, 358] on input "0.00" at bounding box center [1337, 354] width 315 height 31
click at [570, 177] on link "Personal" at bounding box center [581, 178] width 65 height 39
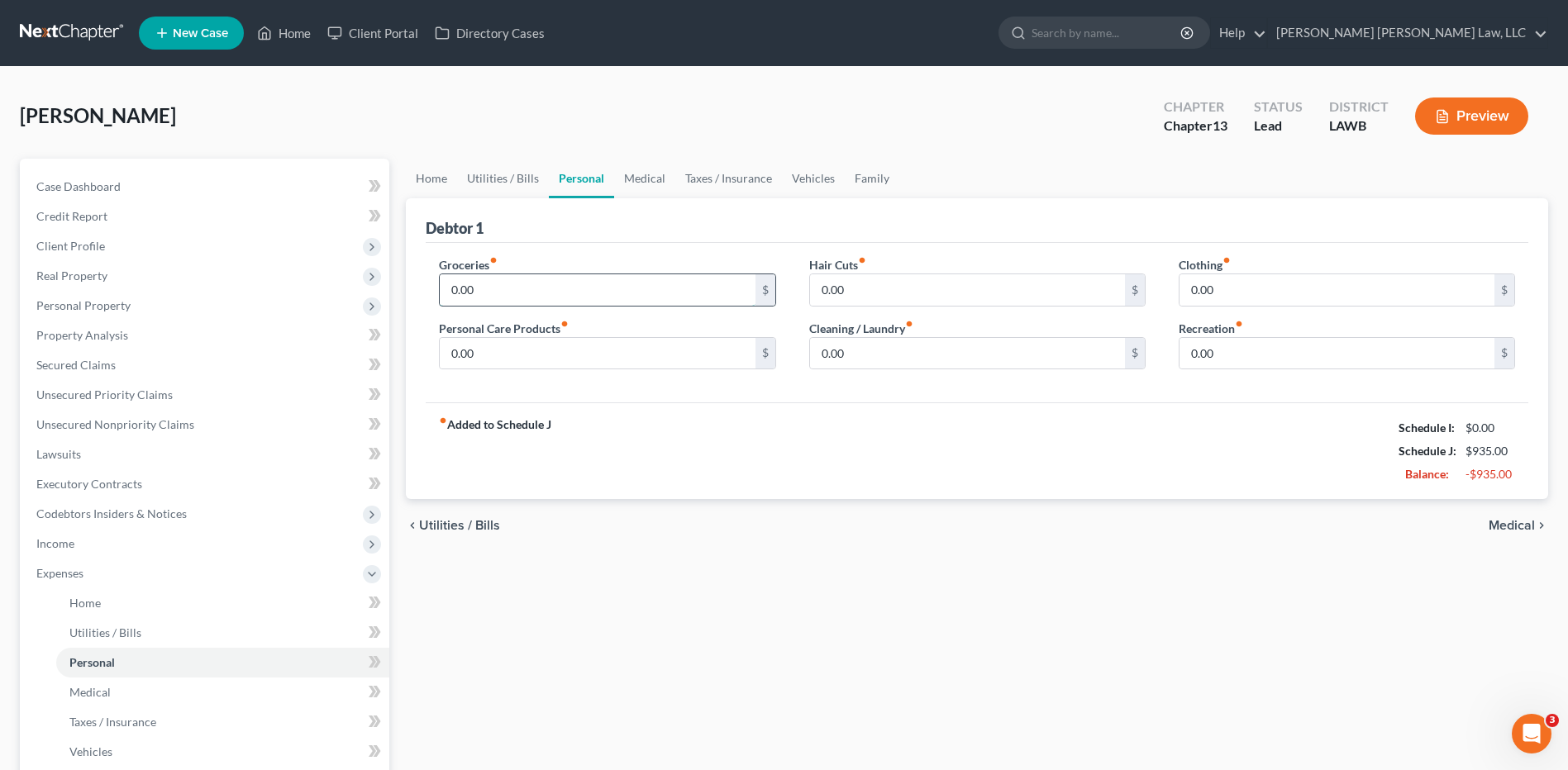
click at [482, 301] on input "0.00" at bounding box center [597, 289] width 315 height 31
type input "487.00"
type input "50.00"
type input "30"
type input "25.00"
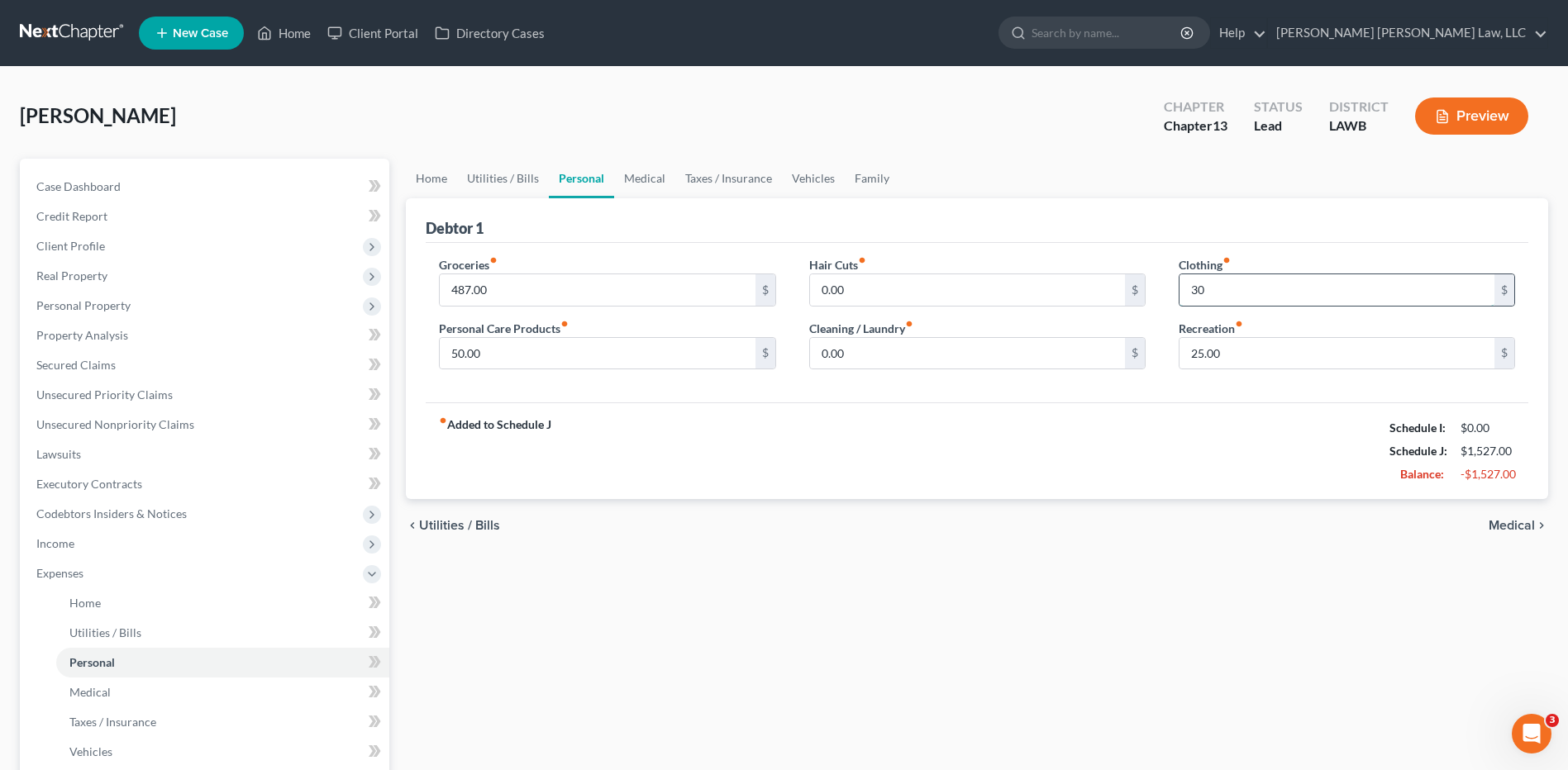
click at [1212, 275] on input "30" at bounding box center [1337, 289] width 315 height 31
type input "30.00"
click at [645, 175] on link "Medical" at bounding box center [645, 178] width 61 height 39
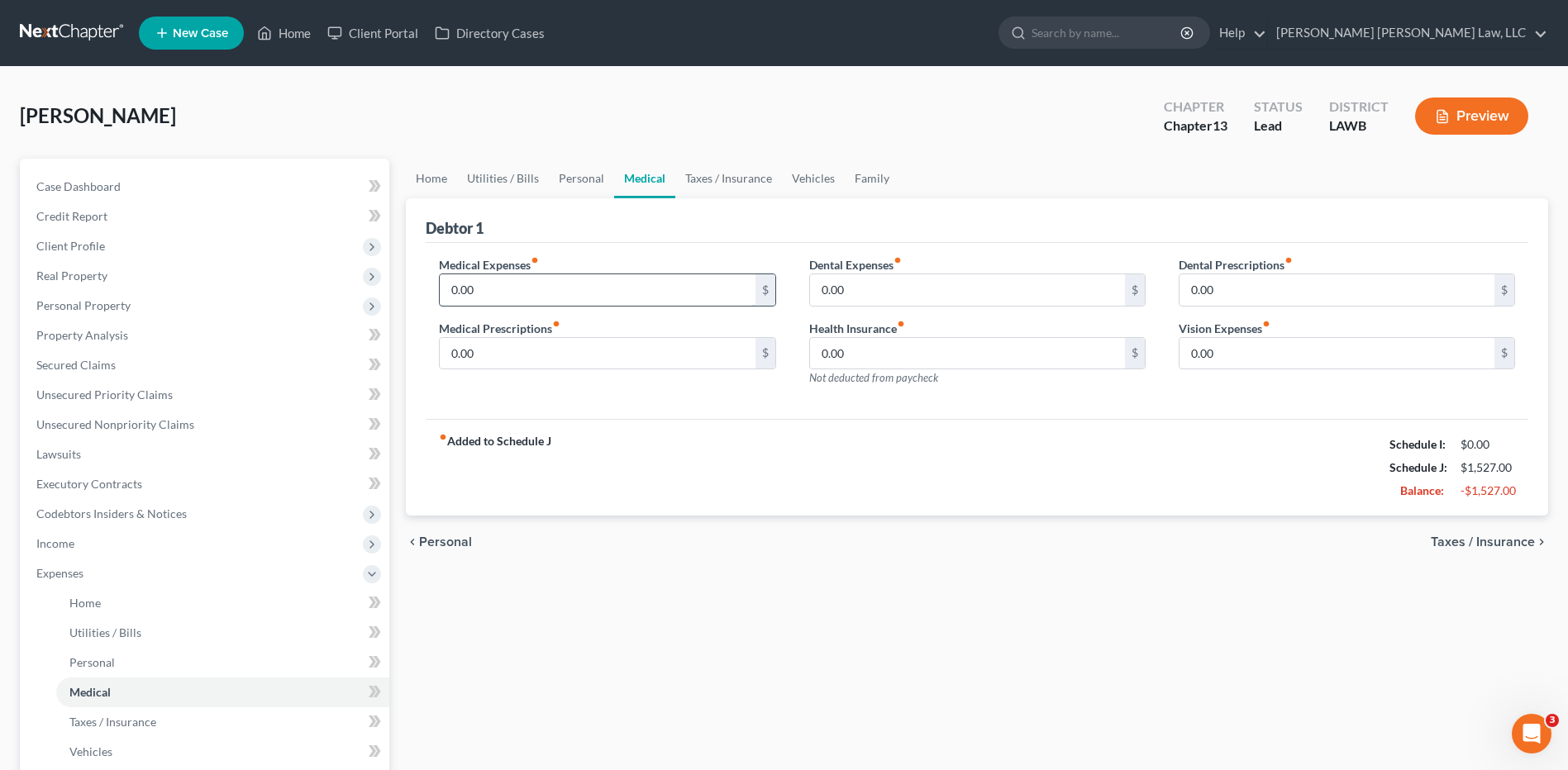
click at [500, 288] on input "0.00" at bounding box center [597, 289] width 315 height 31
type input "200.00"
click at [733, 173] on link "Taxes / Insurance" at bounding box center [728, 178] width 107 height 39
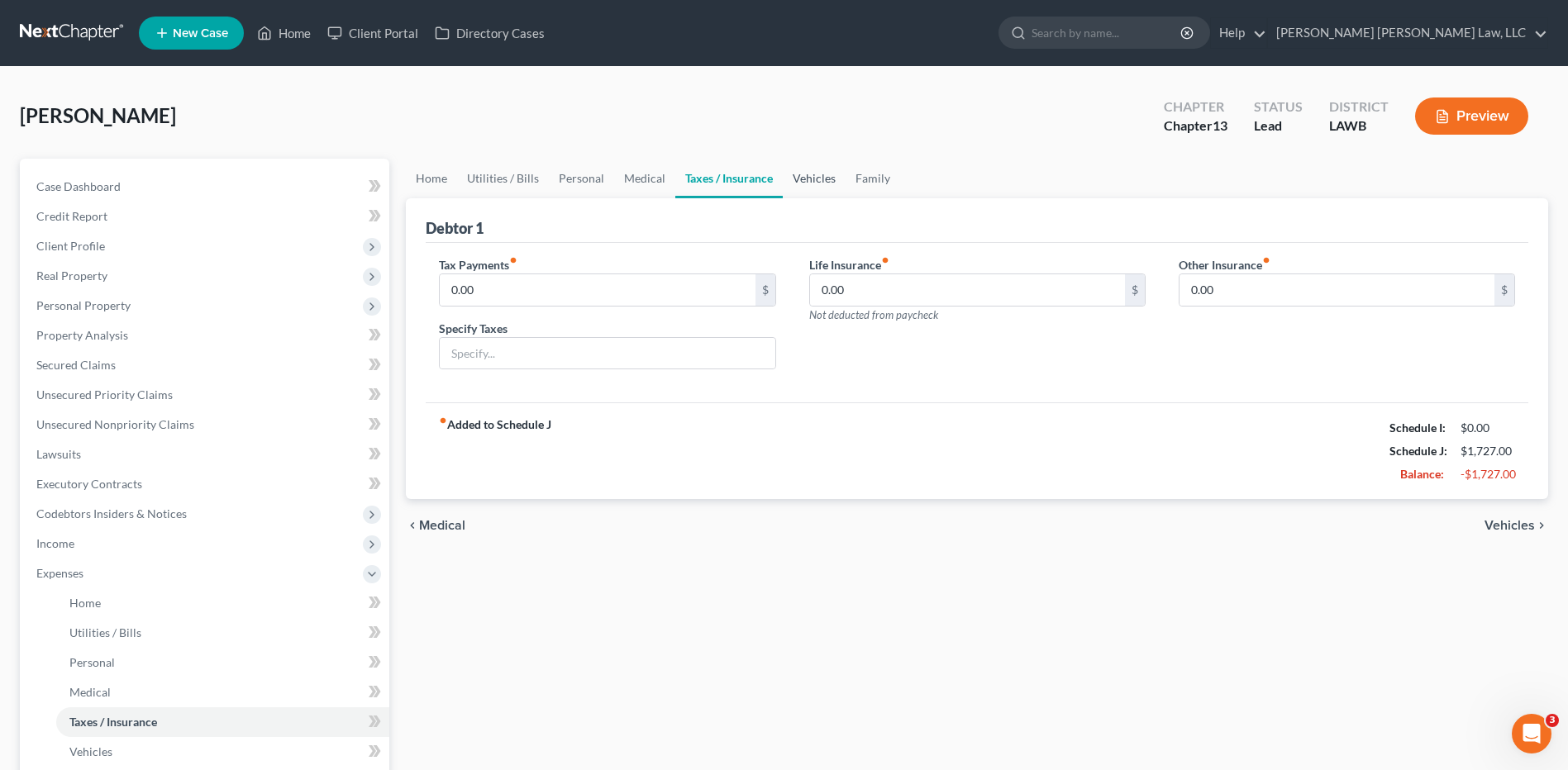
click at [801, 179] on link "Vehicles" at bounding box center [814, 178] width 63 height 39
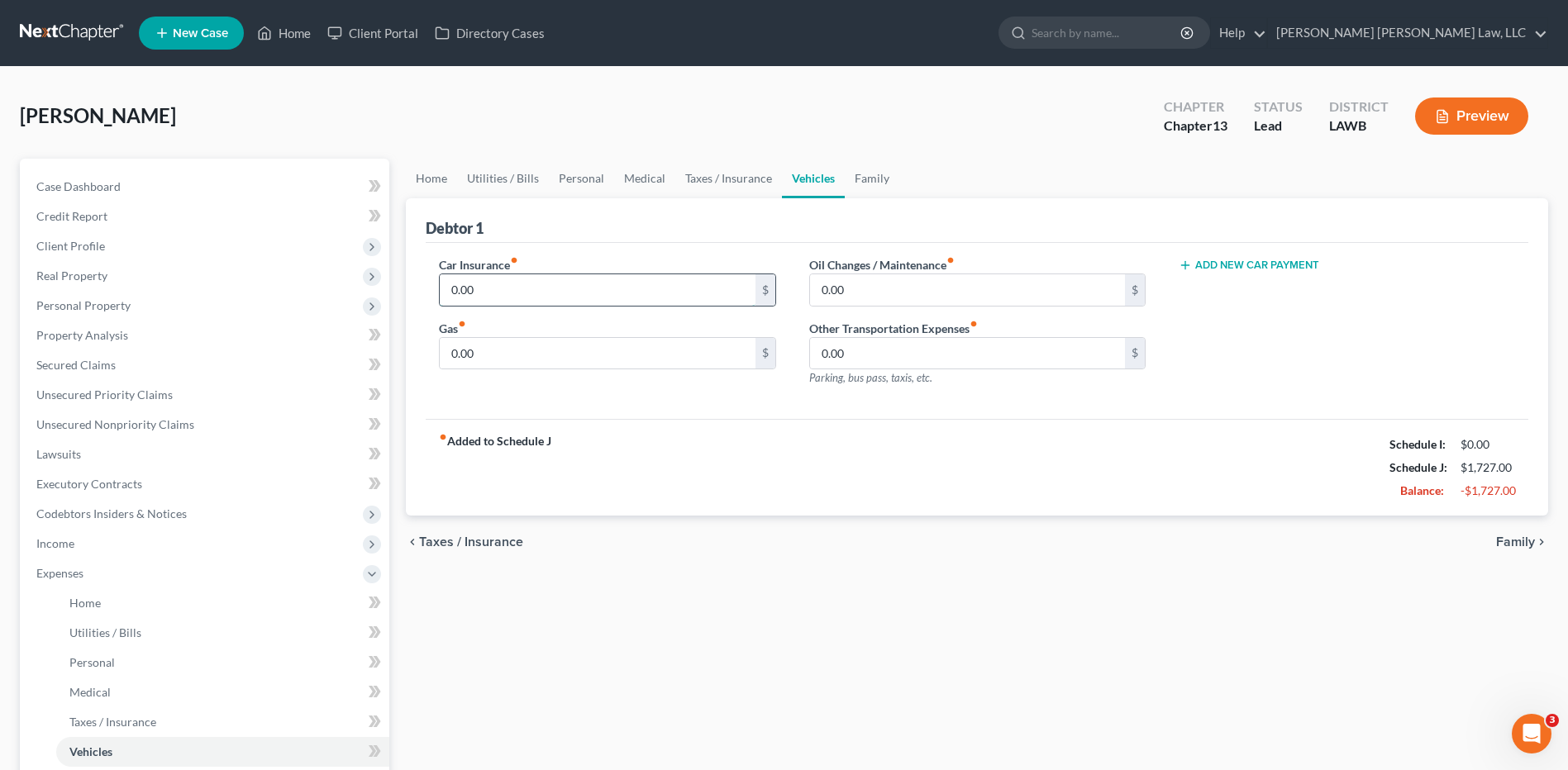
click at [508, 278] on input "0.00" at bounding box center [597, 289] width 315 height 31
type input "300.00"
type input "200.00"
type input "60.00"
click at [689, 563] on div "chevron_left Taxes / Insurance Family chevron_right" at bounding box center [977, 542] width 1143 height 53
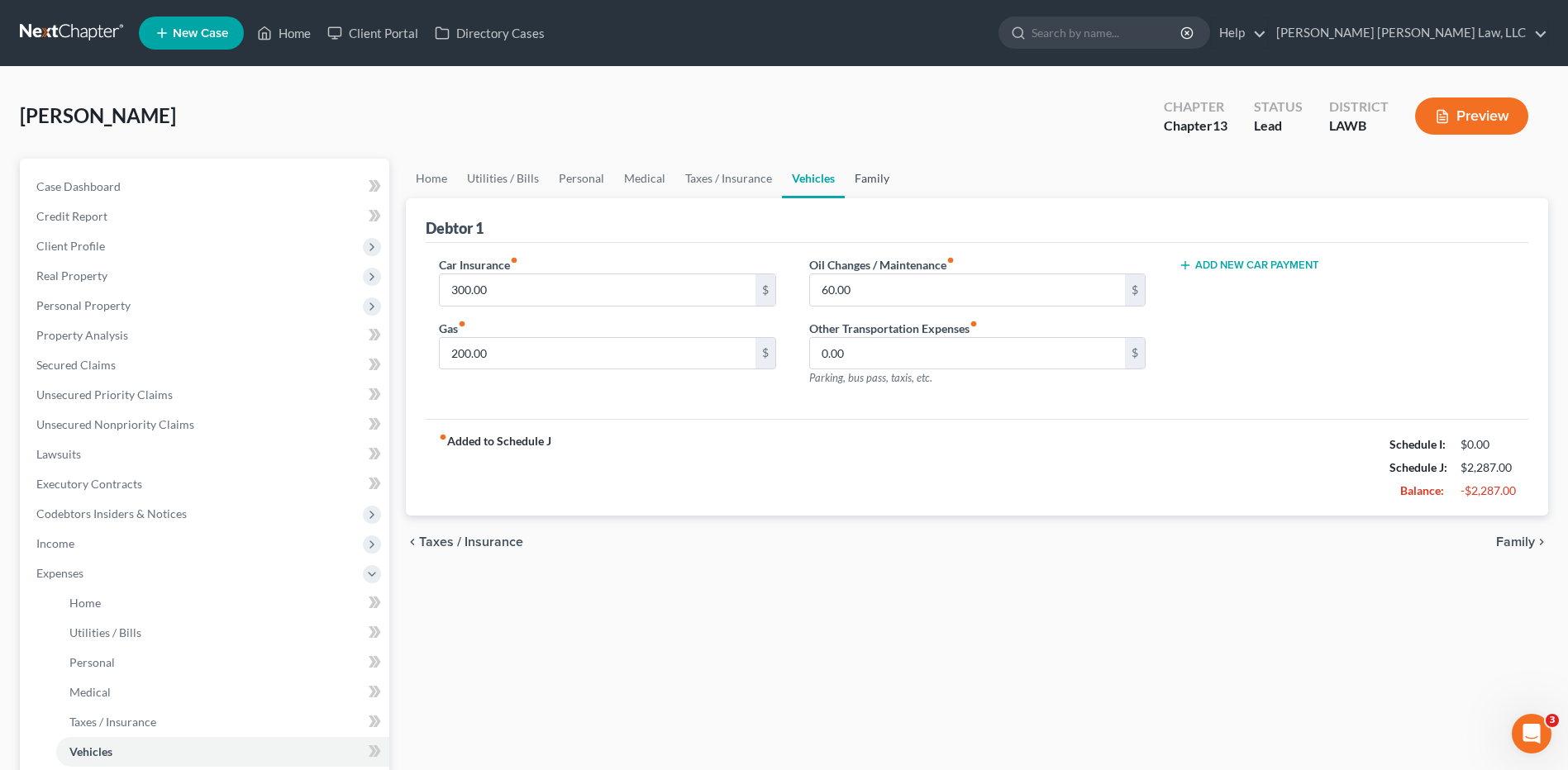
click at [862, 164] on link "Family" at bounding box center [871, 178] width 55 height 39
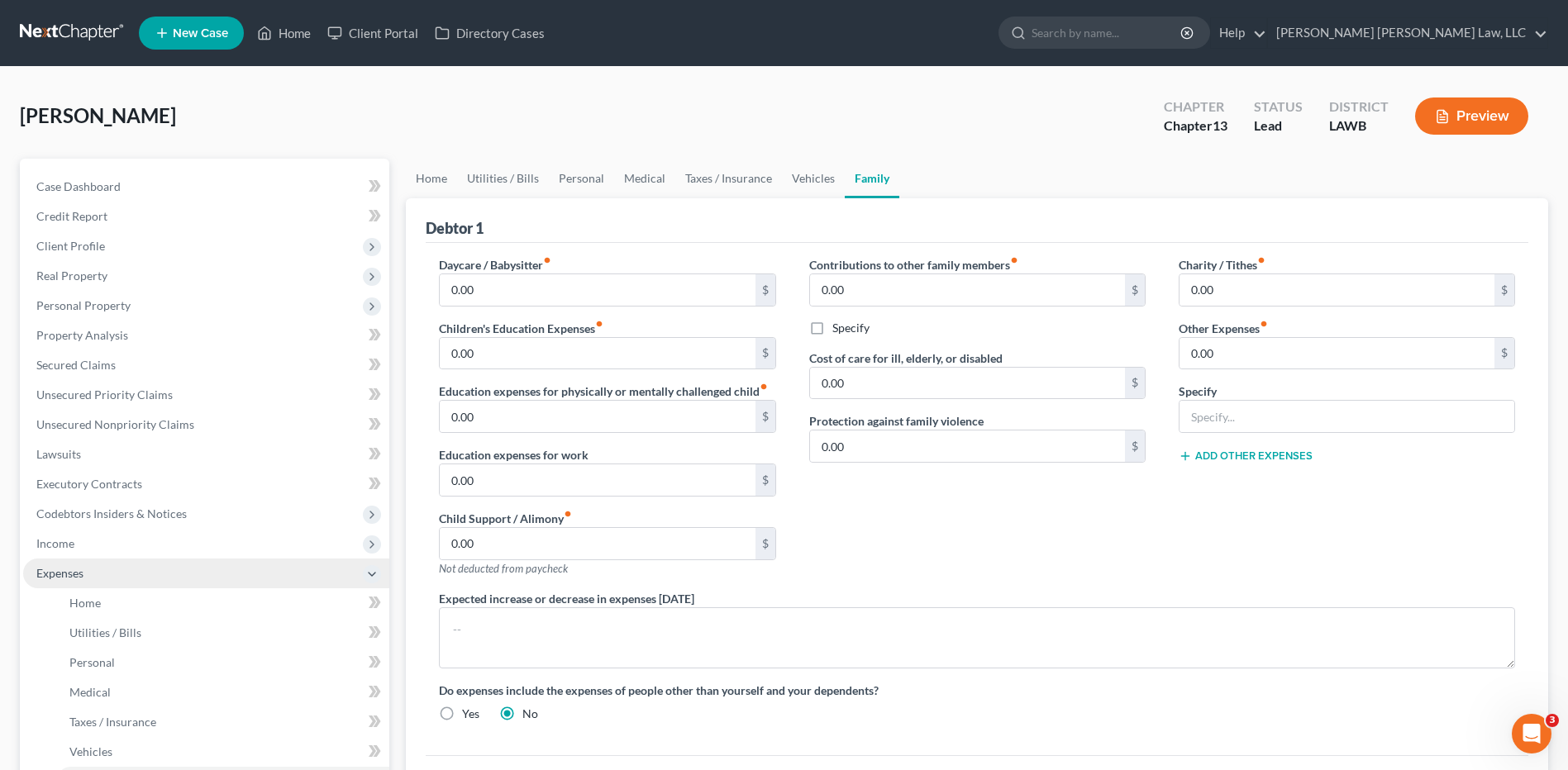
scroll to position [346, 0]
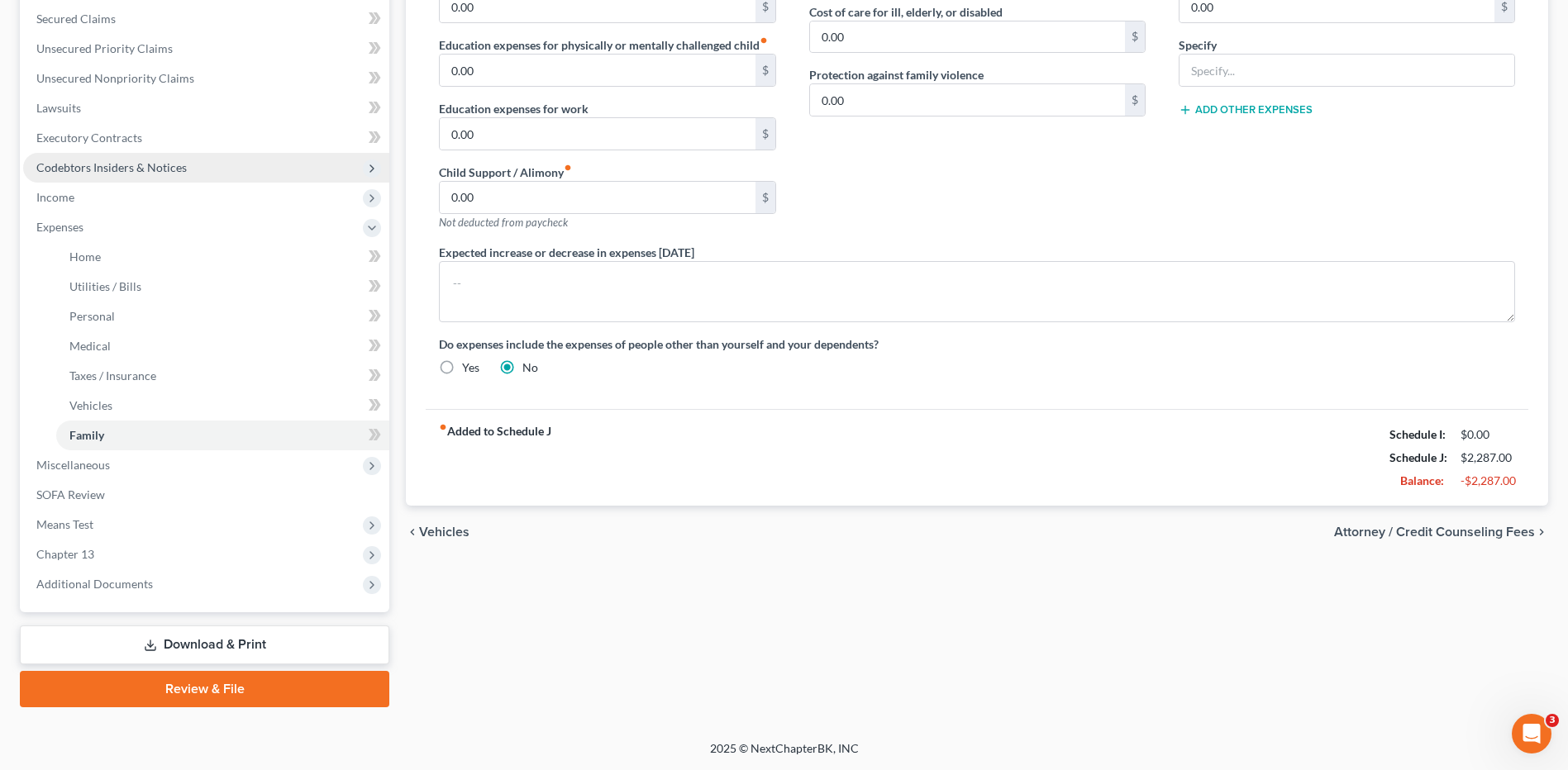
click at [78, 165] on span "Codebtors Insiders & Notices" at bounding box center [112, 167] width 150 height 14
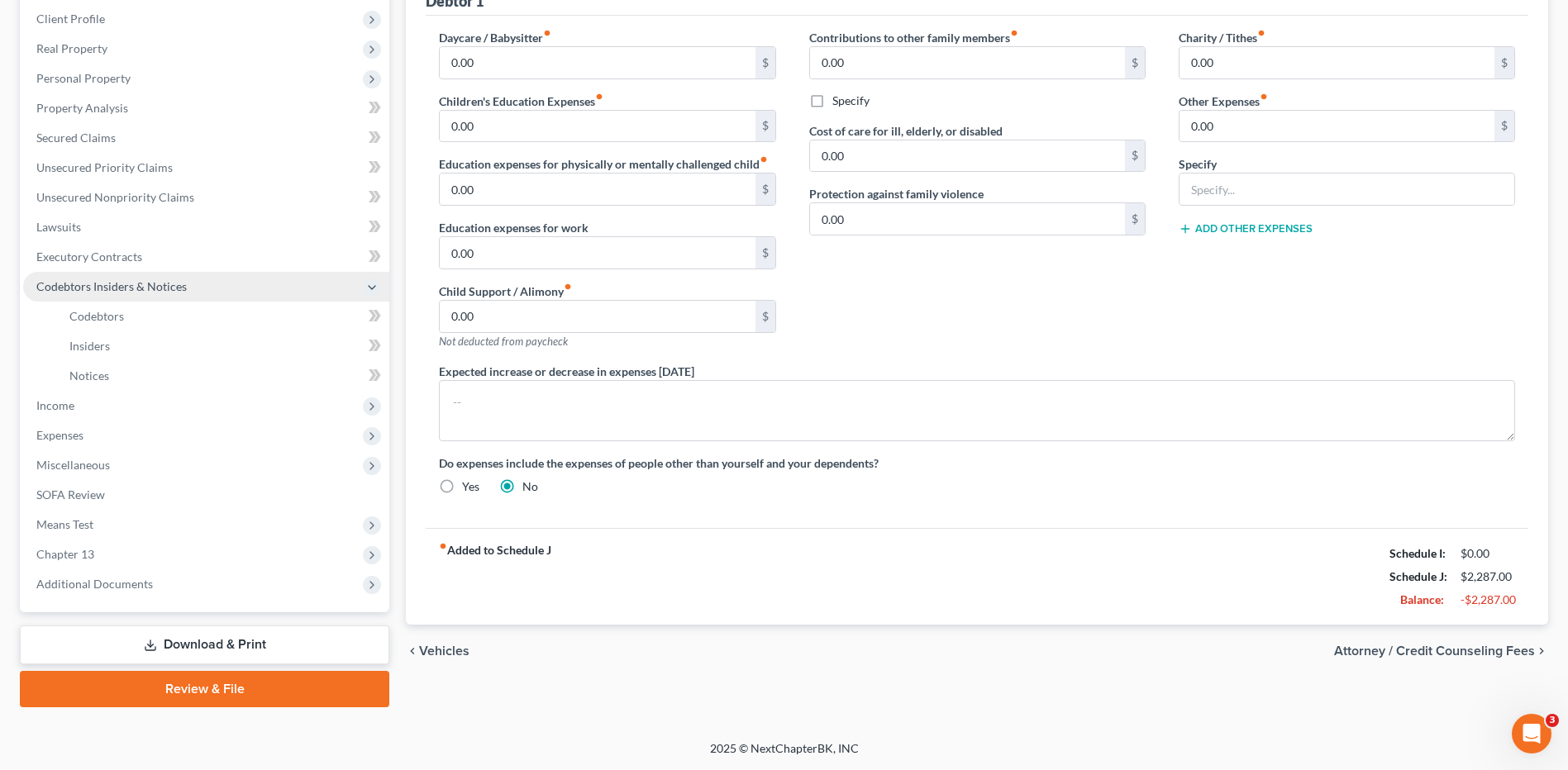
scroll to position [227, 0]
click at [74, 195] on span "Unsecured Nonpriority Claims" at bounding box center [116, 197] width 158 height 14
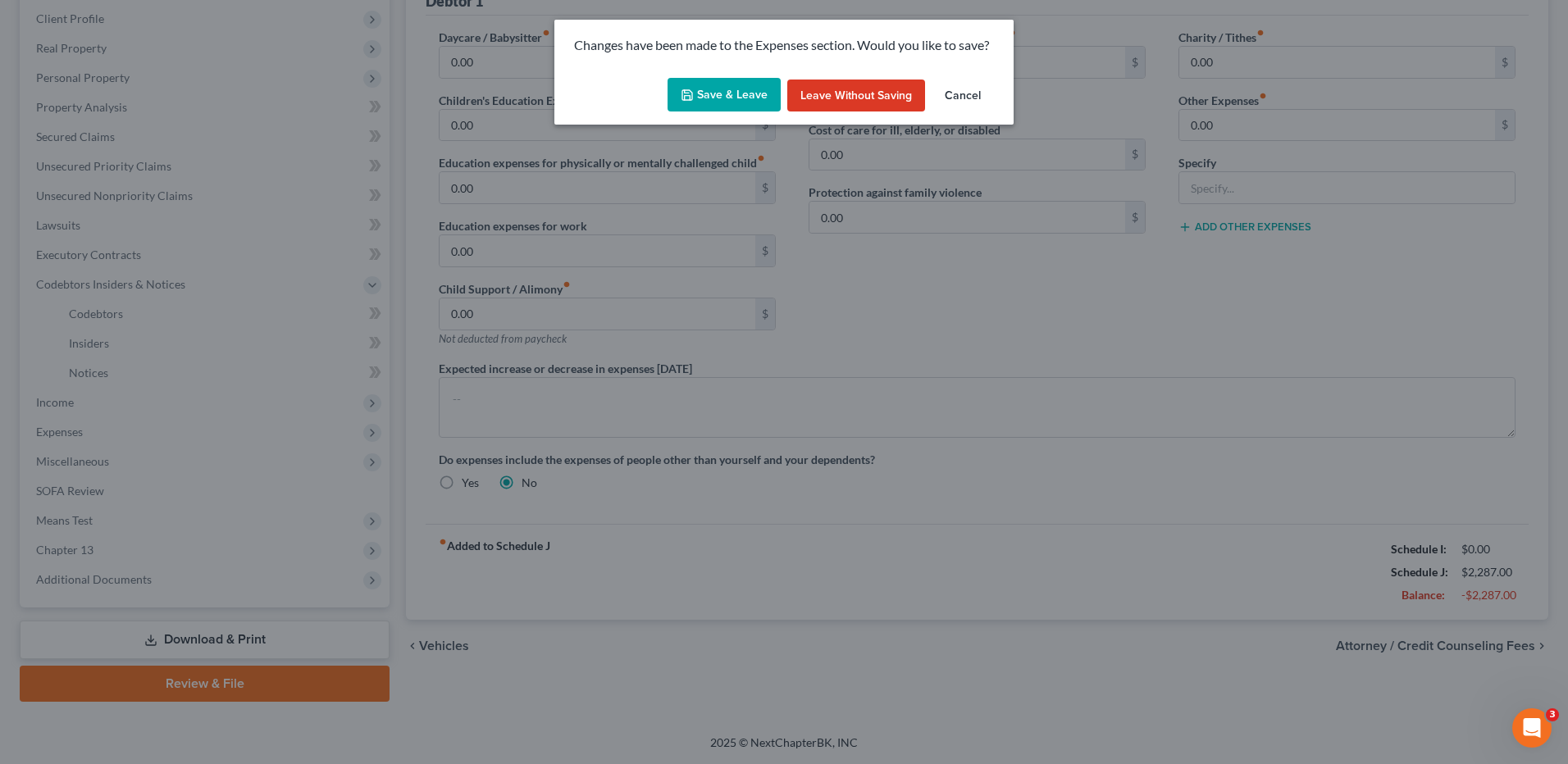
click at [744, 86] on button "Save & Leave" at bounding box center [723, 95] width 113 height 35
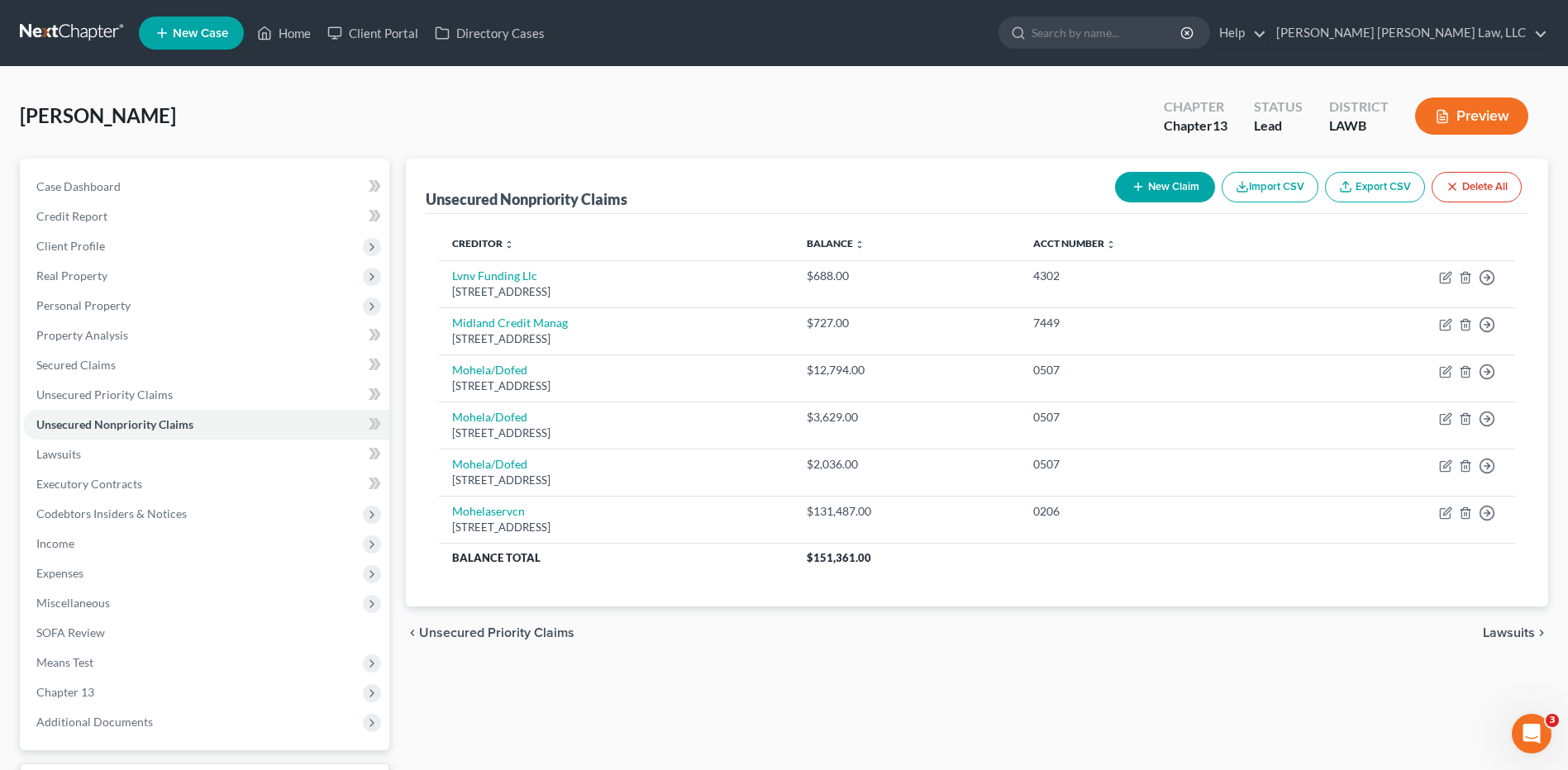
click at [47, 27] on link at bounding box center [73, 32] width 106 height 30
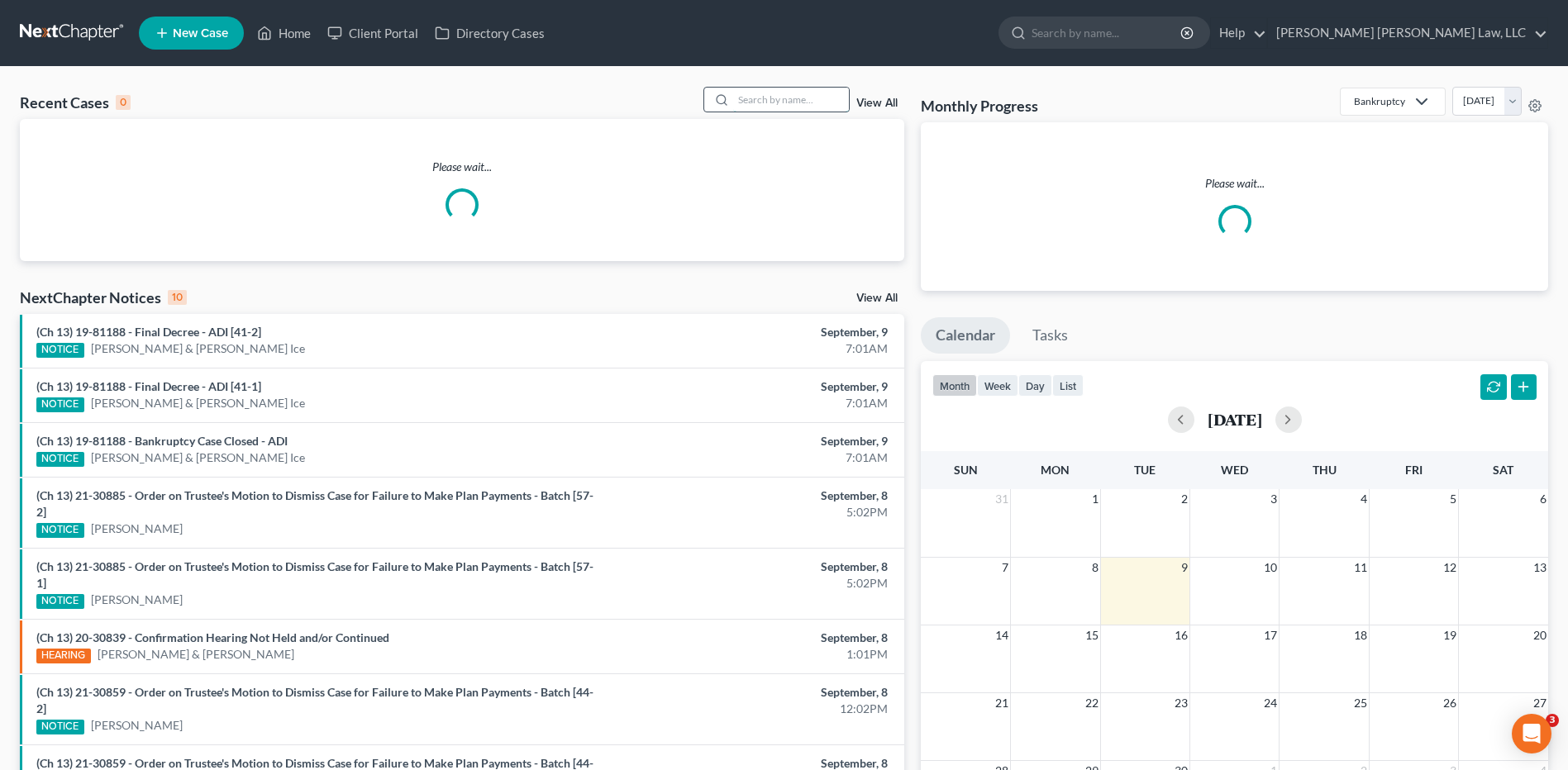
click at [766, 103] on input "search" at bounding box center [791, 99] width 116 height 24
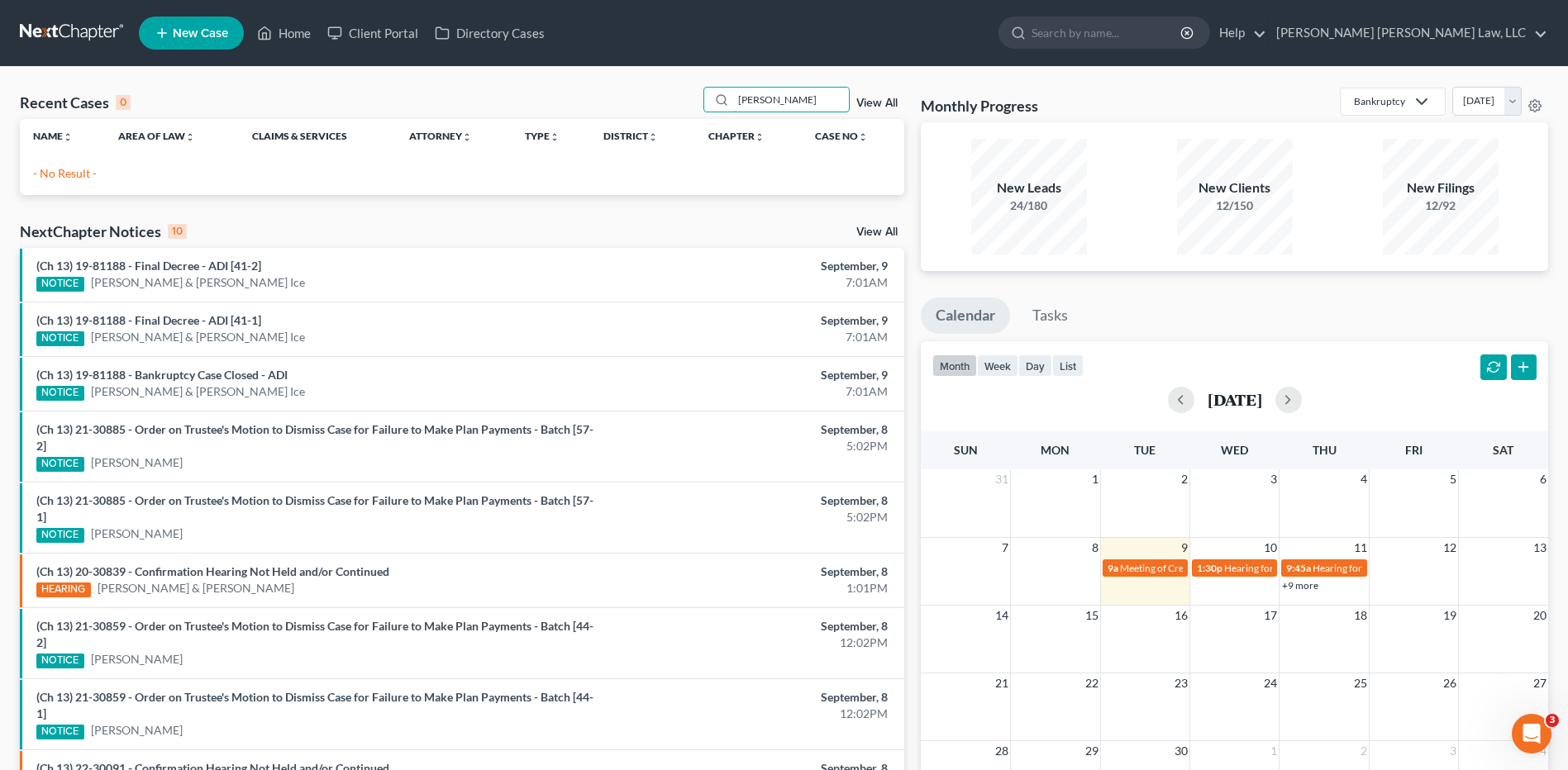
click at [607, 121] on div "Recent Cases 0 [PERSON_NAME] View All Name unfold_more expand_more expand_less …" at bounding box center [462, 141] width 885 height 108
type input "[PERSON_NAME]"
click at [199, 27] on span "New Case" at bounding box center [201, 33] width 56 height 13
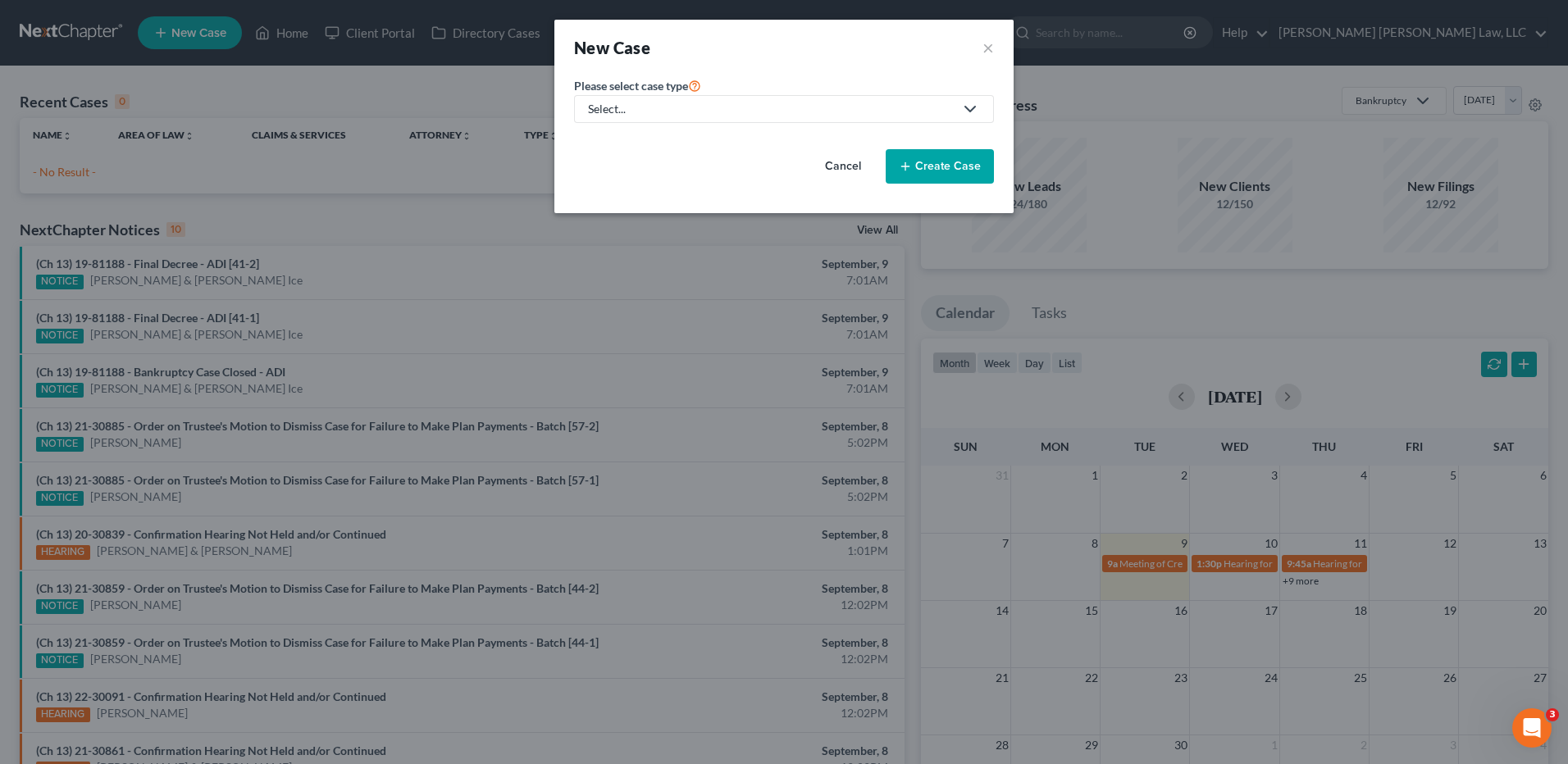
drag, startPoint x: 947, startPoint y: 162, endPoint x: 593, endPoint y: 147, distance: 354.3
click at [947, 162] on button "Create Case" at bounding box center [940, 166] width 108 height 35
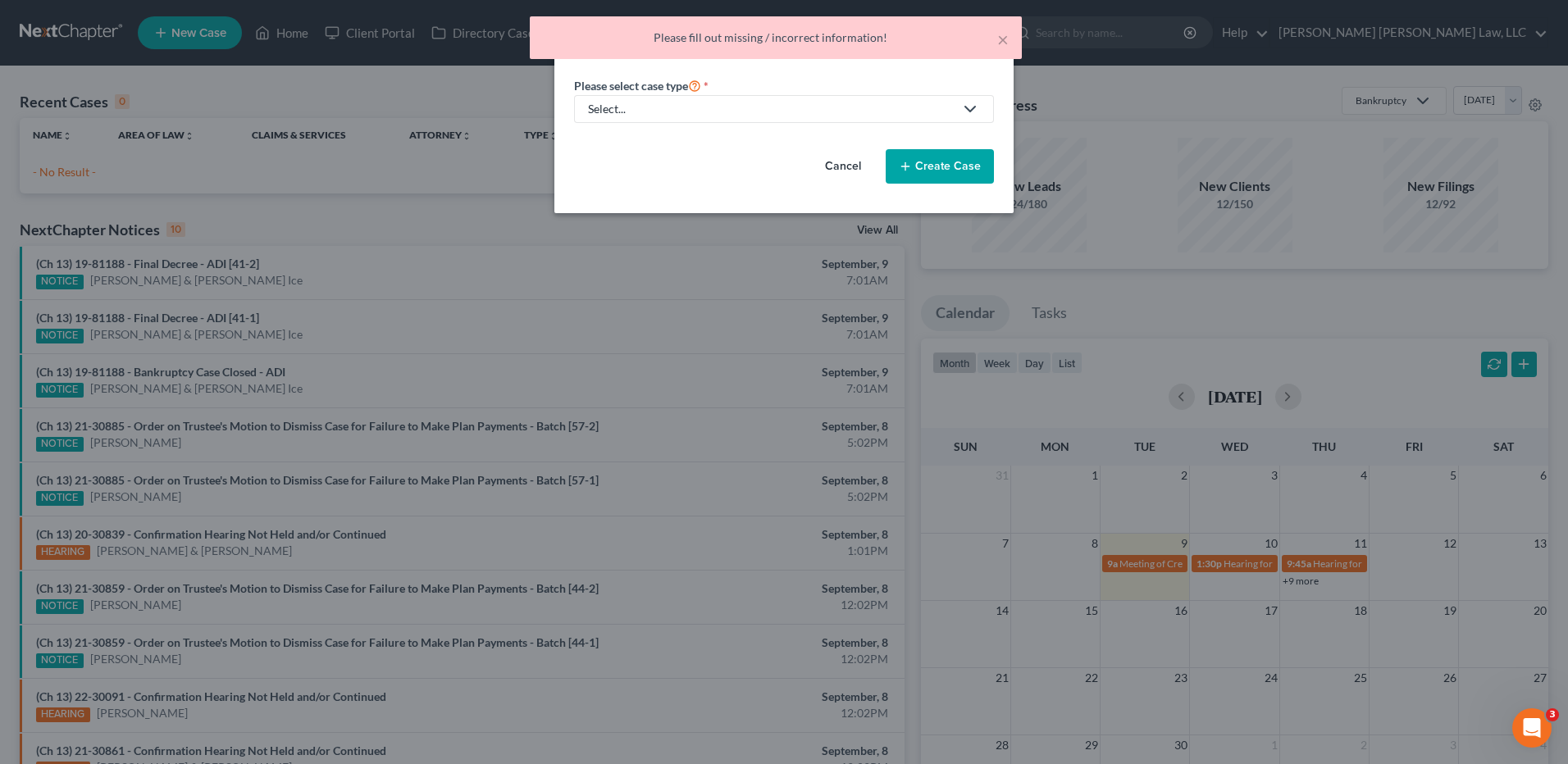
click at [609, 99] on link "Select..." at bounding box center [784, 108] width 420 height 28
click at [615, 107] on div "Select..." at bounding box center [771, 109] width 366 height 16
click at [616, 141] on div "Bankruptcy" at bounding box center [663, 141] width 146 height 16
select select "36"
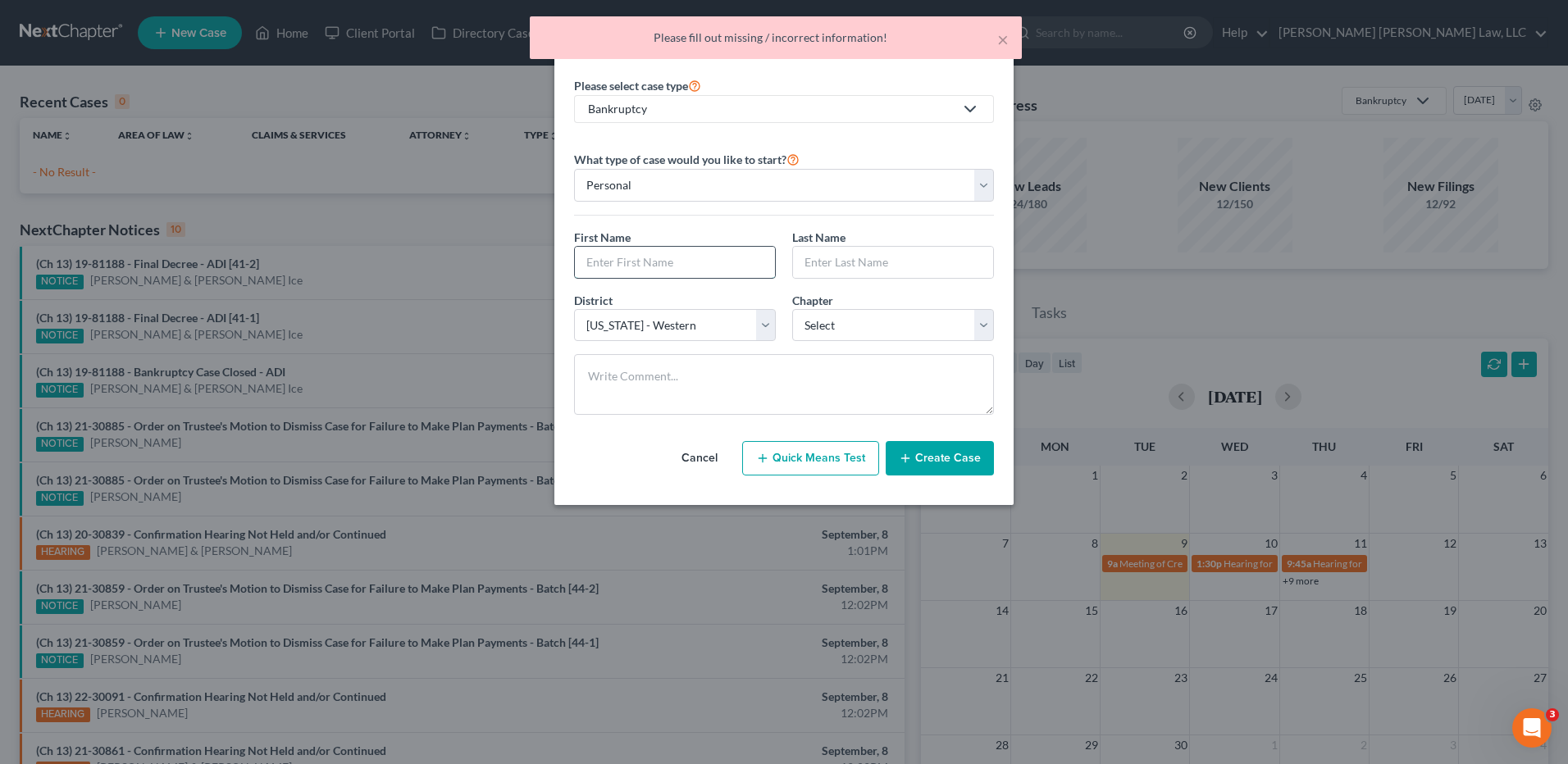
drag, startPoint x: 643, startPoint y: 254, endPoint x: 632, endPoint y: 259, distance: 12.1
click at [643, 254] on input "text" at bounding box center [674, 262] width 200 height 31
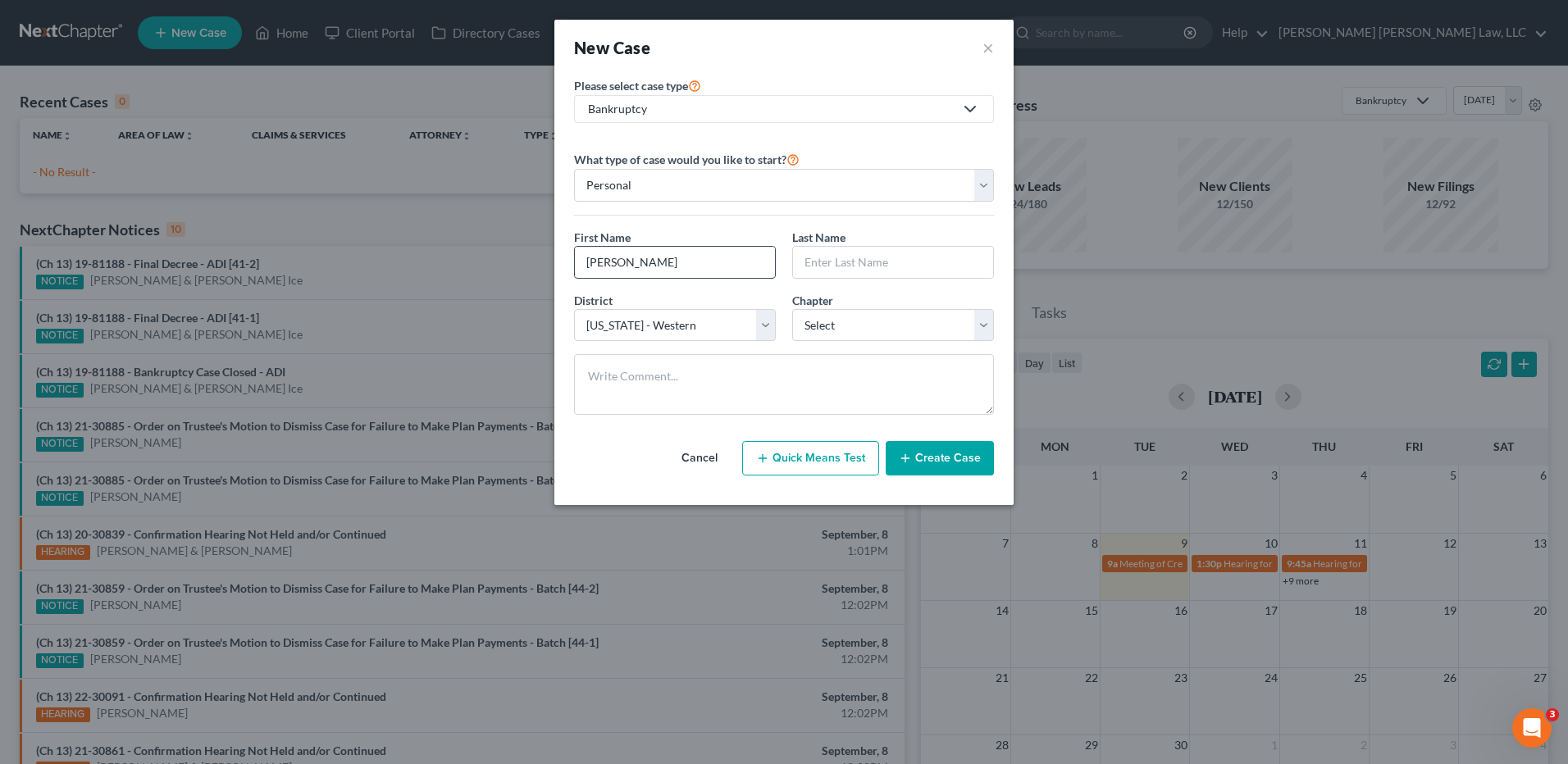
type input "Anthony"
type input "Reddix"
click at [673, 329] on select "Select Alabama - Middle Alabama - Northern Alabama - Southern Alaska Arizona Ar…" at bounding box center [674, 325] width 202 height 33
select select "40"
click at [574, 309] on select "Select Alabama - Middle Alabama - Northern Alabama - Southern Alaska Arizona Ar…" at bounding box center [674, 325] width 202 height 33
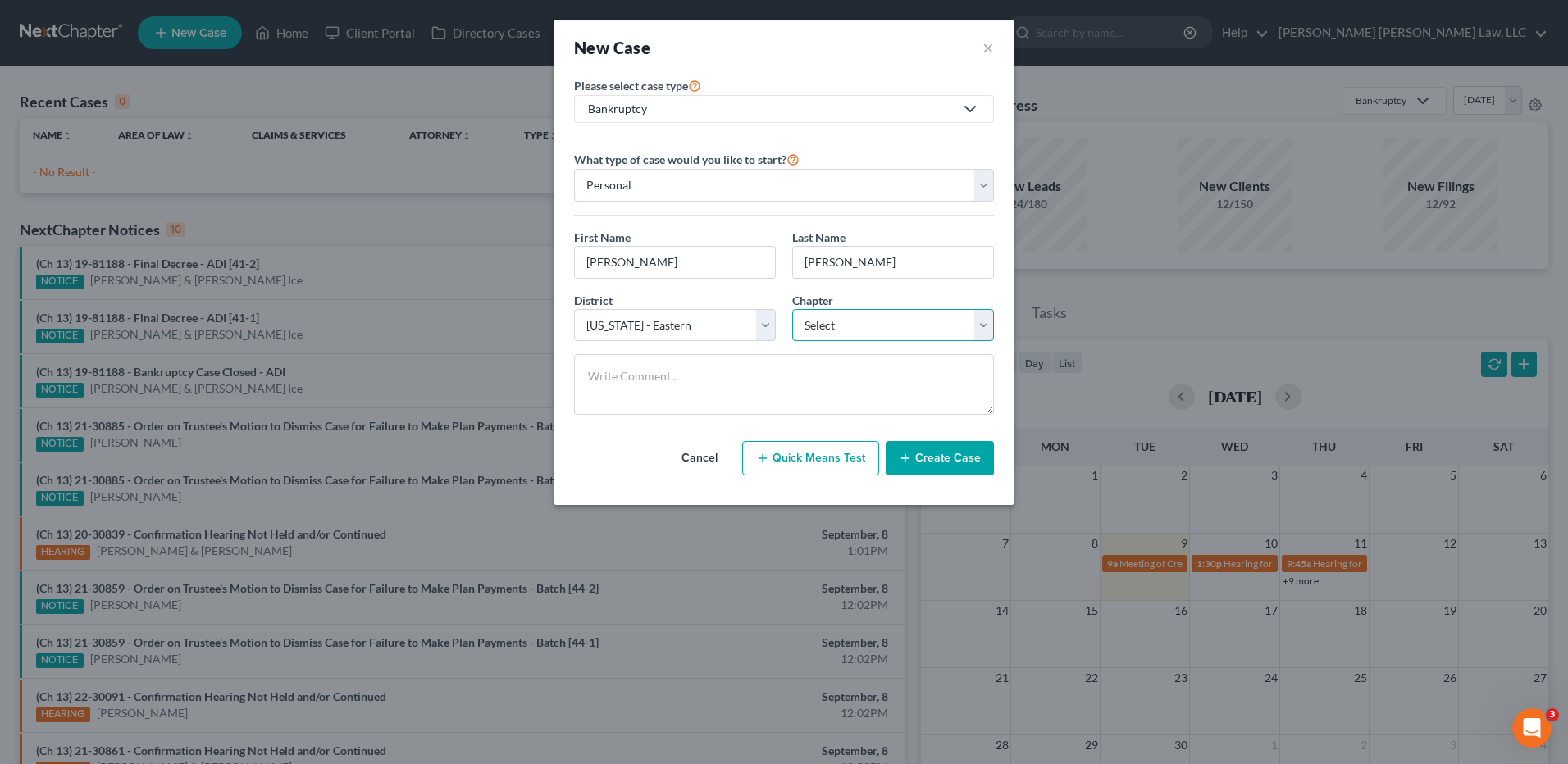
click at [836, 329] on select "Select 7 11 12 13" at bounding box center [893, 325] width 202 height 33
click at [844, 334] on select "Select 7 11 12 13" at bounding box center [893, 325] width 202 height 33
select select "3"
click at [792, 309] on select "Select 7 11 12 13" at bounding box center [893, 325] width 202 height 33
click at [682, 322] on select "Select Alabama - Middle Alabama - Northern Alabama - Southern Alaska Arizona Ar…" at bounding box center [674, 325] width 202 height 33
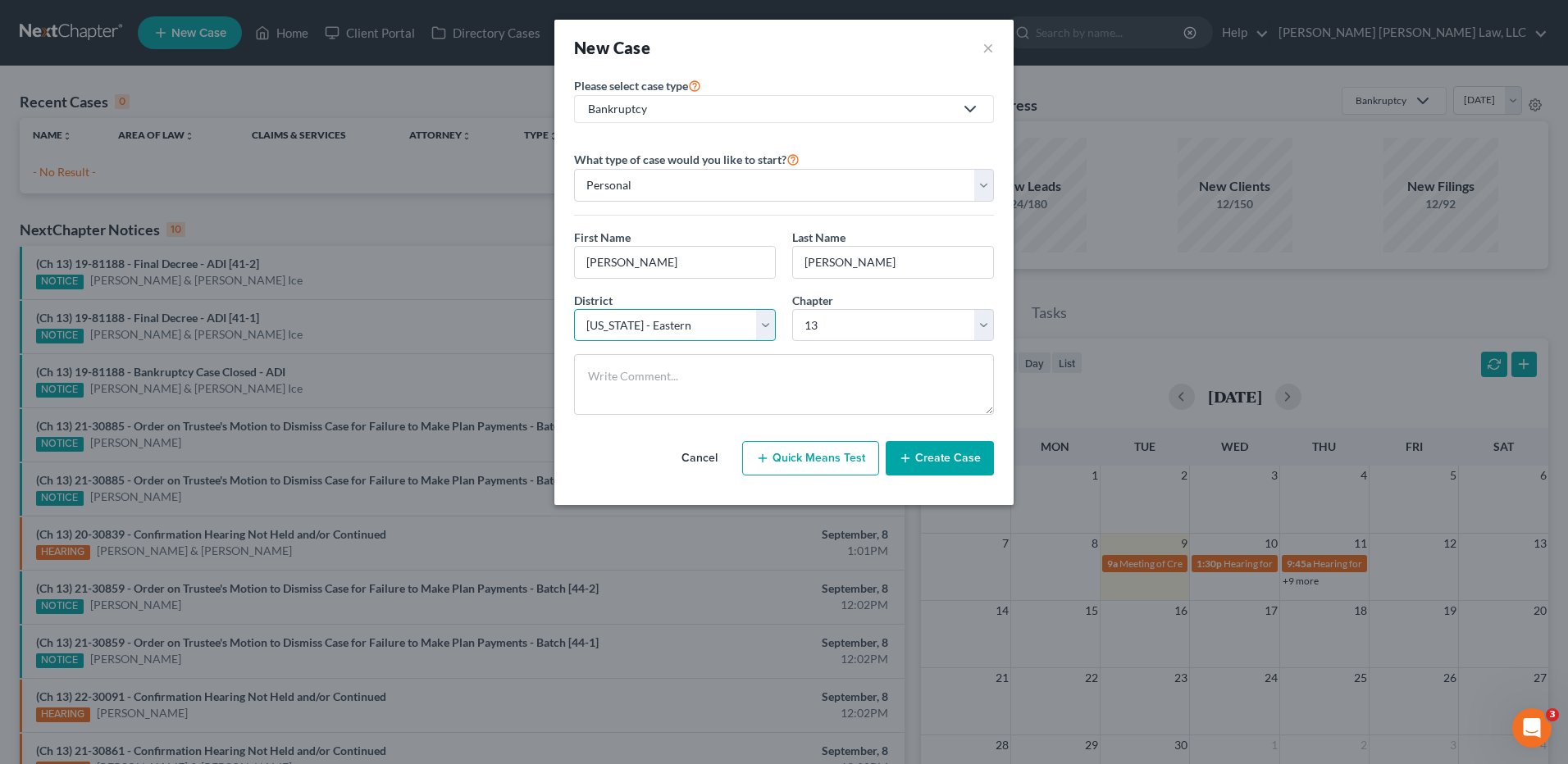
select select "34"
click at [574, 309] on select "Select Alabama - Middle Alabama - Northern Alabama - Southern Alaska Arizona Ar…" at bounding box center [674, 325] width 202 height 33
click at [929, 457] on button "Create Case" at bounding box center [940, 458] width 108 height 35
